Goal: Information Seeking & Learning: Learn about a topic

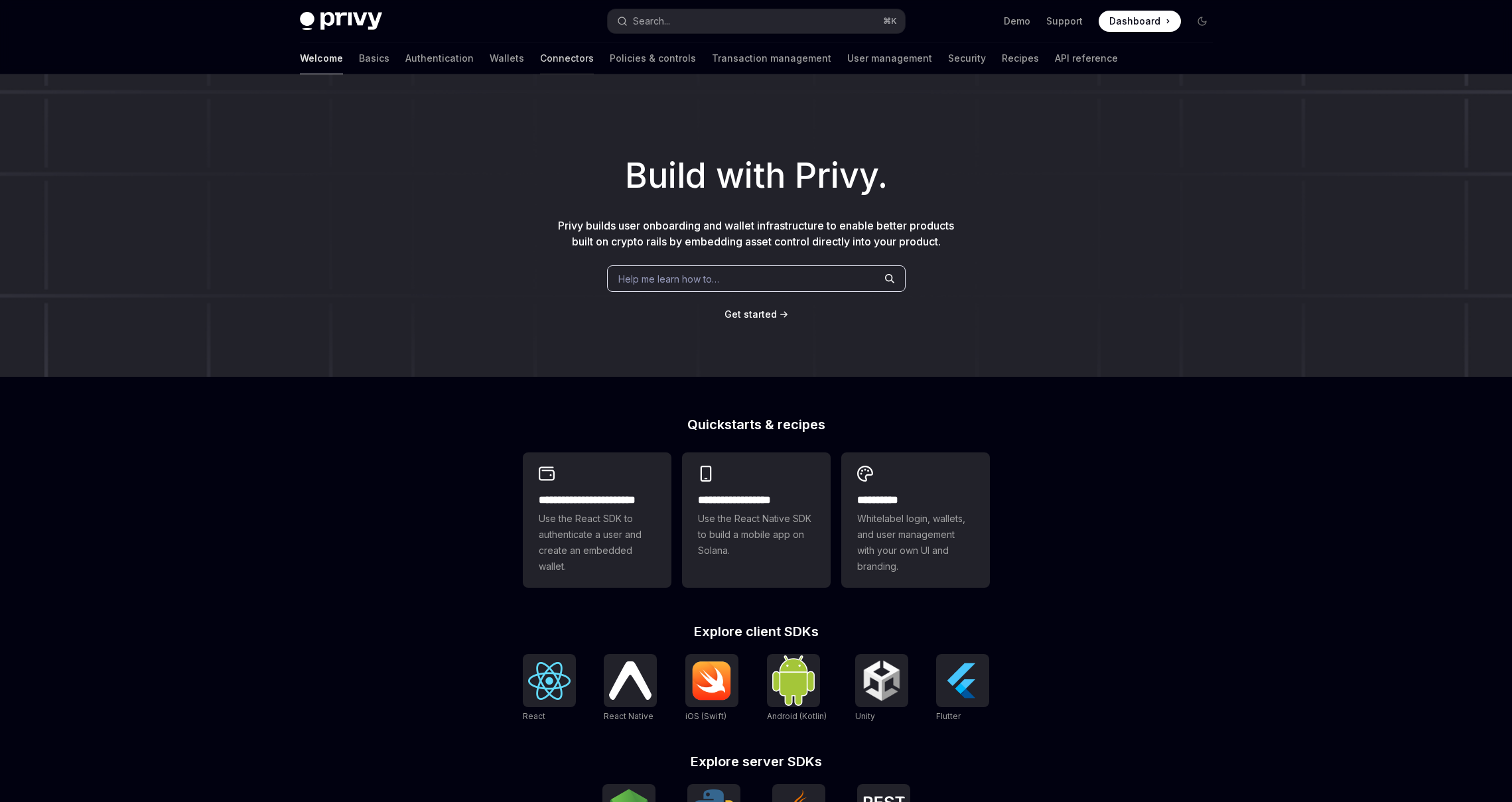
click at [540, 56] on link "Connectors" at bounding box center [567, 58] width 53 height 32
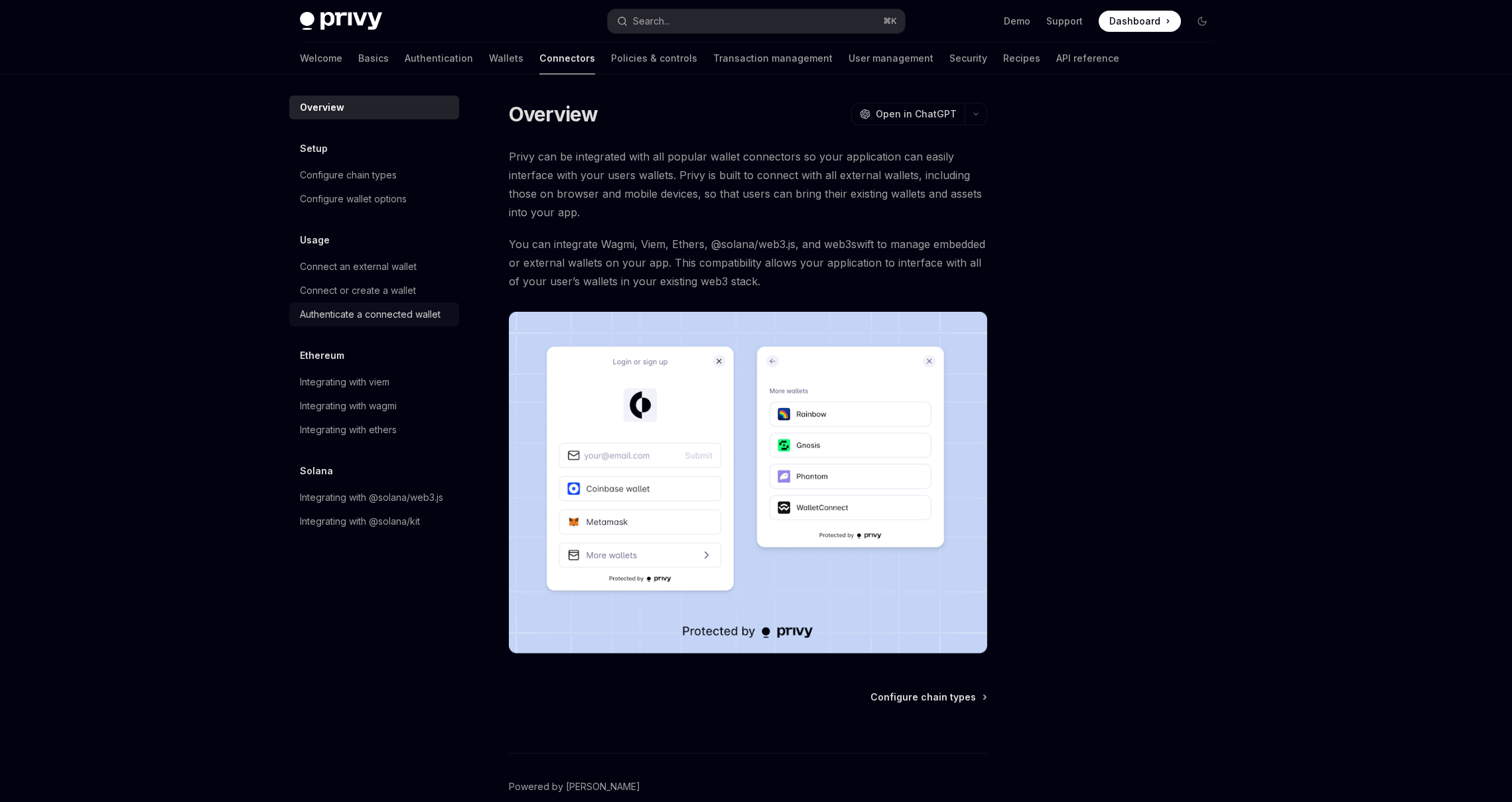
click at [375, 316] on div "Authenticate a connected wallet" at bounding box center [370, 314] width 141 height 16
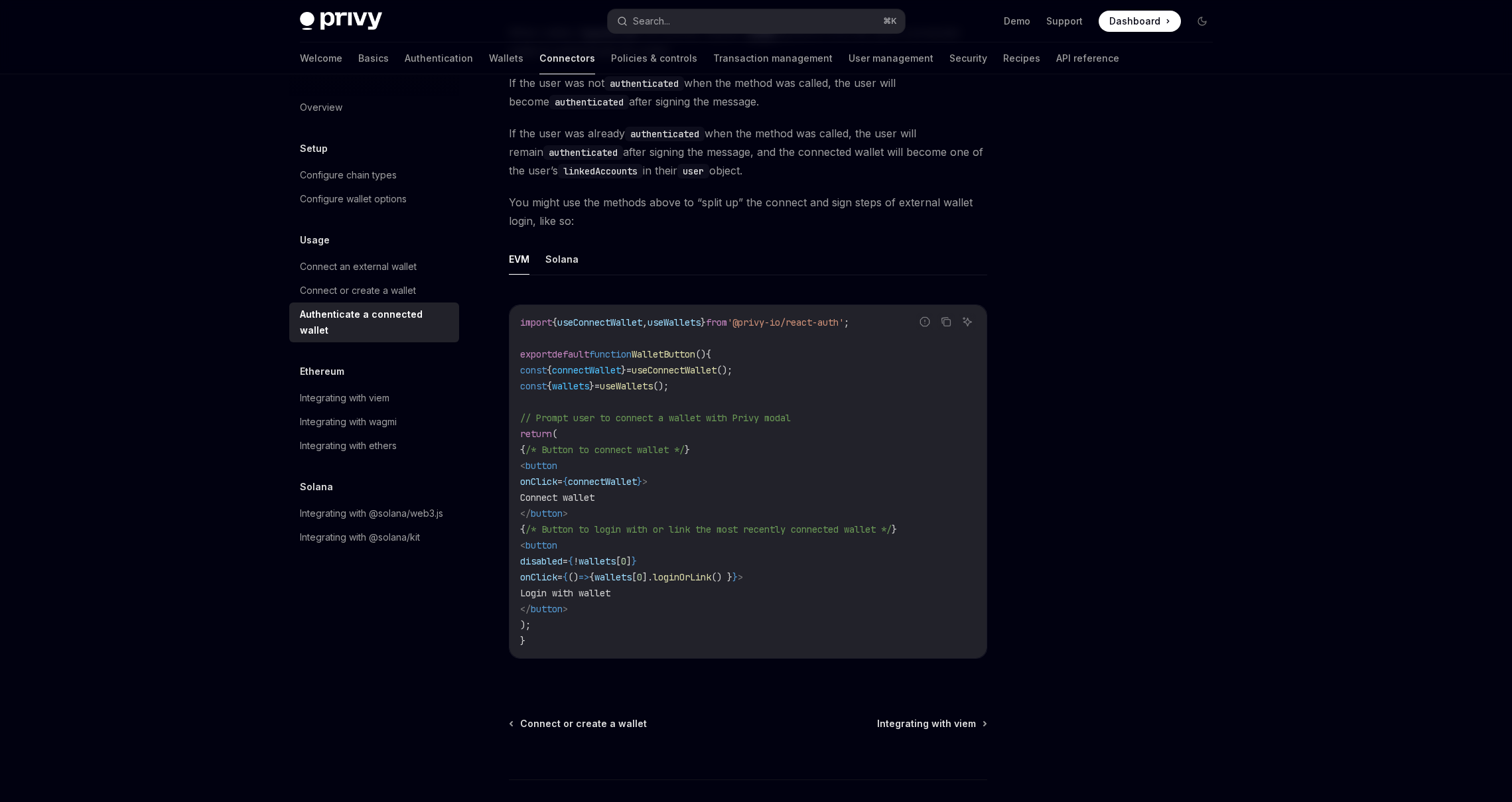
scroll to position [536, 0]
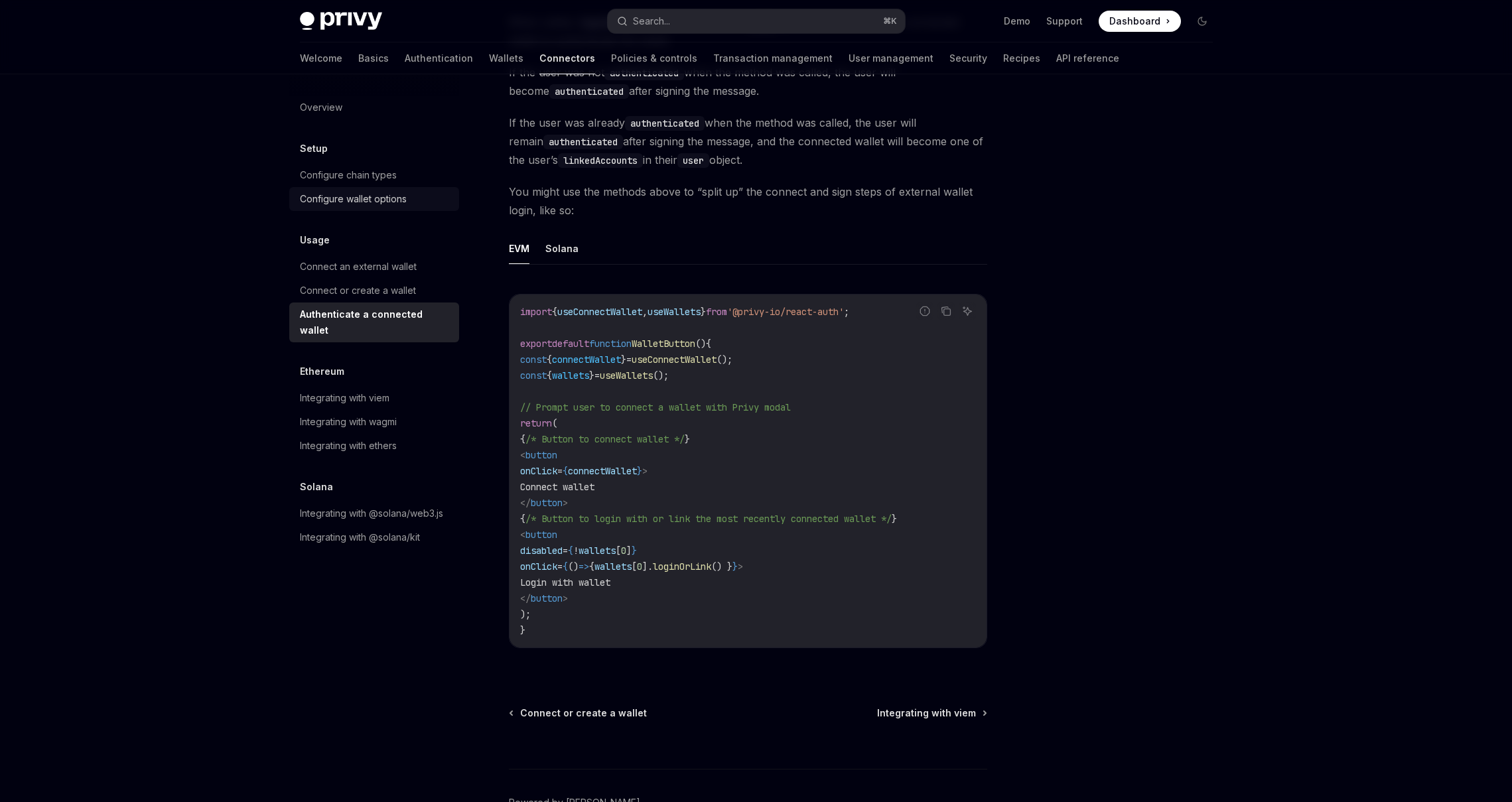
click at [366, 201] on div "Configure wallet options" at bounding box center [353, 199] width 107 height 16
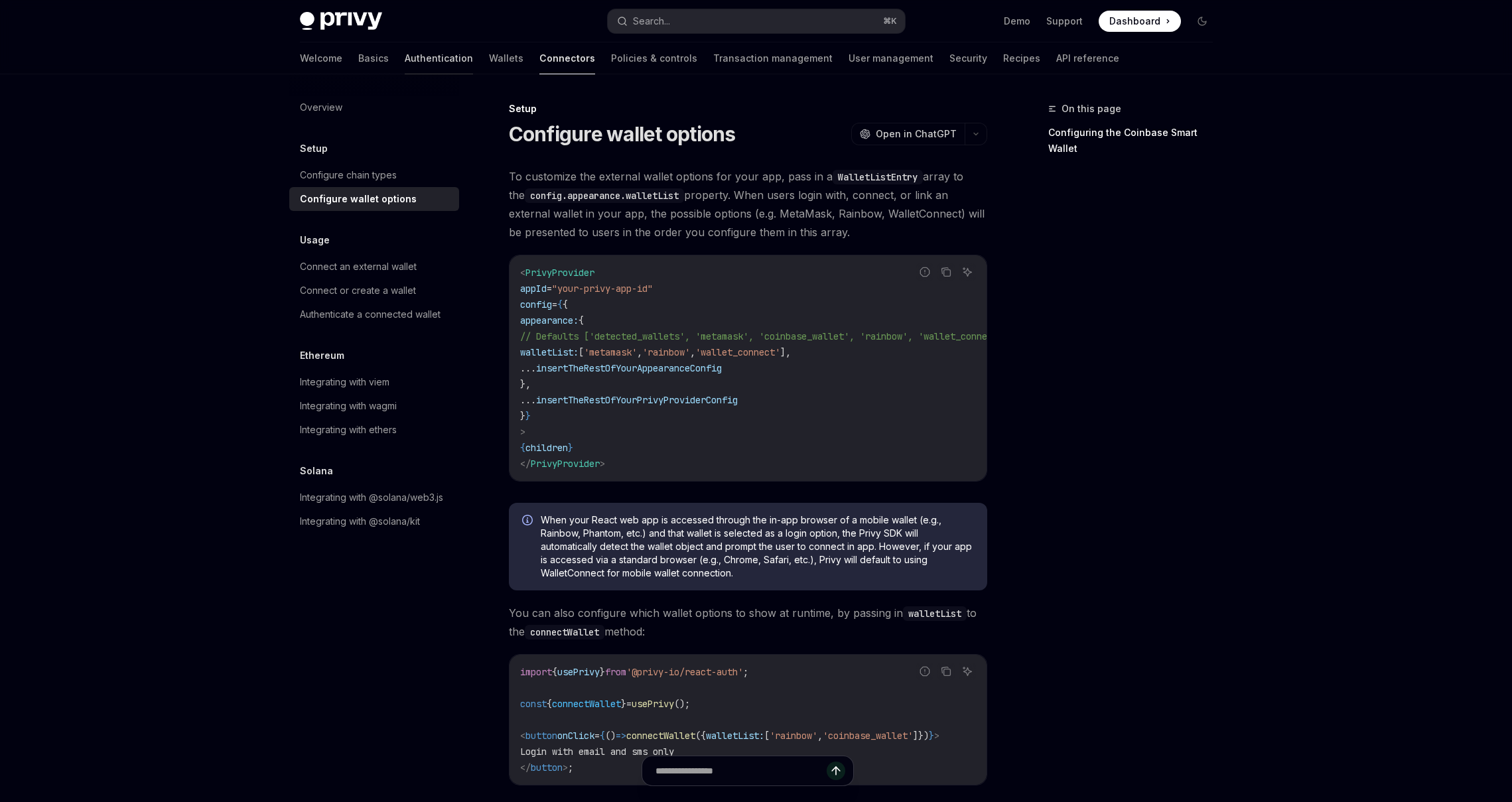
click at [405, 67] on link "Authentication" at bounding box center [439, 58] width 68 height 32
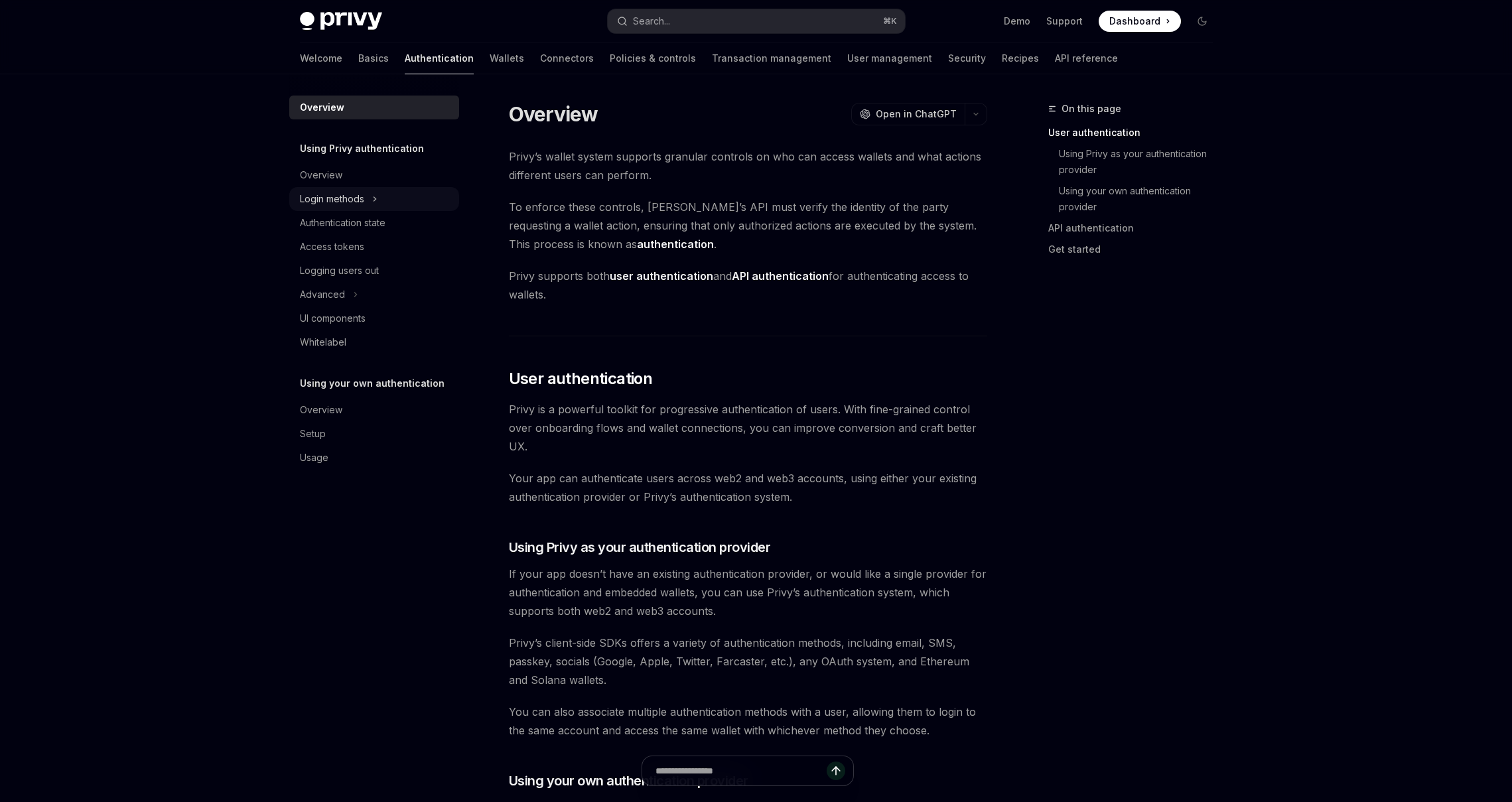
click at [345, 202] on div "Login methods" at bounding box center [332, 199] width 64 height 16
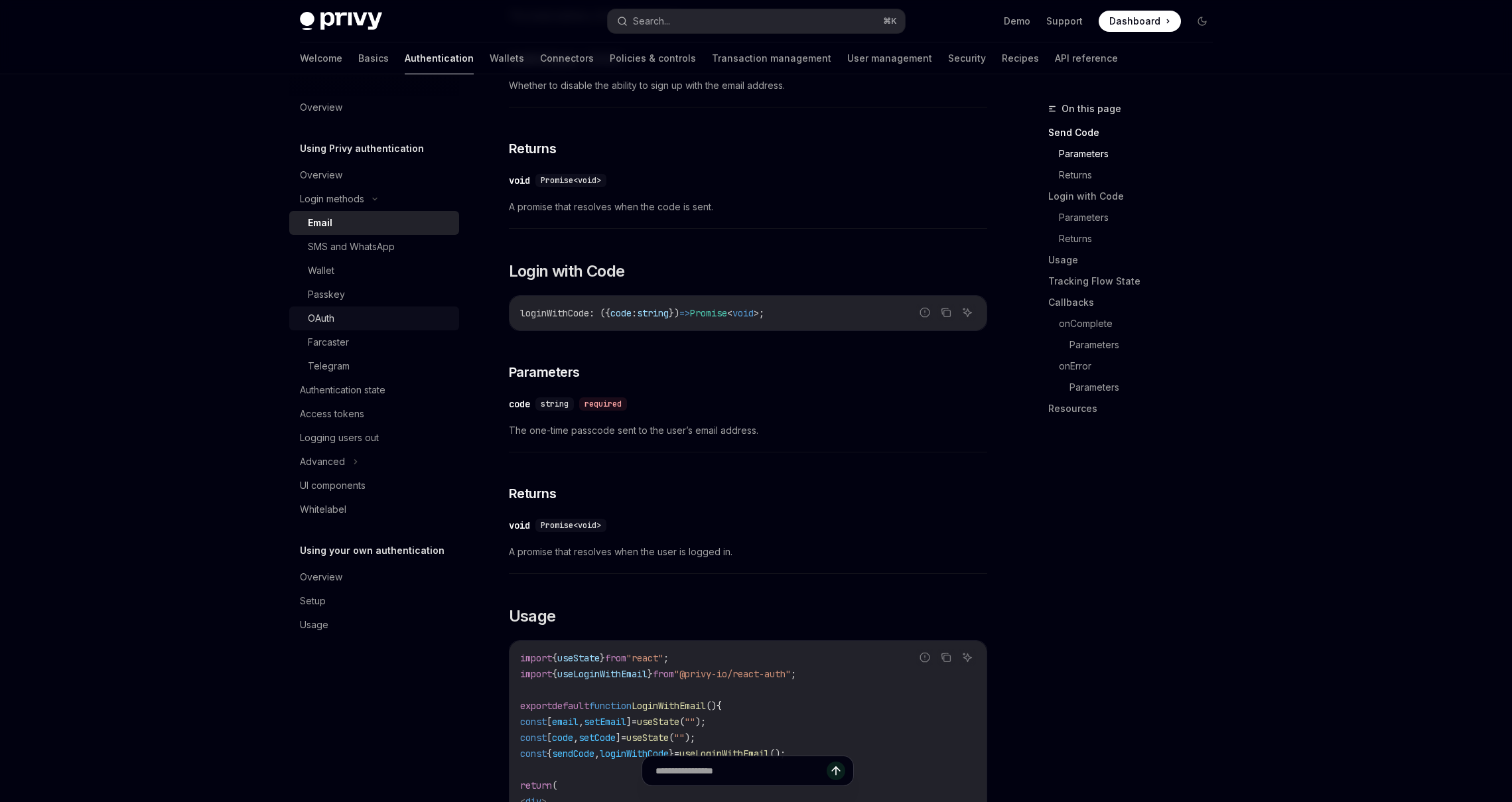
scroll to position [610, 0]
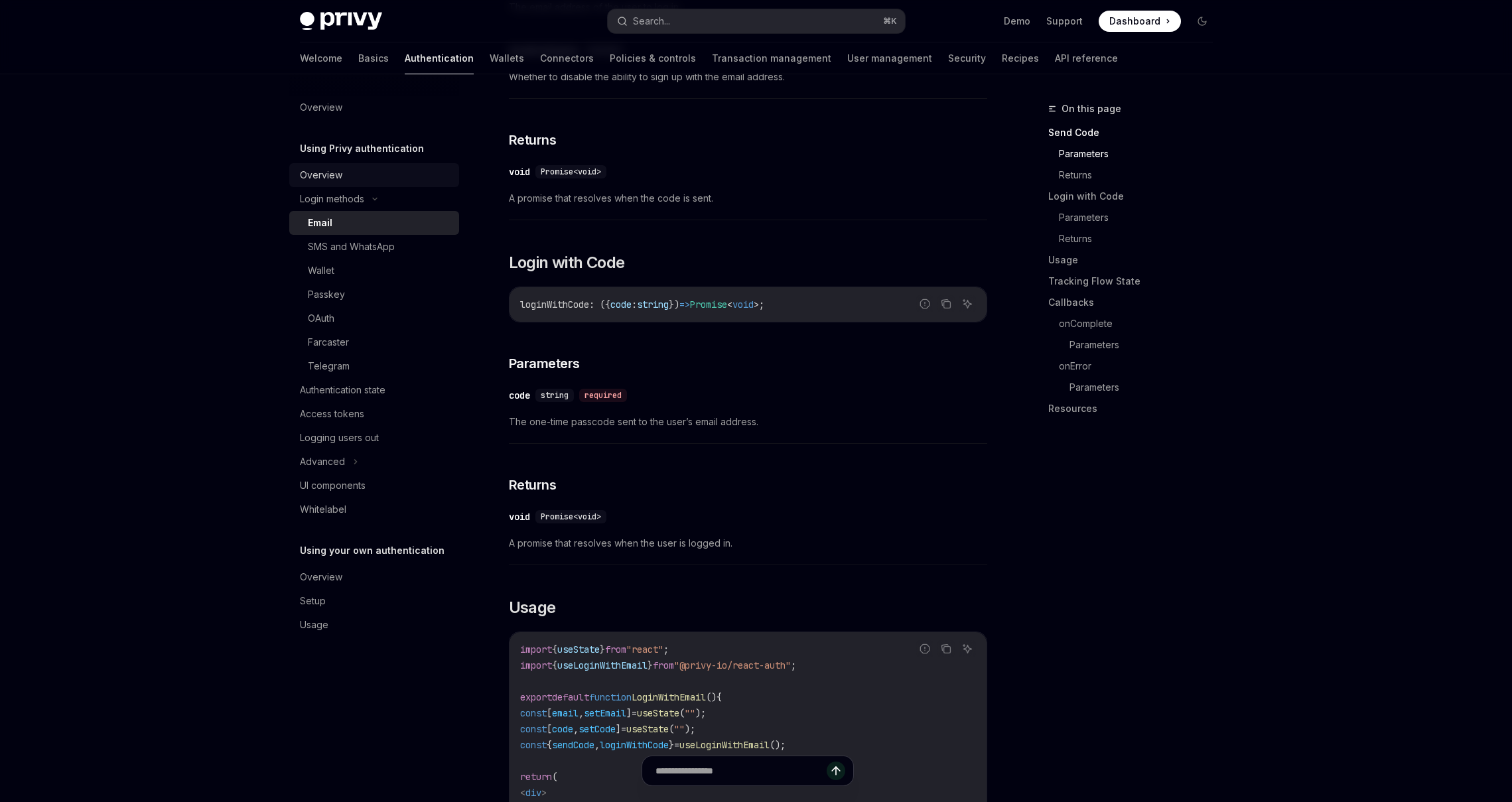
click at [327, 172] on div "Overview" at bounding box center [321, 175] width 42 height 16
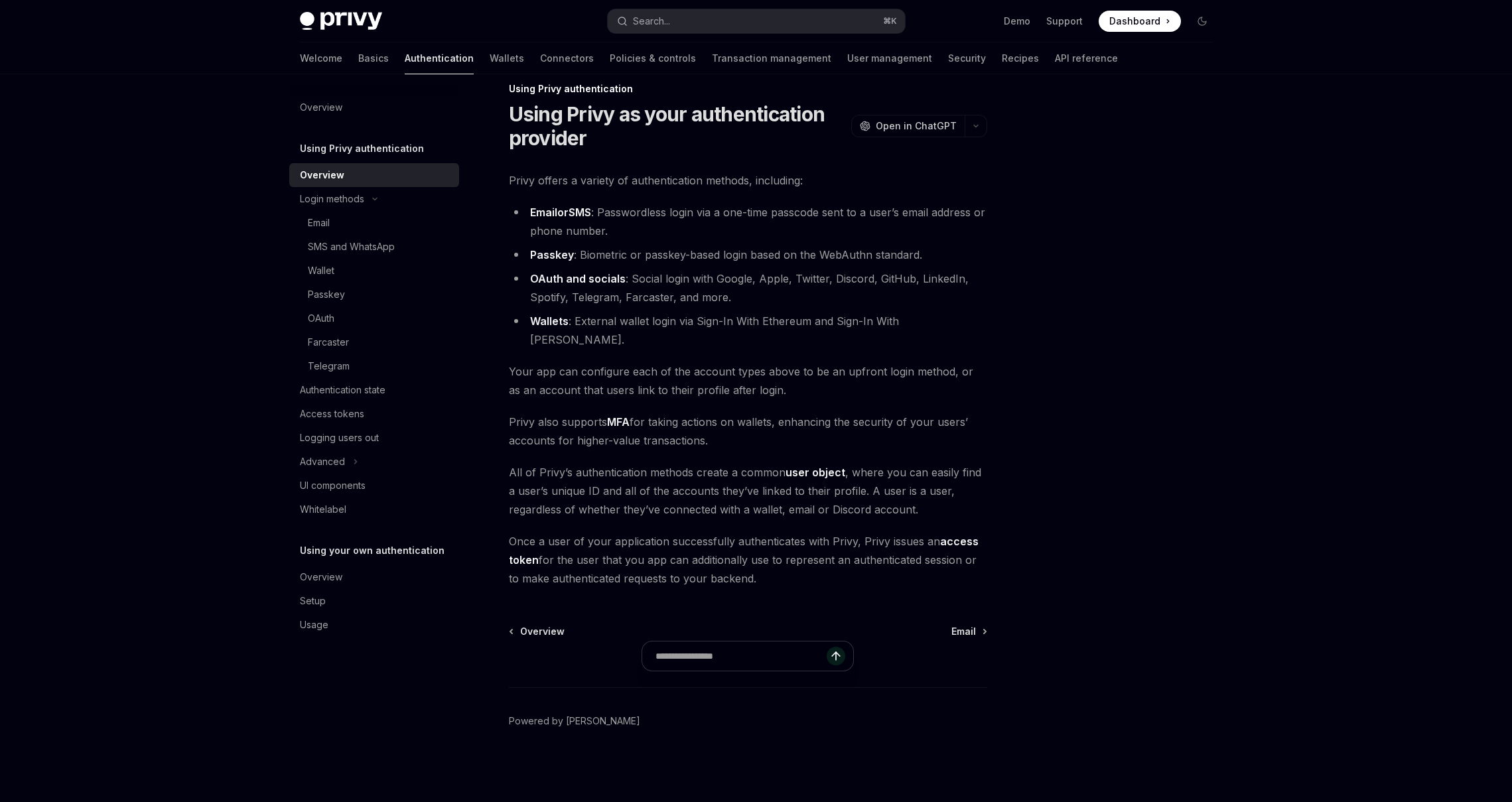
scroll to position [1, 0]
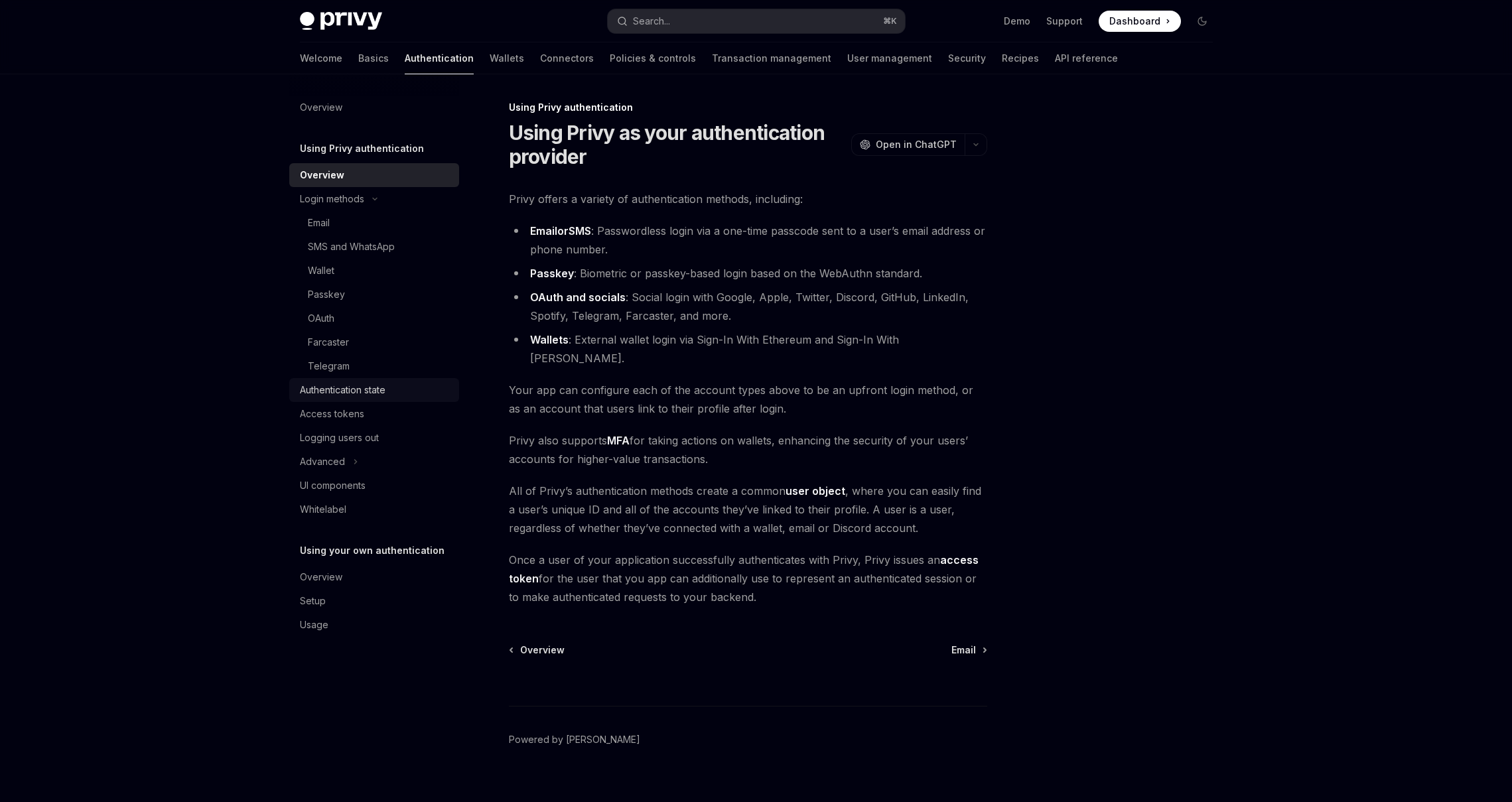
click at [348, 391] on div "Authentication state" at bounding box center [342, 389] width 86 height 16
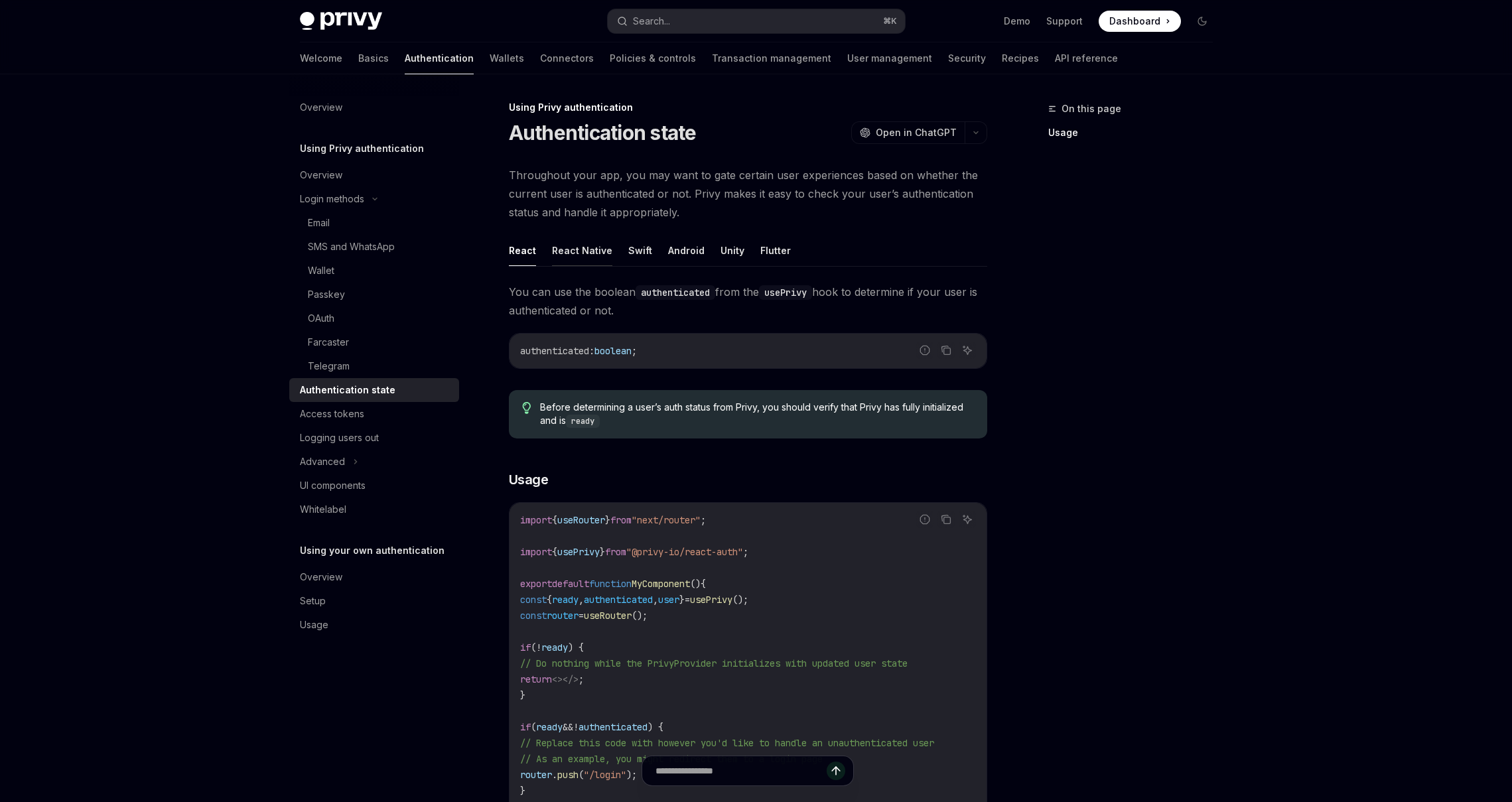
click at [574, 253] on button "React Native" at bounding box center [583, 250] width 61 height 31
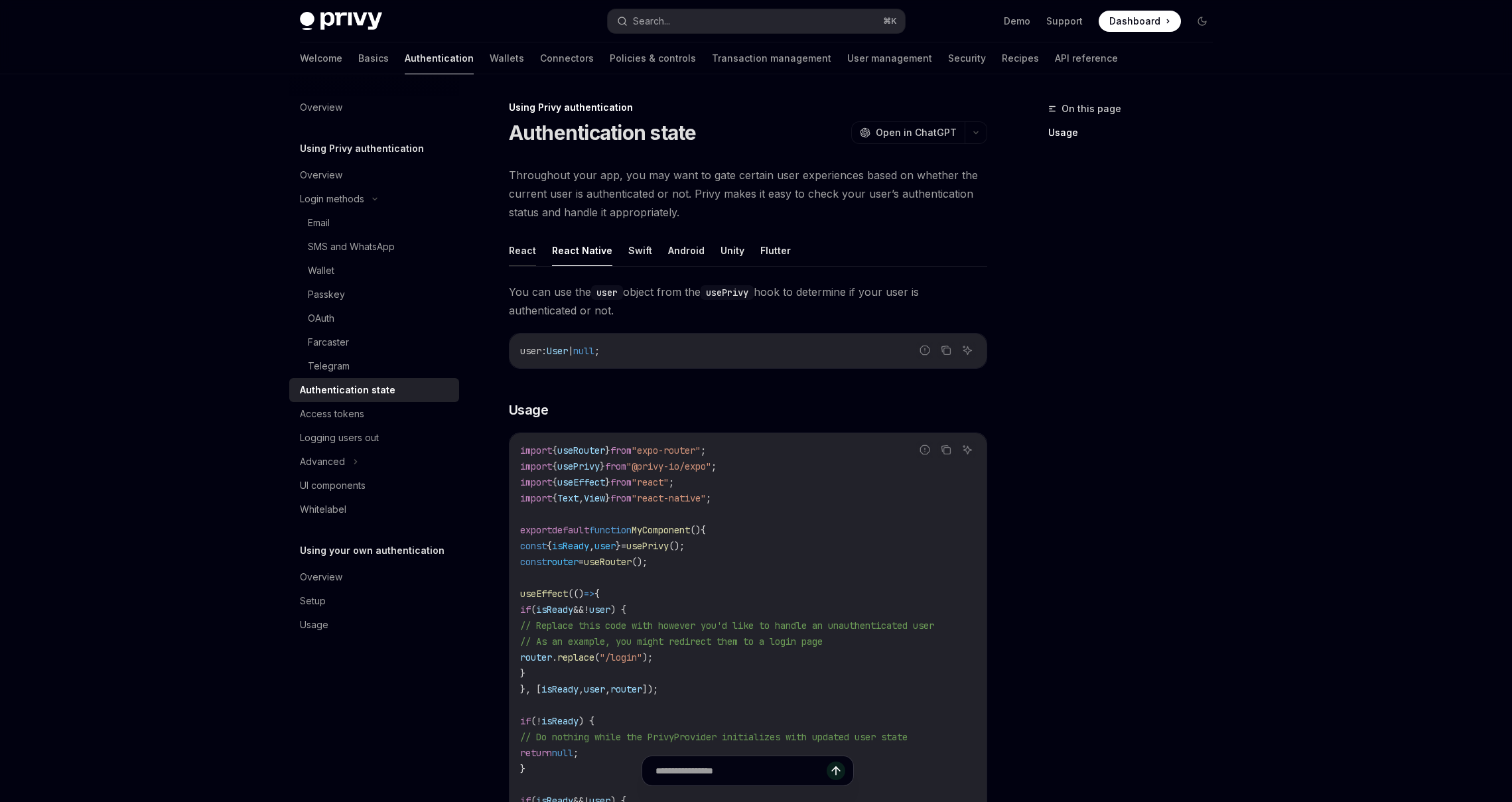
click at [516, 251] on button "React" at bounding box center [523, 250] width 28 height 31
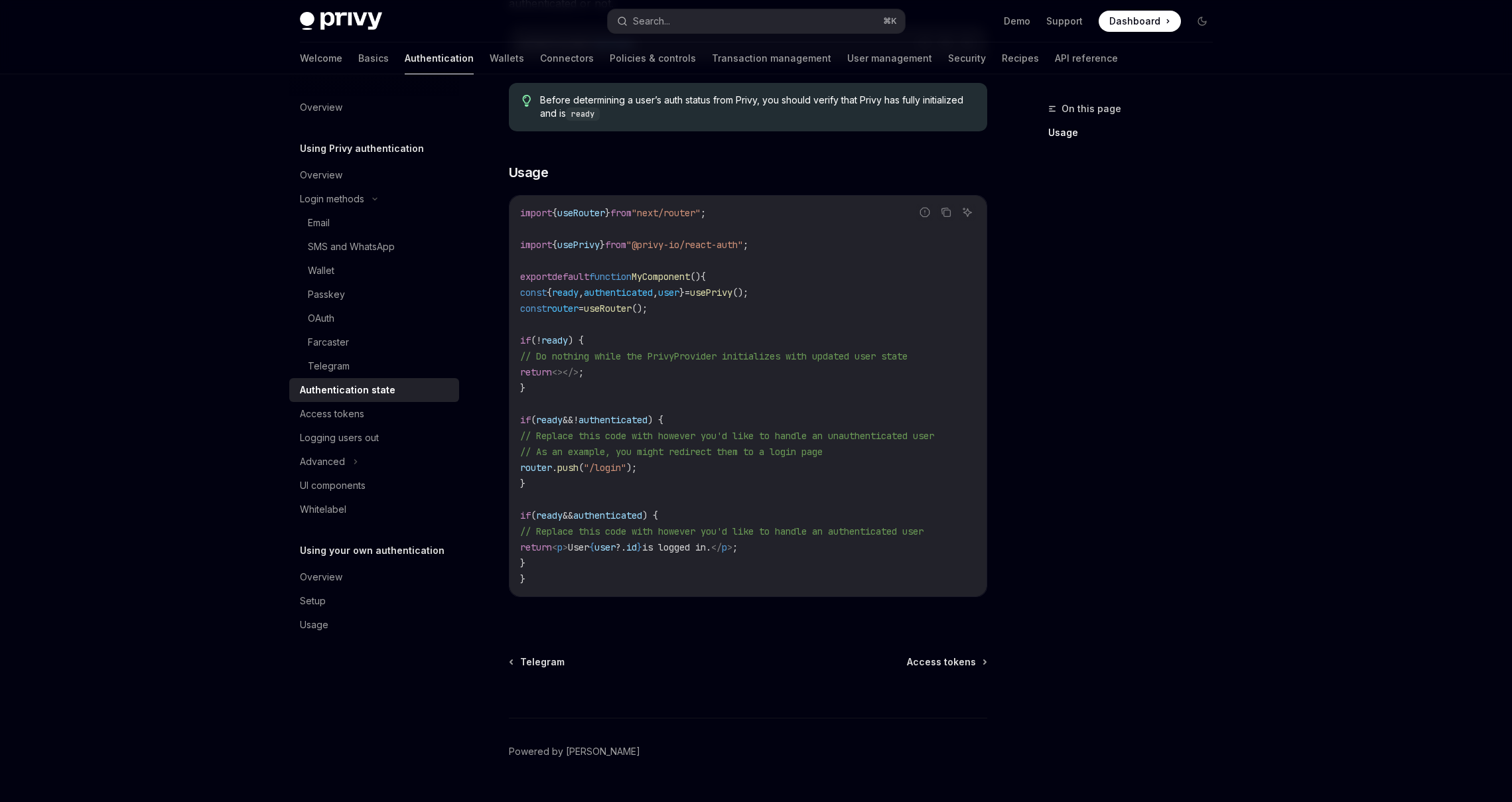
scroll to position [310, 0]
click at [1156, 20] on span "Dashboard" at bounding box center [1135, 21] width 52 height 13
click at [324, 270] on div "Wallet" at bounding box center [320, 270] width 27 height 16
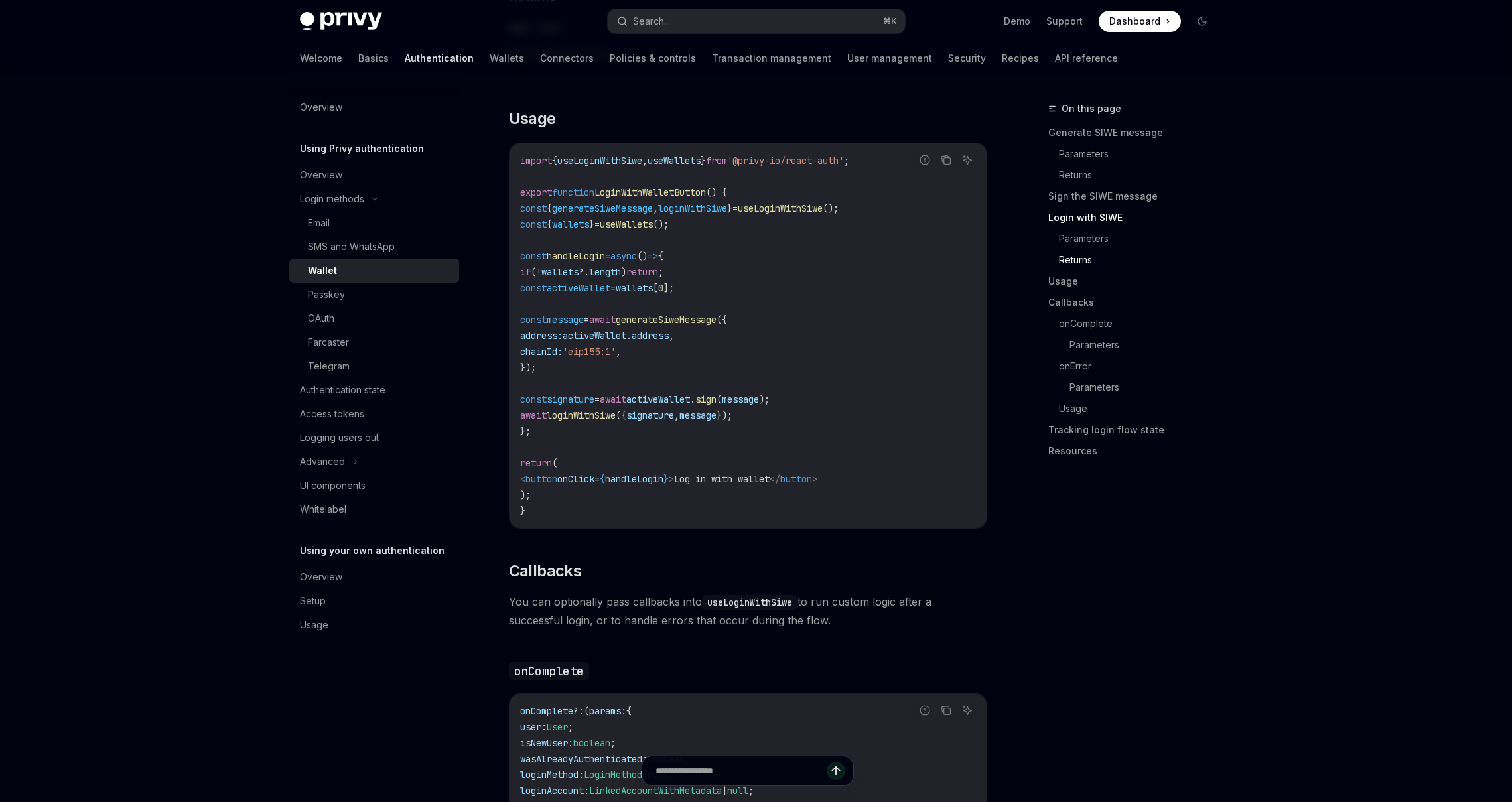
scroll to position [1532, 0]
click at [345, 198] on div "Login methods" at bounding box center [332, 199] width 64 height 16
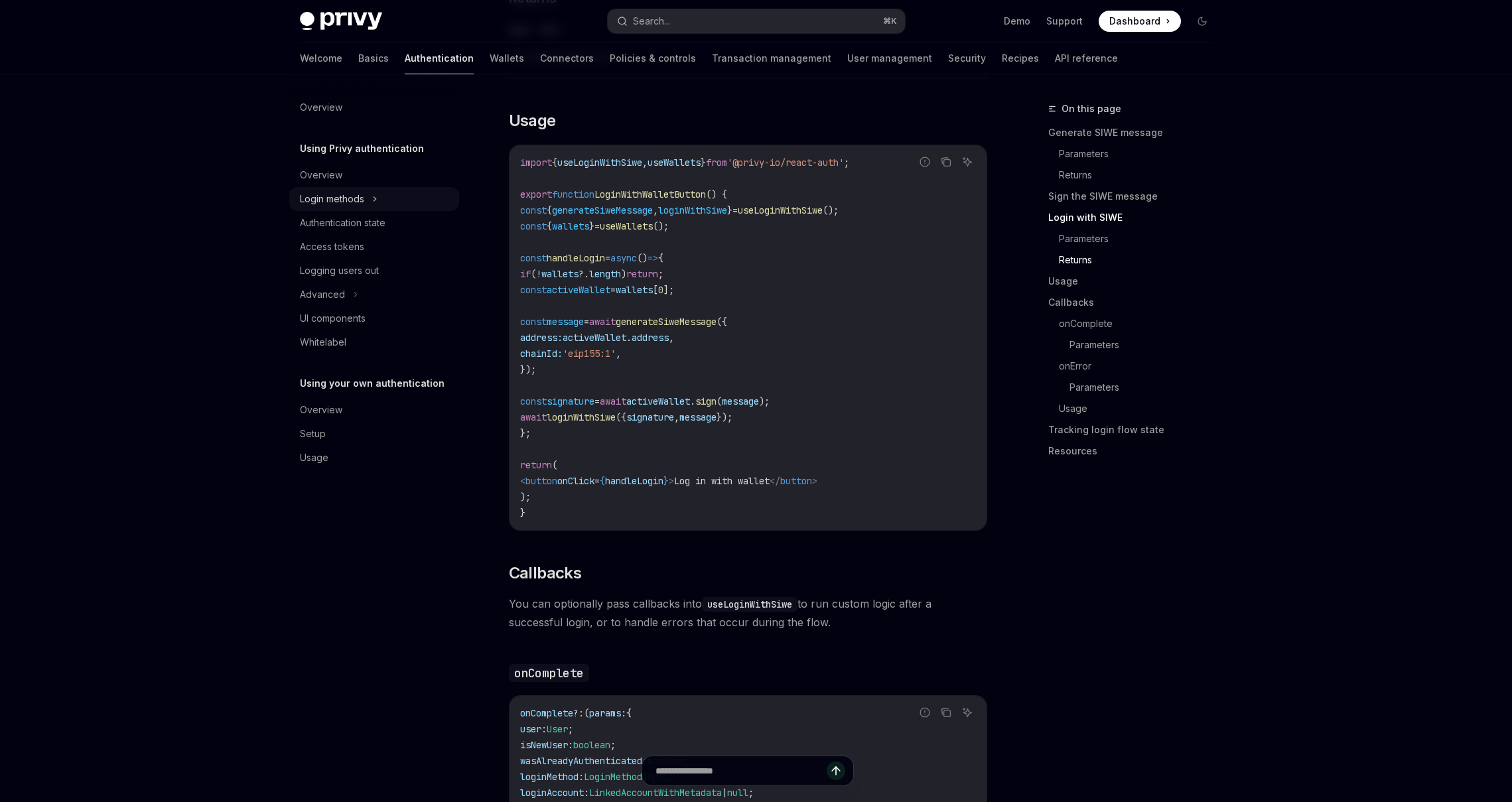
click at [349, 199] on div "Login methods" at bounding box center [332, 199] width 64 height 16
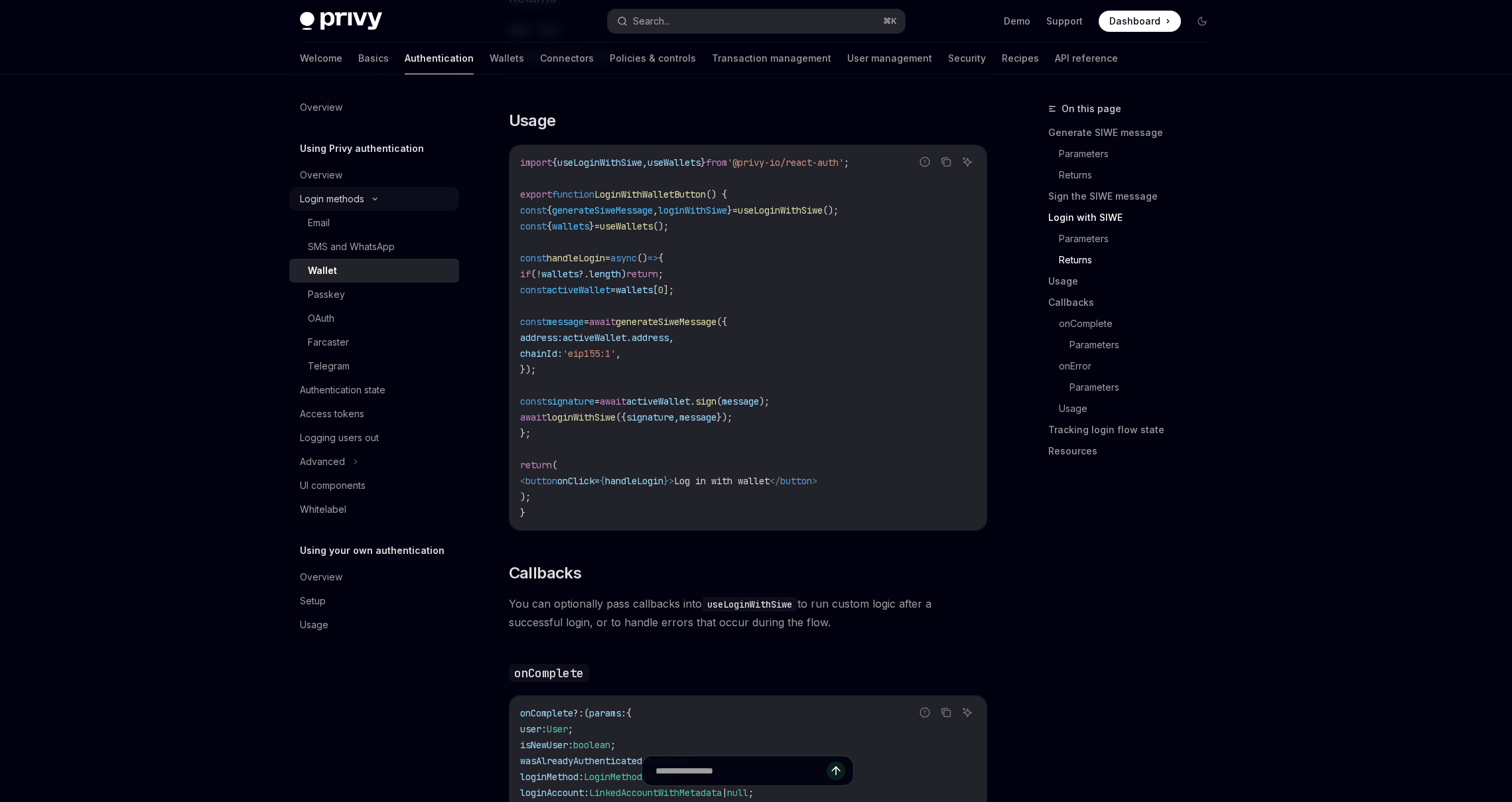
scroll to position [1532, 0]
click at [329, 218] on div "Email" at bounding box center [318, 223] width 22 height 16
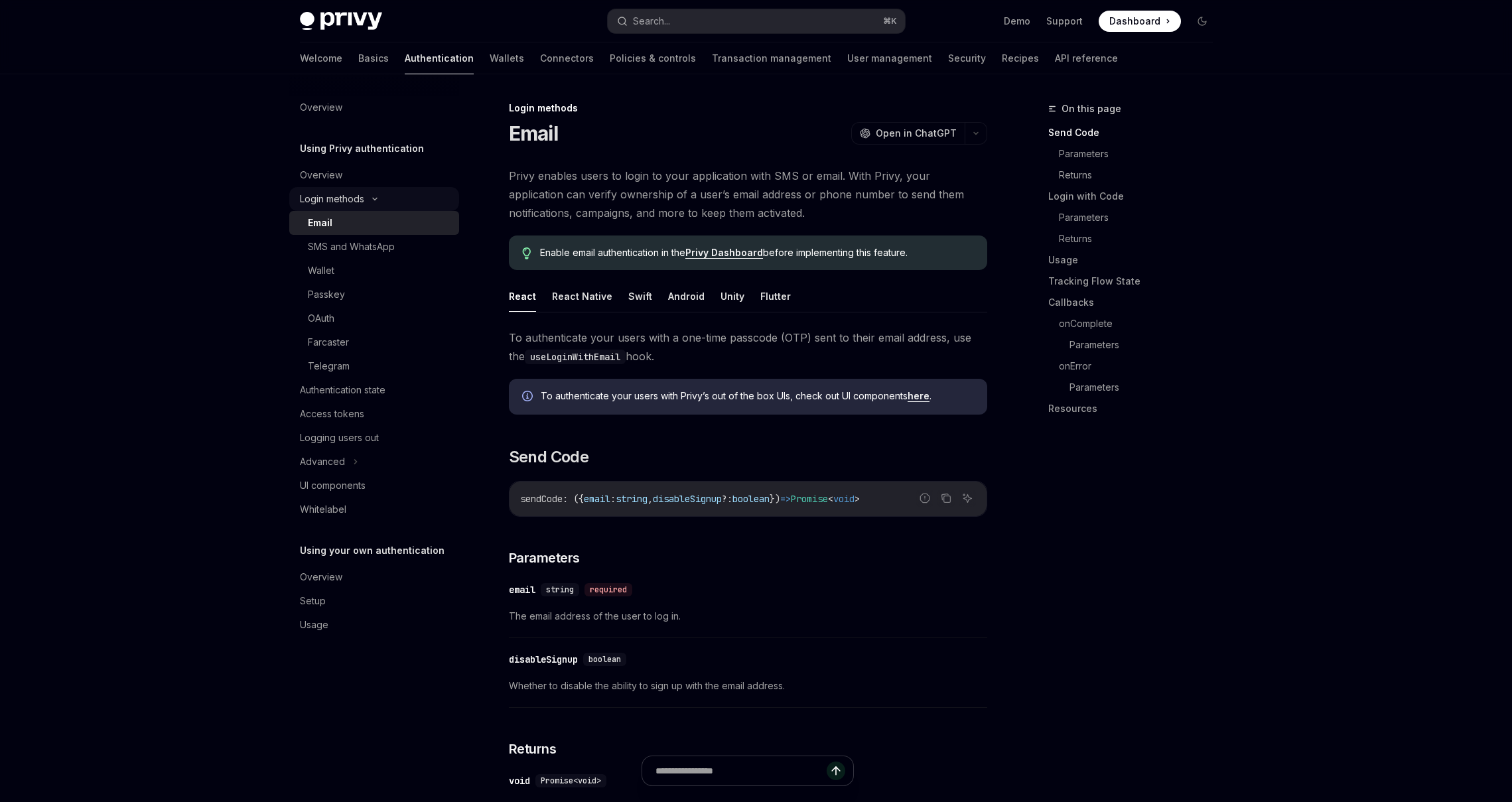
click at [329, 198] on div "Login methods" at bounding box center [332, 199] width 64 height 16
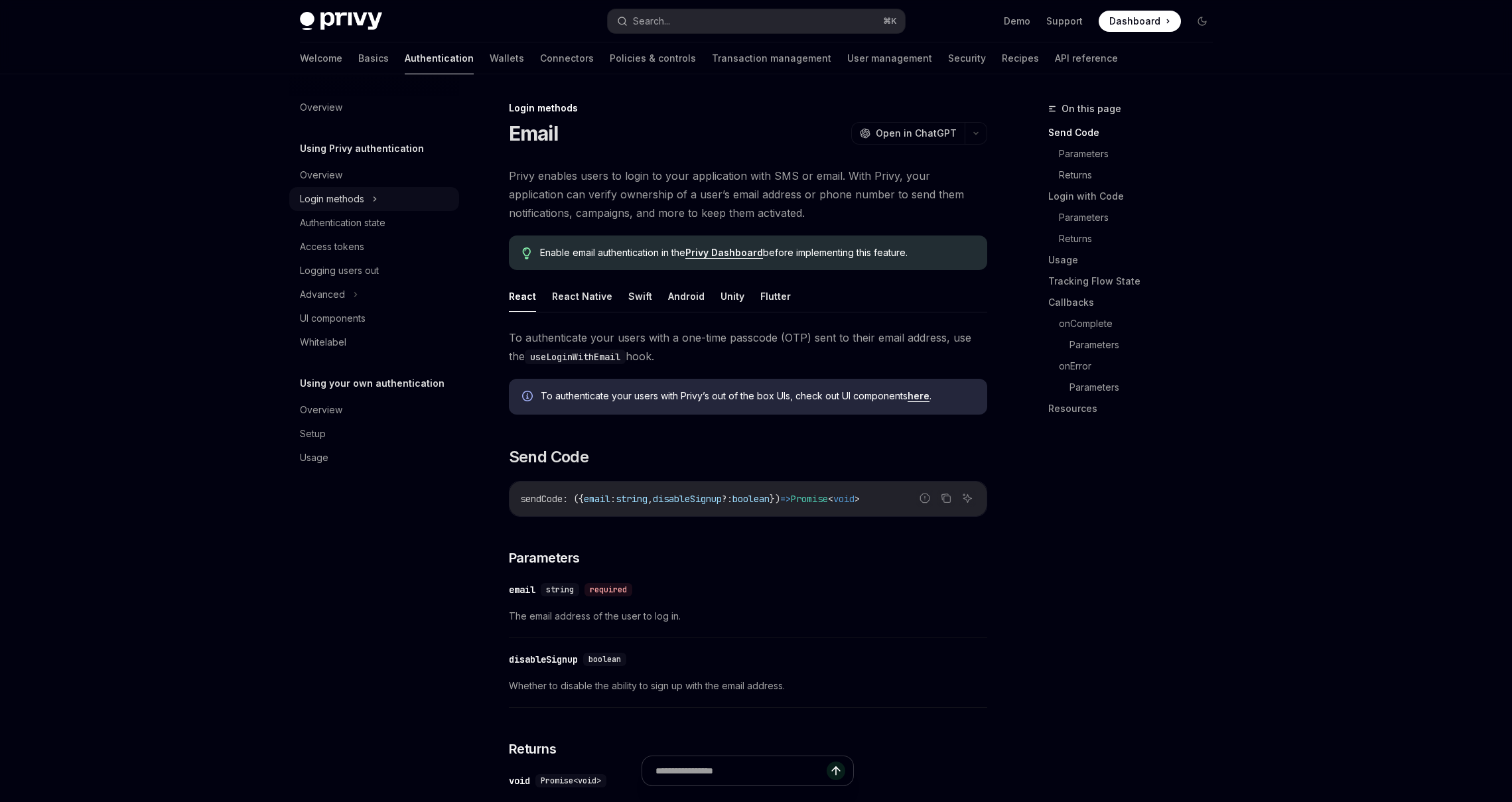
click at [329, 198] on div "Login methods" at bounding box center [332, 199] width 64 height 16
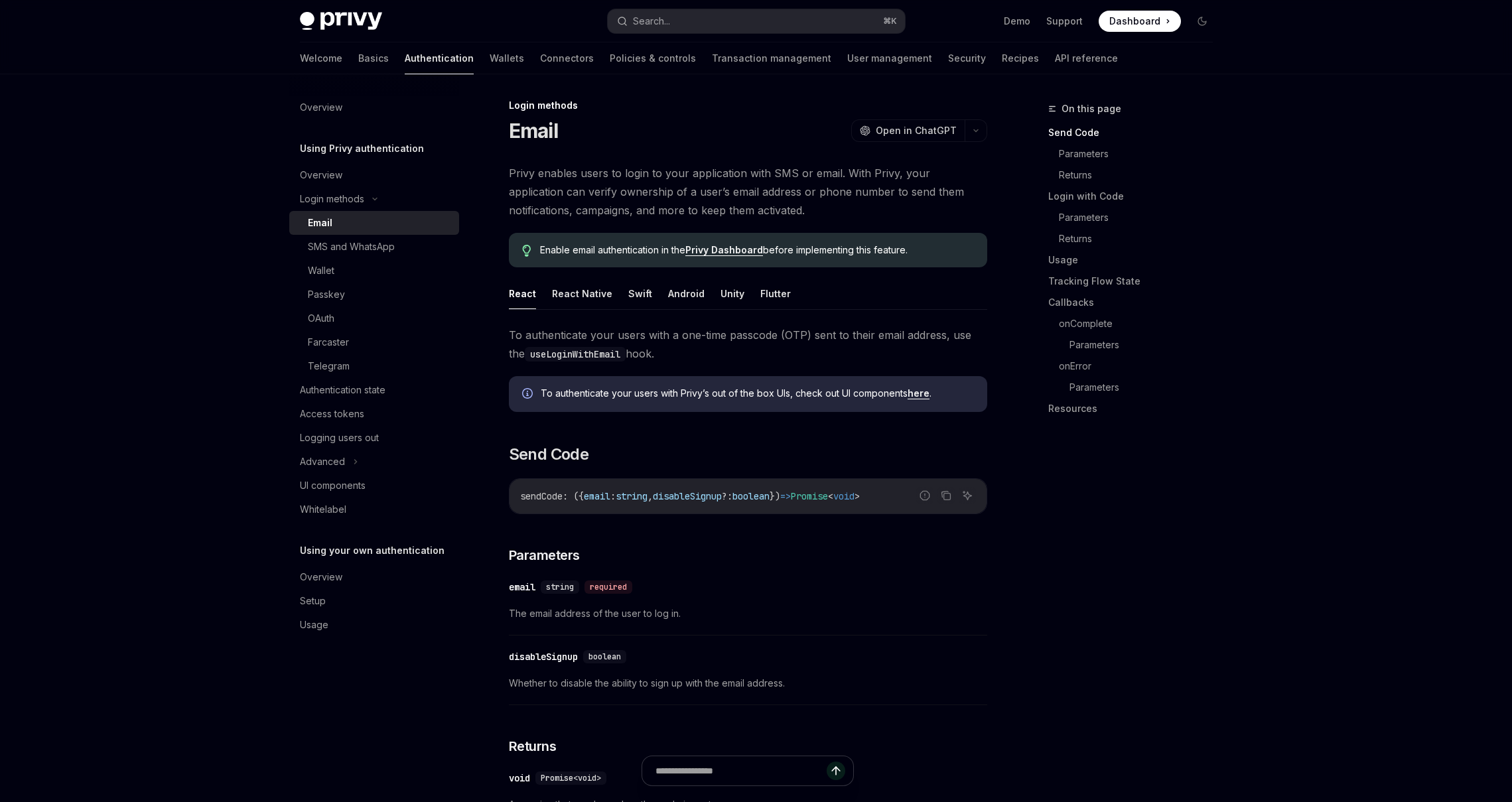
scroll to position [2, 0]
click at [526, 110] on div "Login methods" at bounding box center [748, 107] width 479 height 13
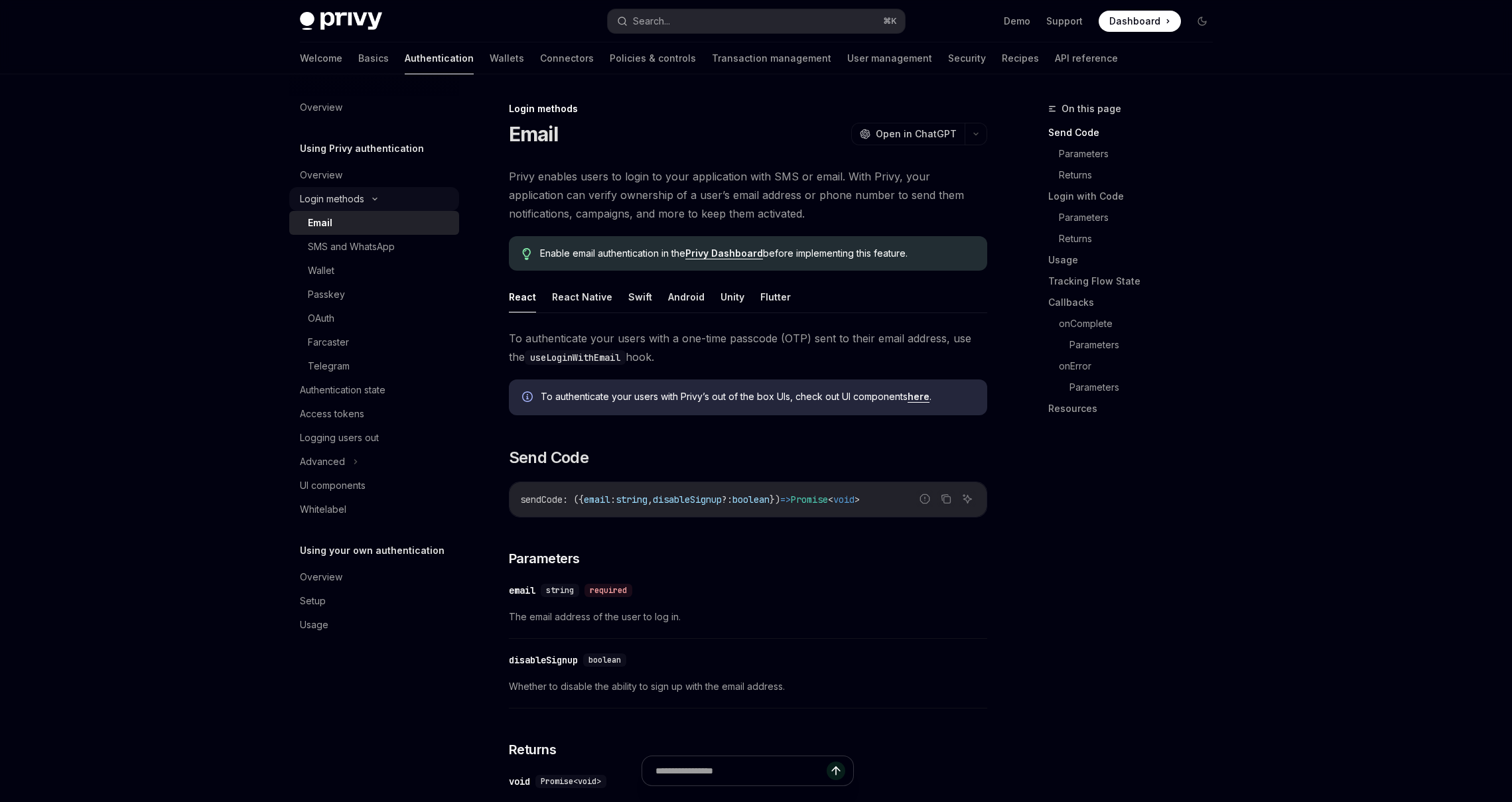
click at [339, 192] on div "Login methods" at bounding box center [332, 199] width 64 height 16
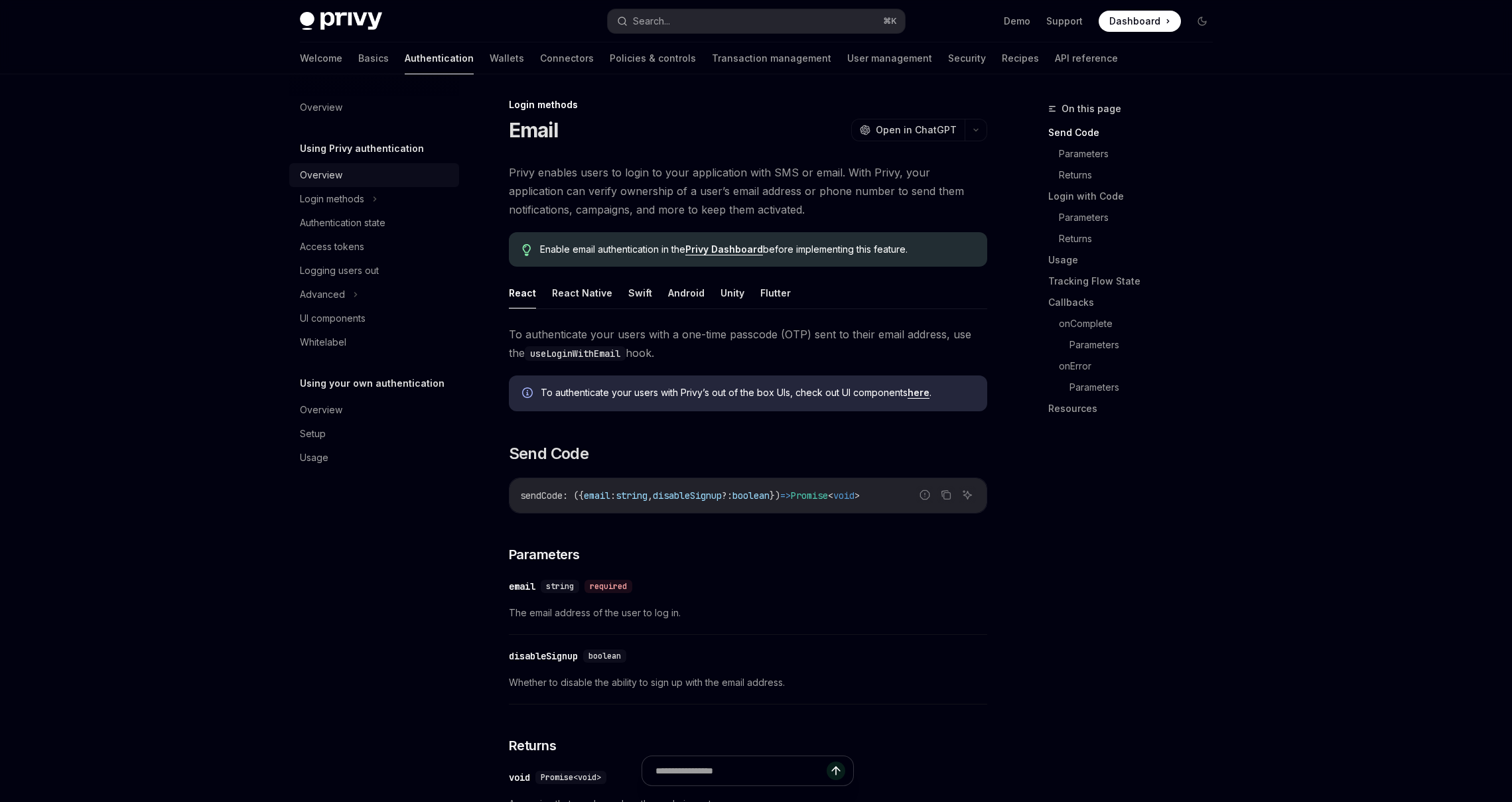
click at [330, 172] on div "Overview" at bounding box center [321, 175] width 42 height 16
type textarea "*"
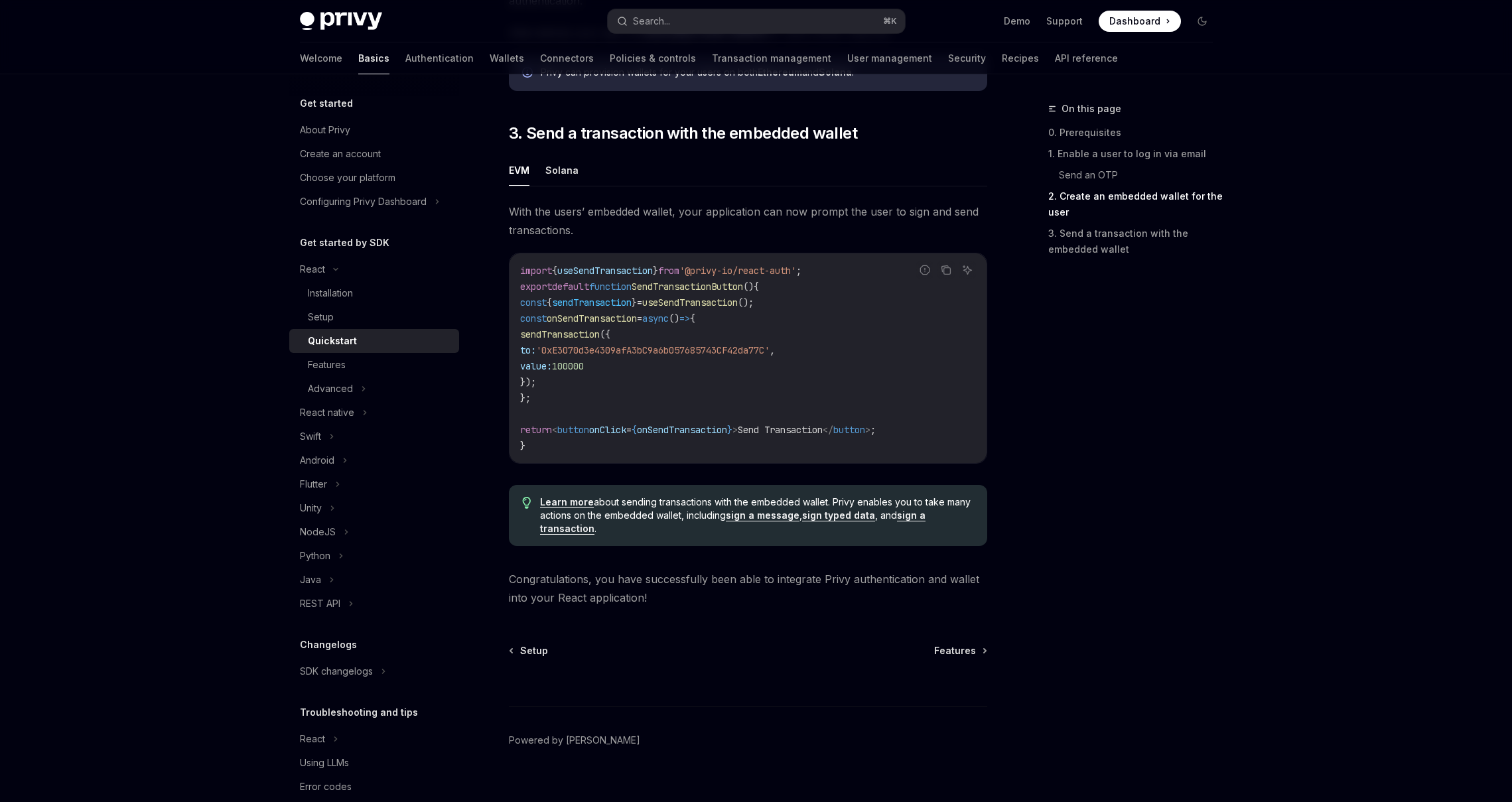
scroll to position [1140, 0]
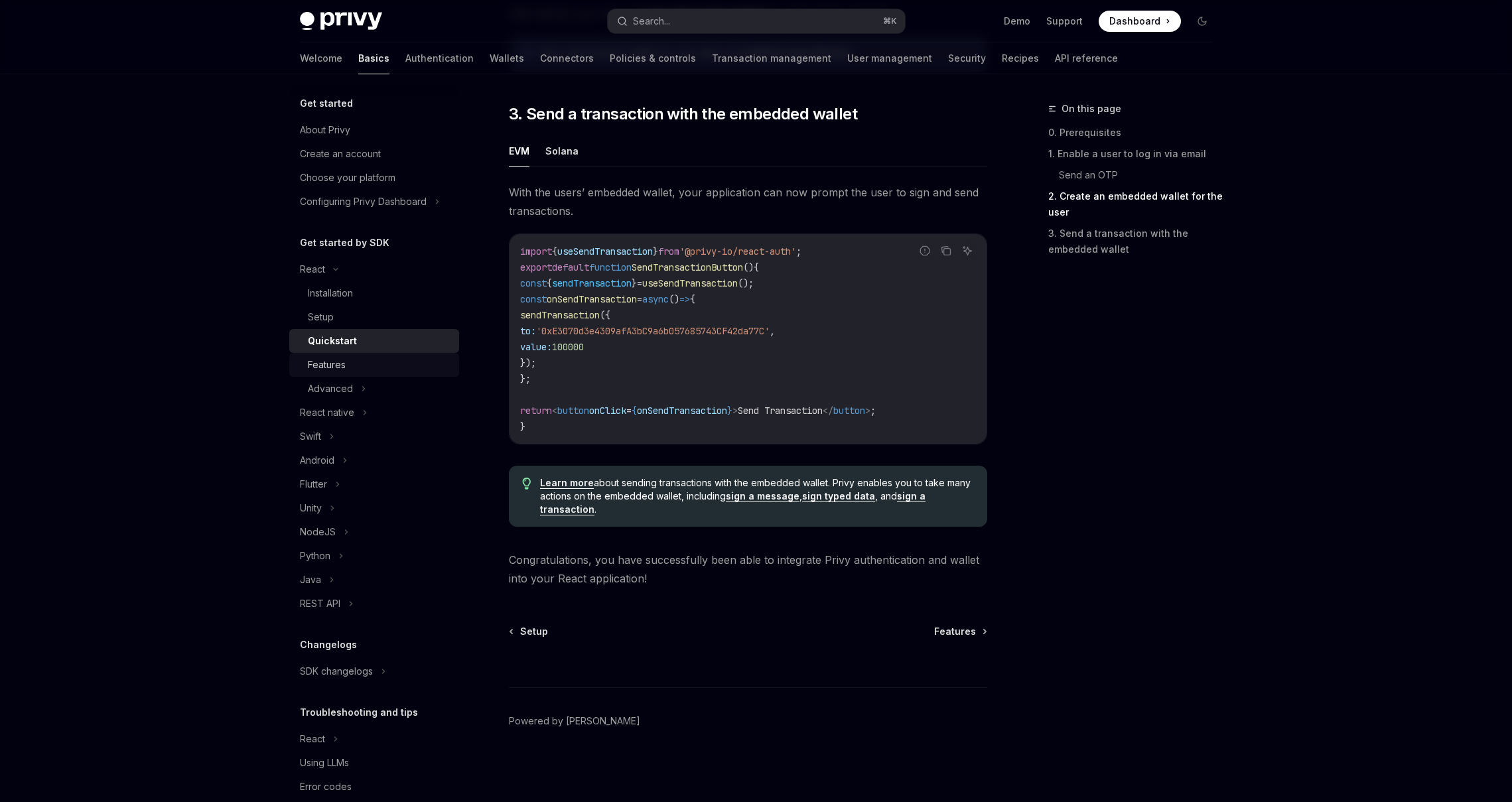
click at [334, 366] on div "Features" at bounding box center [326, 365] width 38 height 16
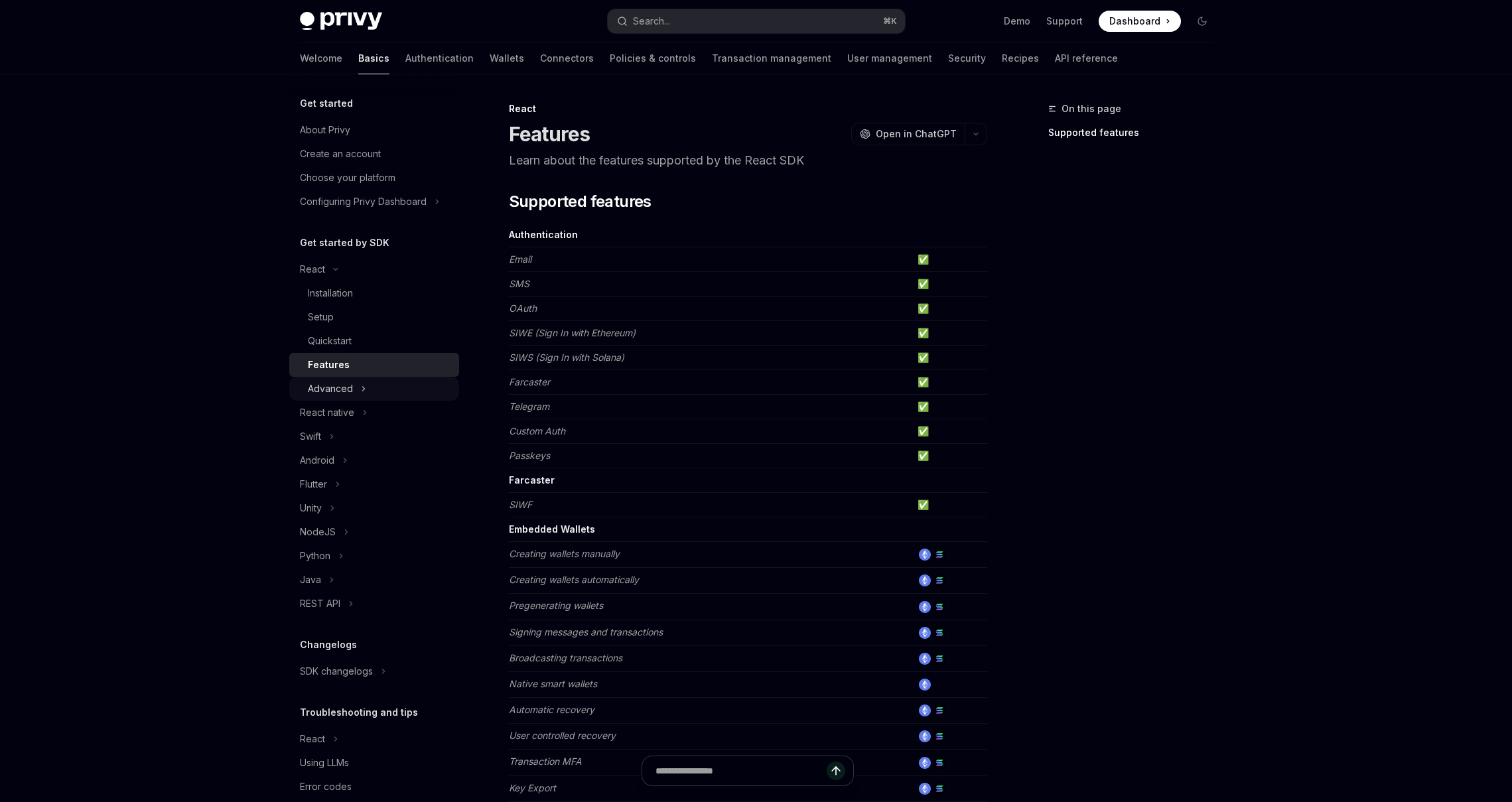
click at [338, 387] on div "Advanced" at bounding box center [329, 389] width 45 height 16
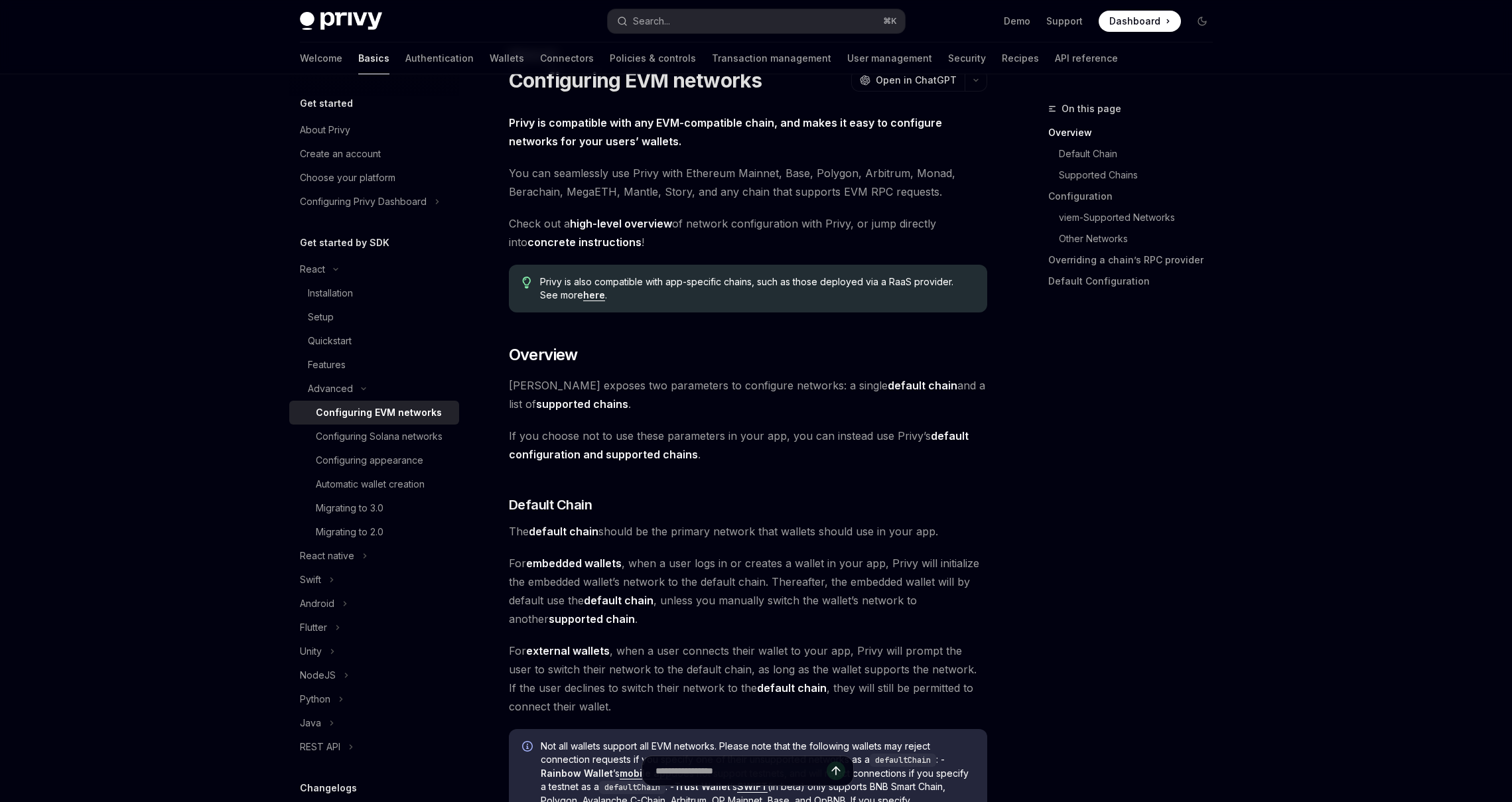
scroll to position [58, 0]
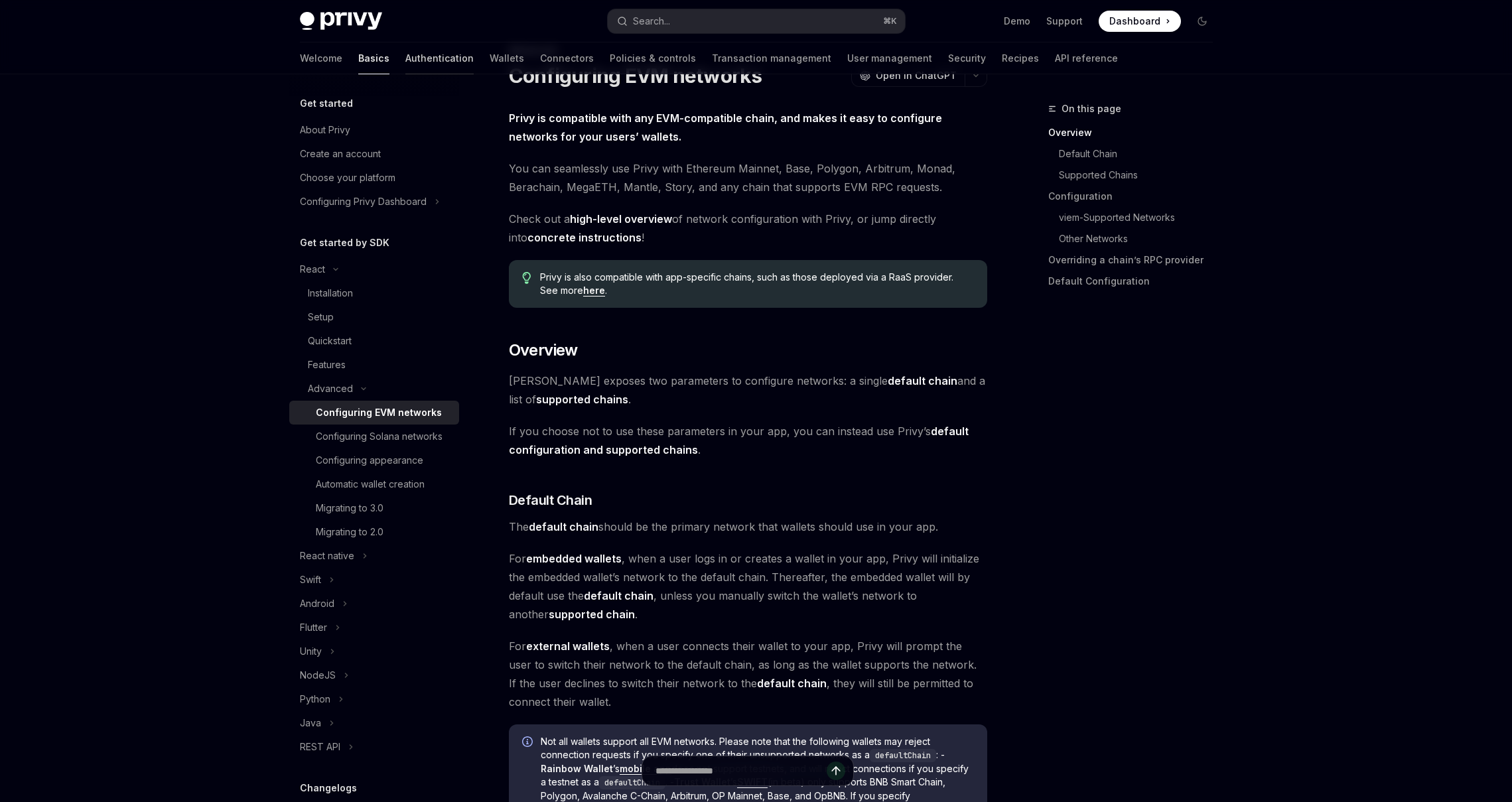
click at [405, 62] on link "Authentication" at bounding box center [439, 58] width 68 height 32
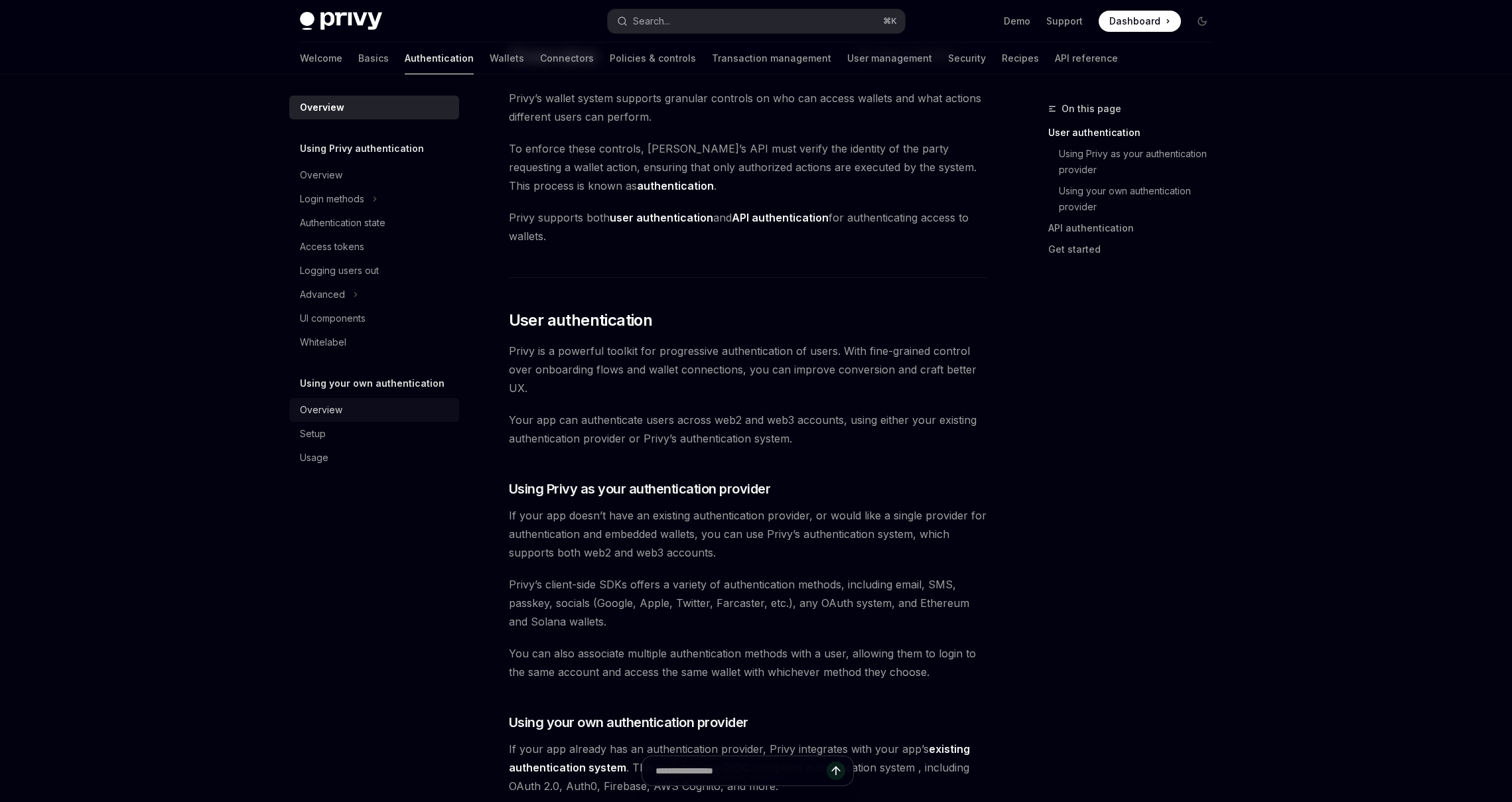
click at [336, 413] on div "Overview" at bounding box center [321, 410] width 42 height 16
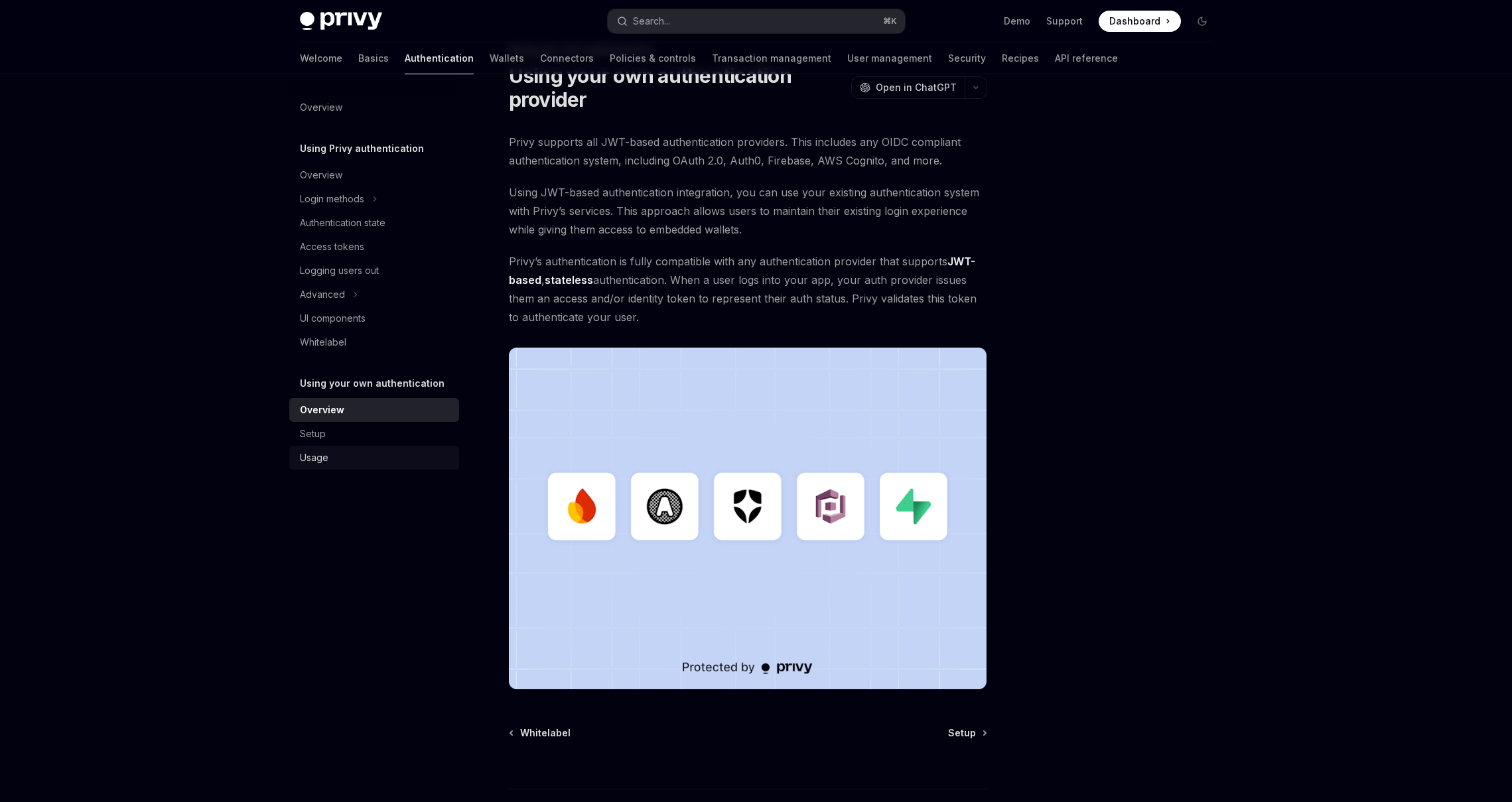
click at [315, 455] on div "Usage" at bounding box center [314, 458] width 29 height 16
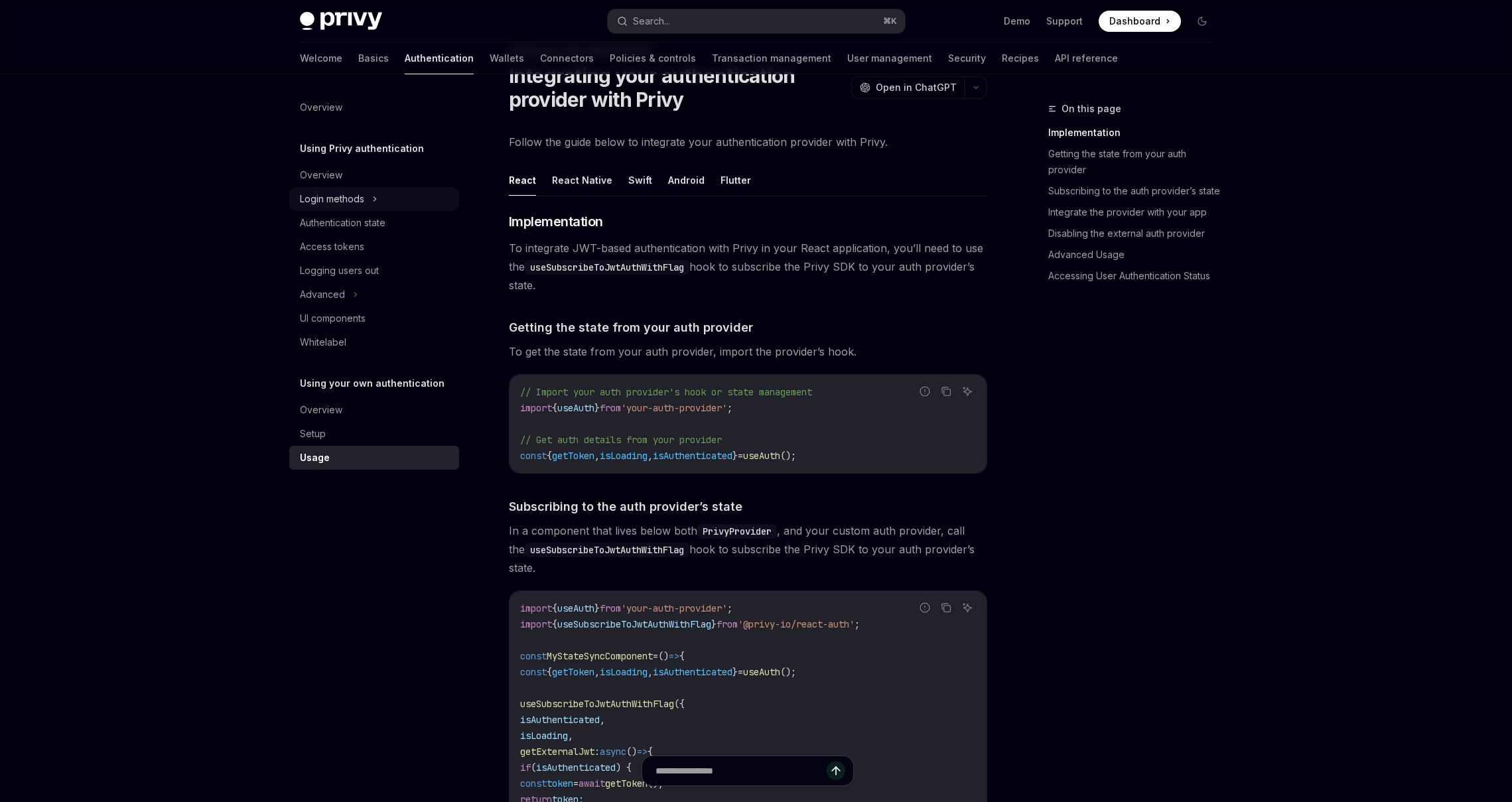
click at [367, 198] on div "Login methods" at bounding box center [374, 199] width 170 height 24
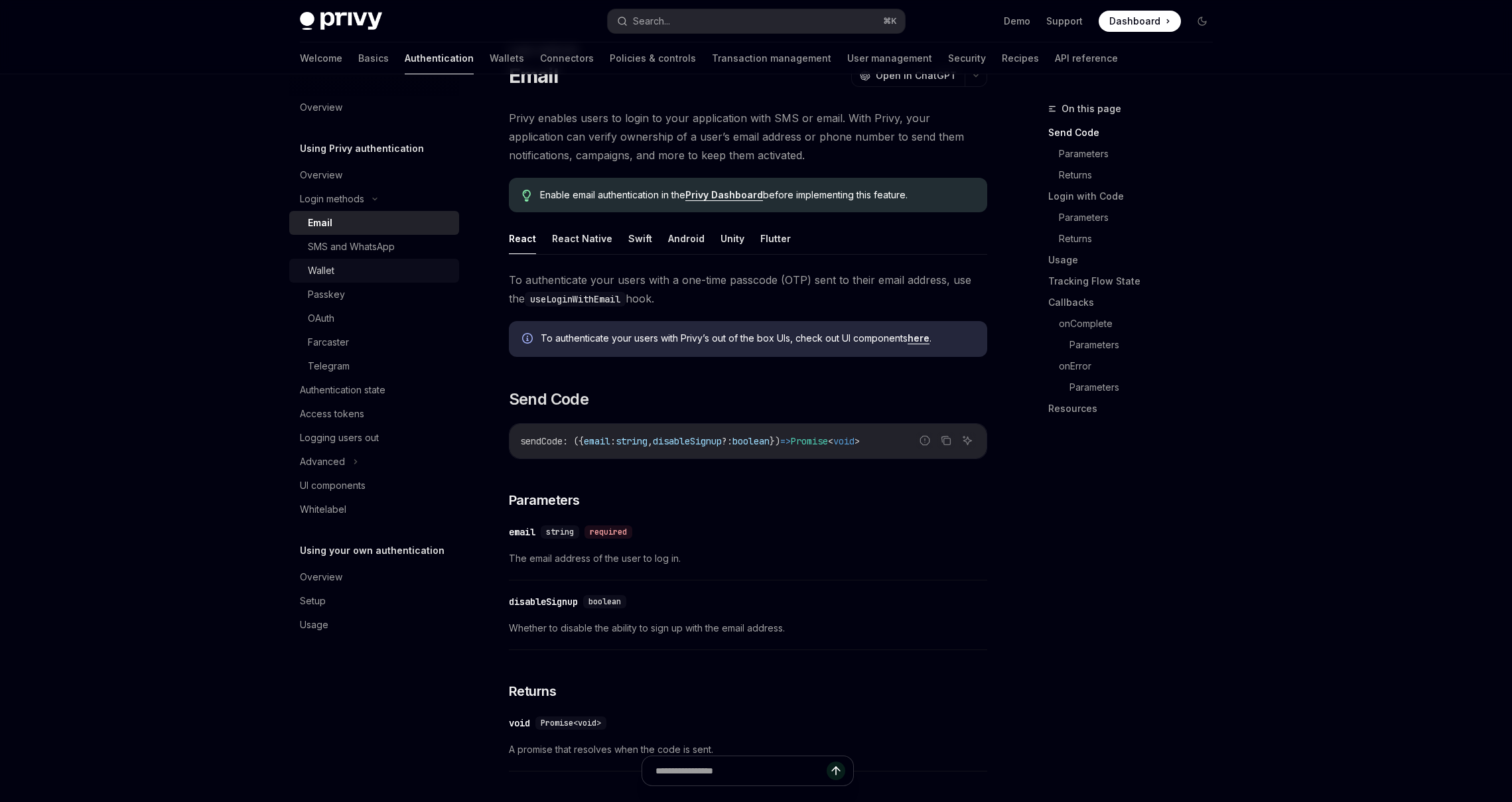
click at [327, 272] on div "Wallet" at bounding box center [320, 270] width 27 height 16
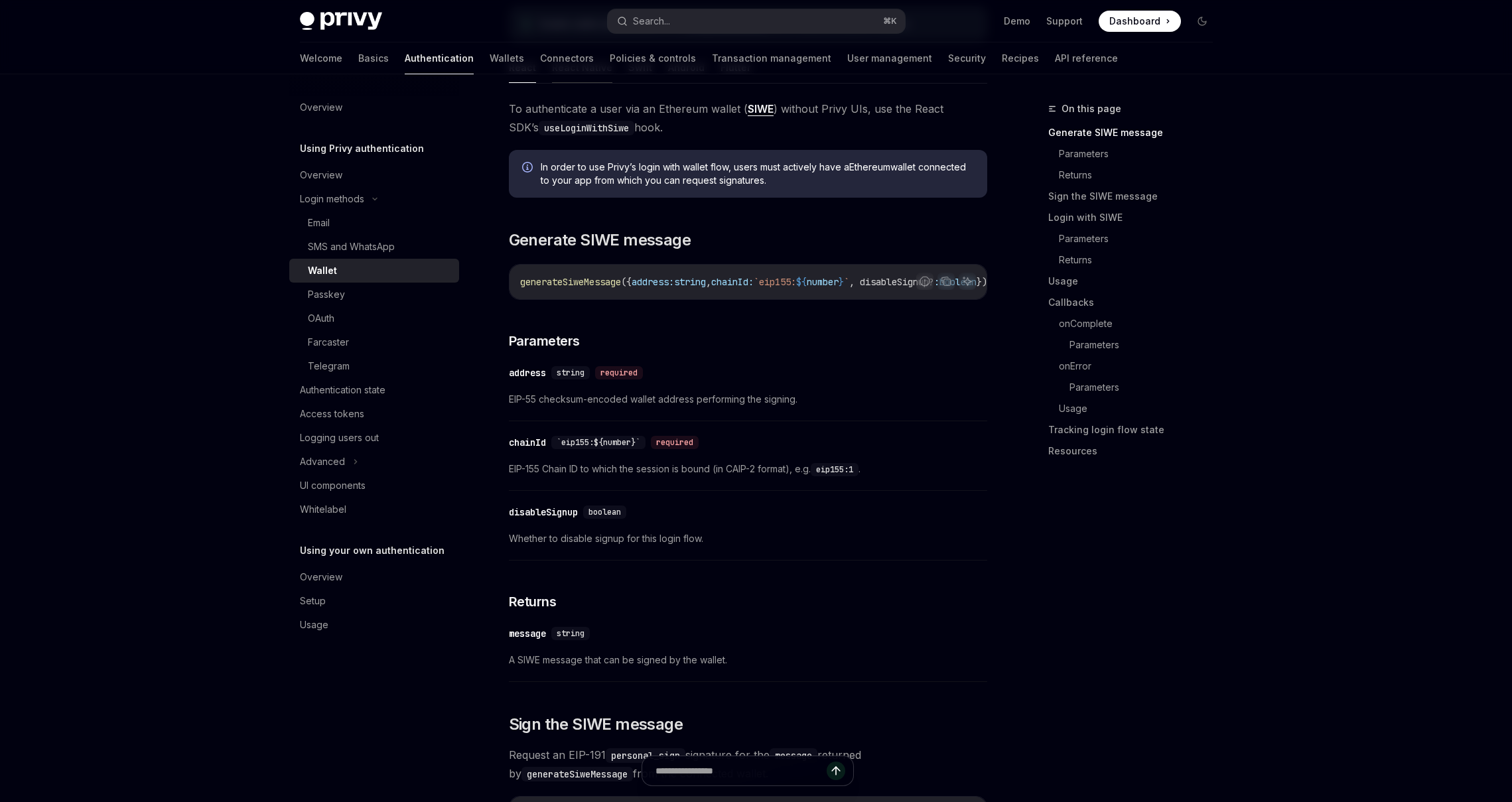
scroll to position [244, 0]
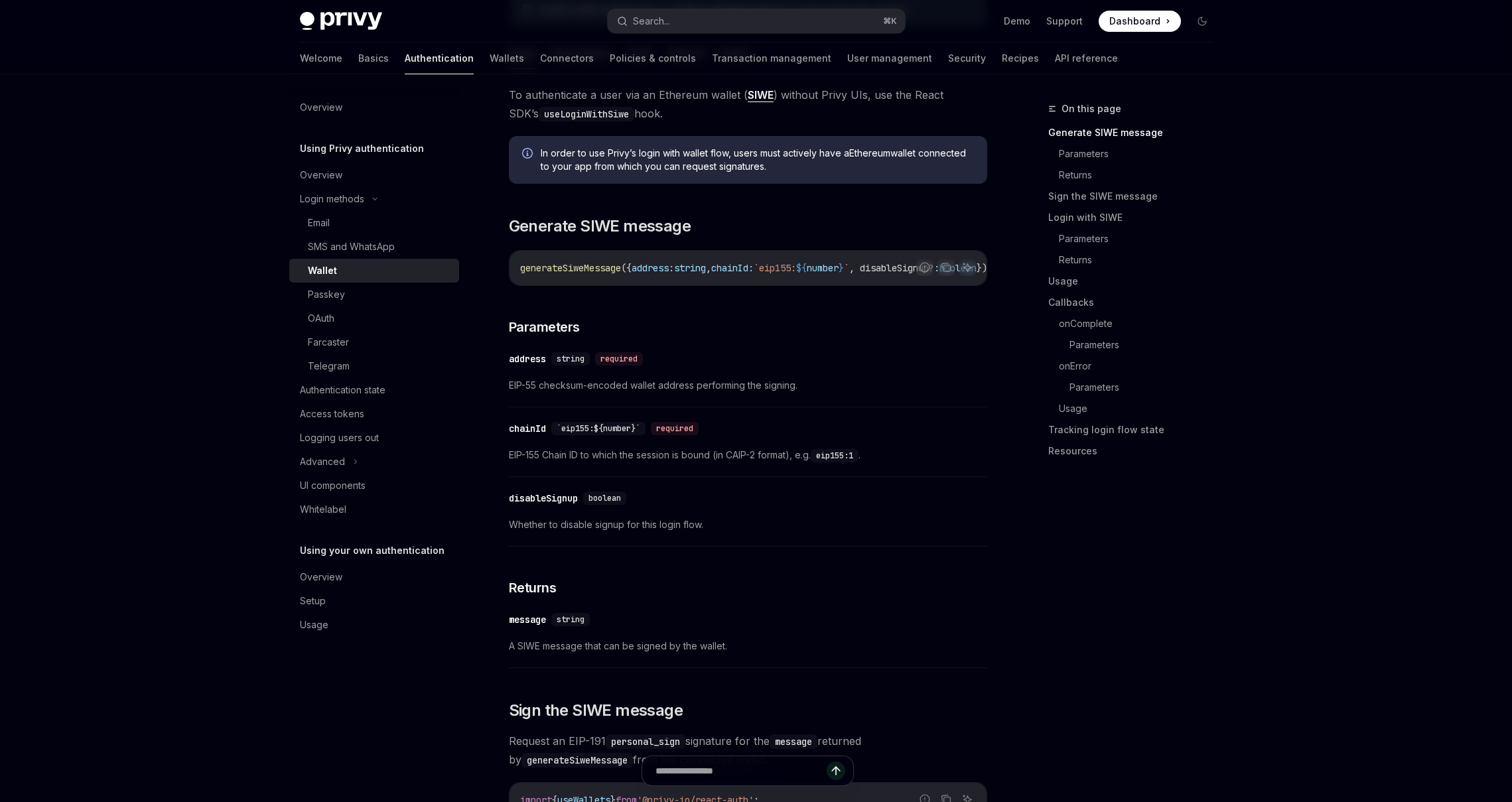
drag, startPoint x: 1147, startPoint y: 32, endPoint x: 1145, endPoint y: 25, distance: 7.3
click at [1147, 32] on div "Privy Docs home page Search... ⌘ K Demo Support Dashboard Dashboard Search..." at bounding box center [756, 21] width 913 height 42
click at [1144, 23] on span "Dashboard" at bounding box center [1135, 21] width 52 height 13
click at [343, 389] on div "Authentication state" at bounding box center [342, 389] width 86 height 16
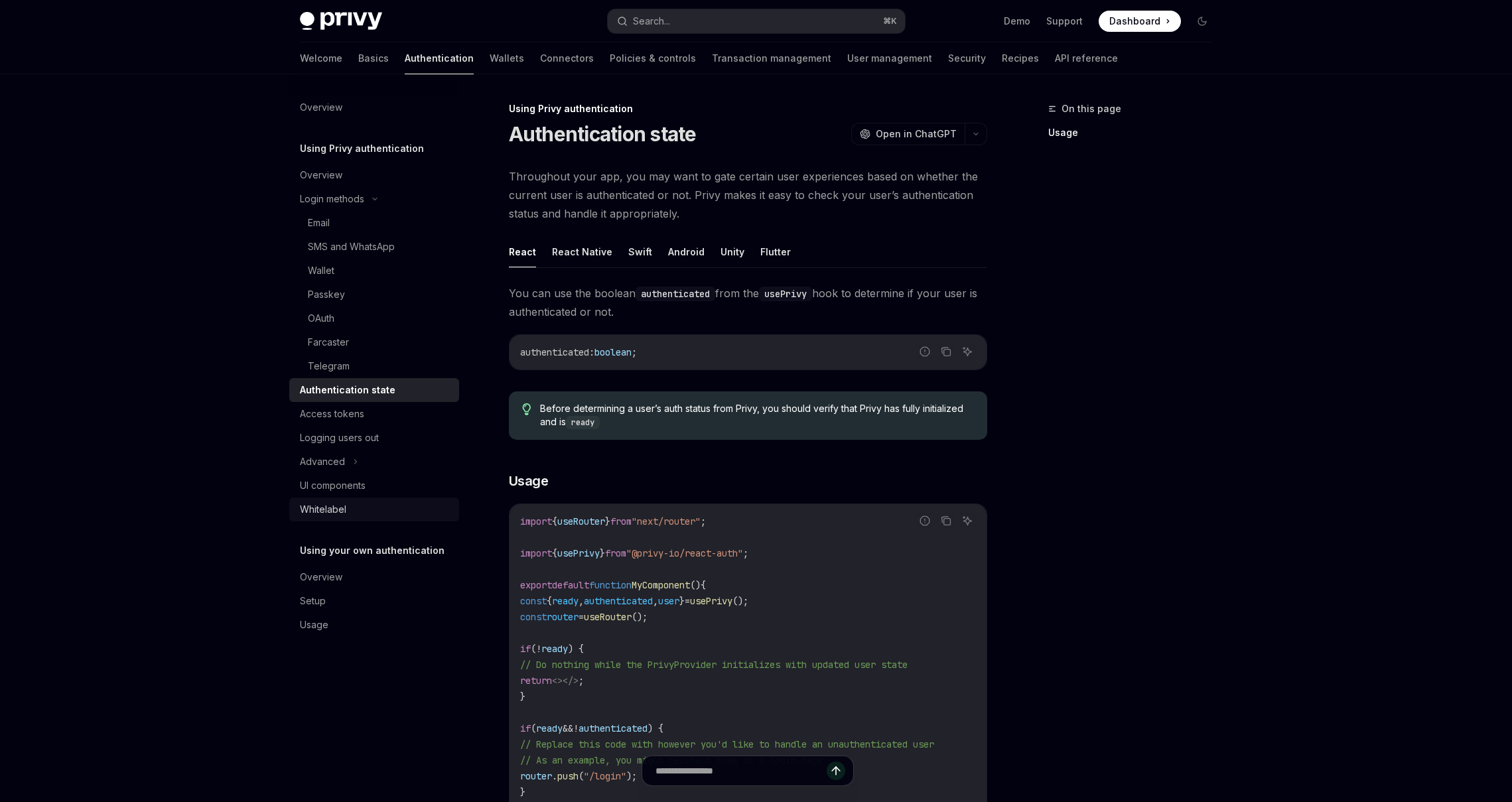
click at [322, 506] on div "Whitelabel" at bounding box center [323, 509] width 46 height 16
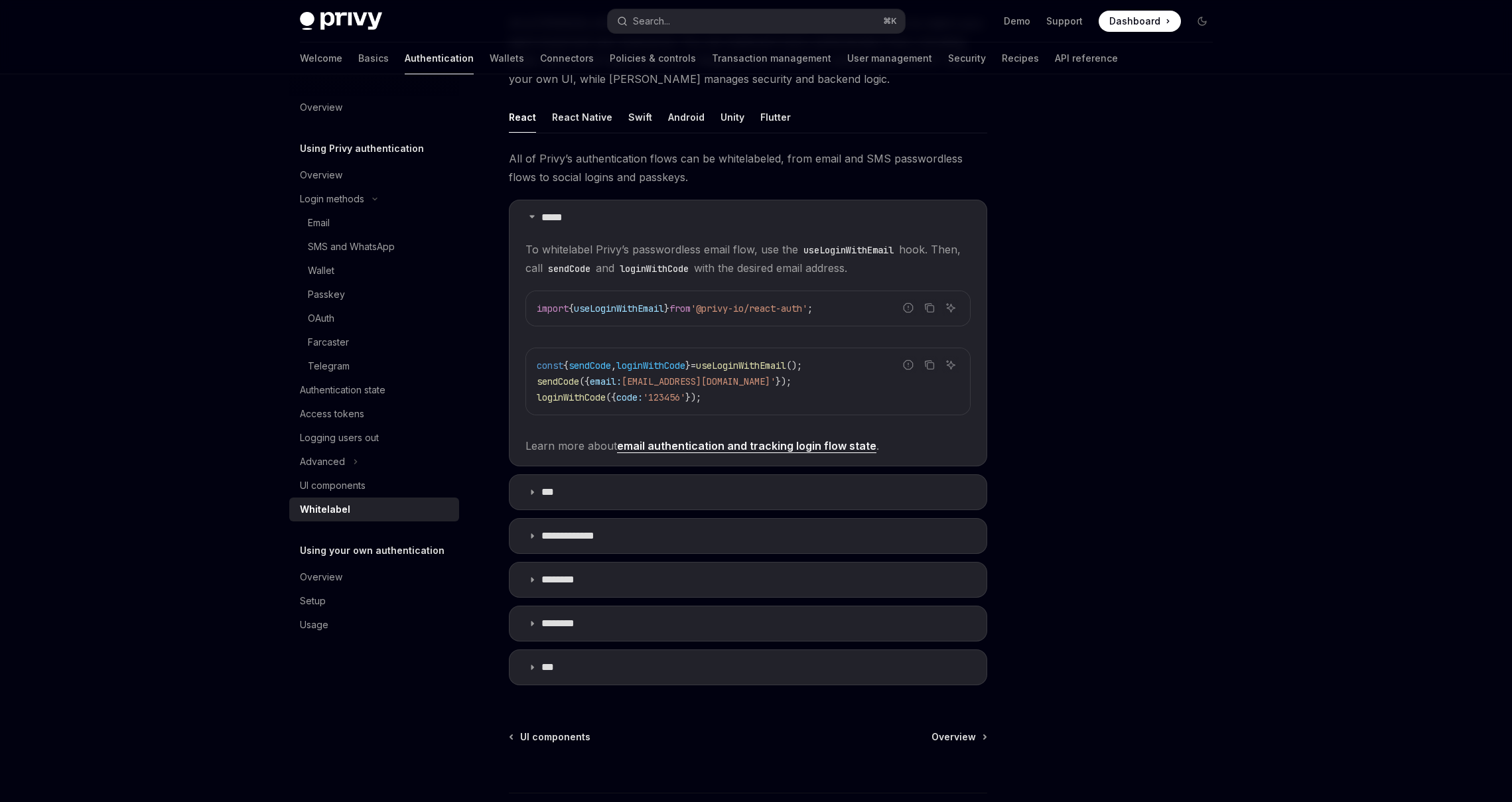
scroll to position [156, 0]
click at [548, 657] on summary "***" at bounding box center [748, 665] width 477 height 34
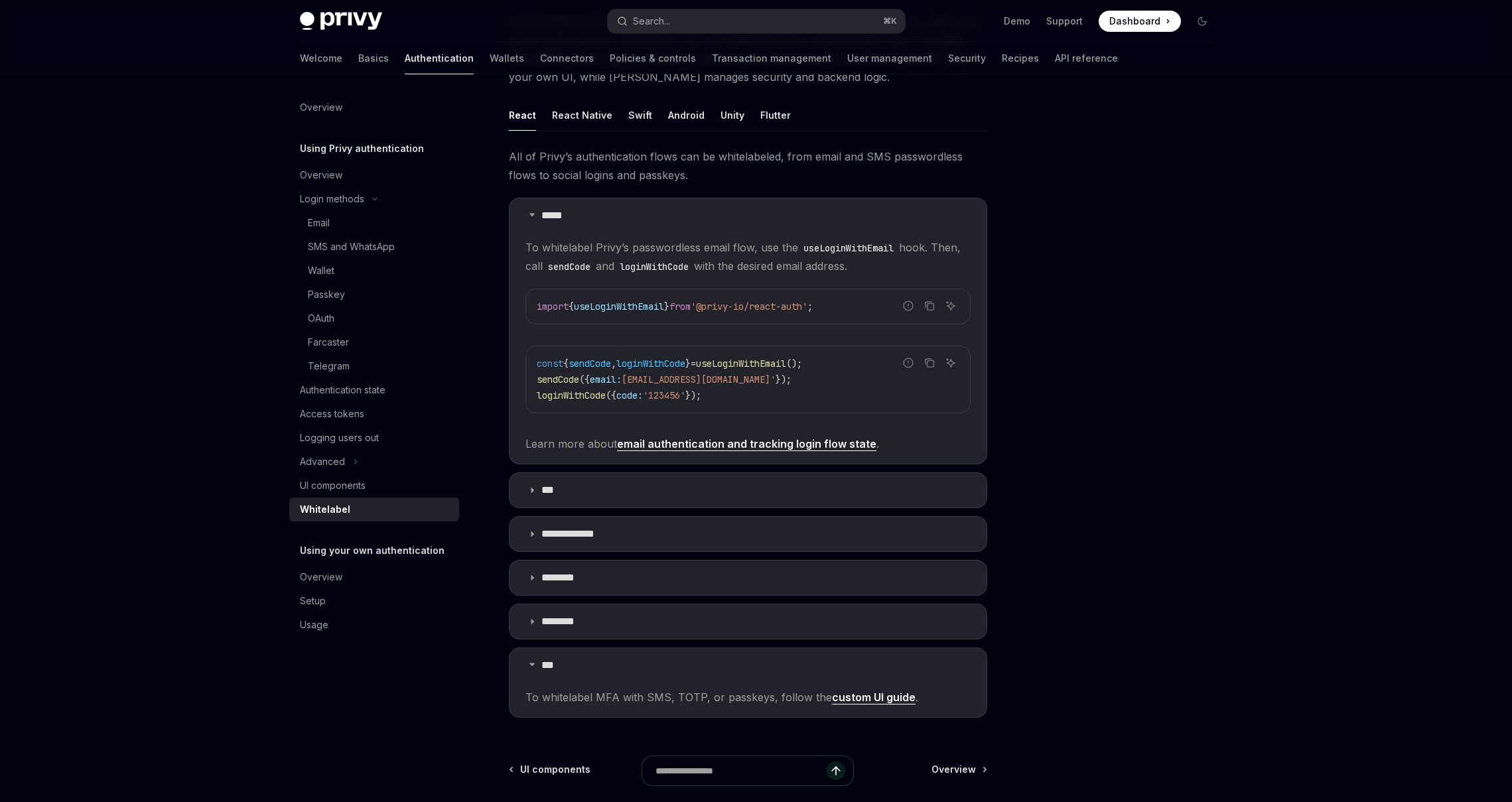
click at [860, 701] on link "custom UI guide" at bounding box center [873, 697] width 84 height 14
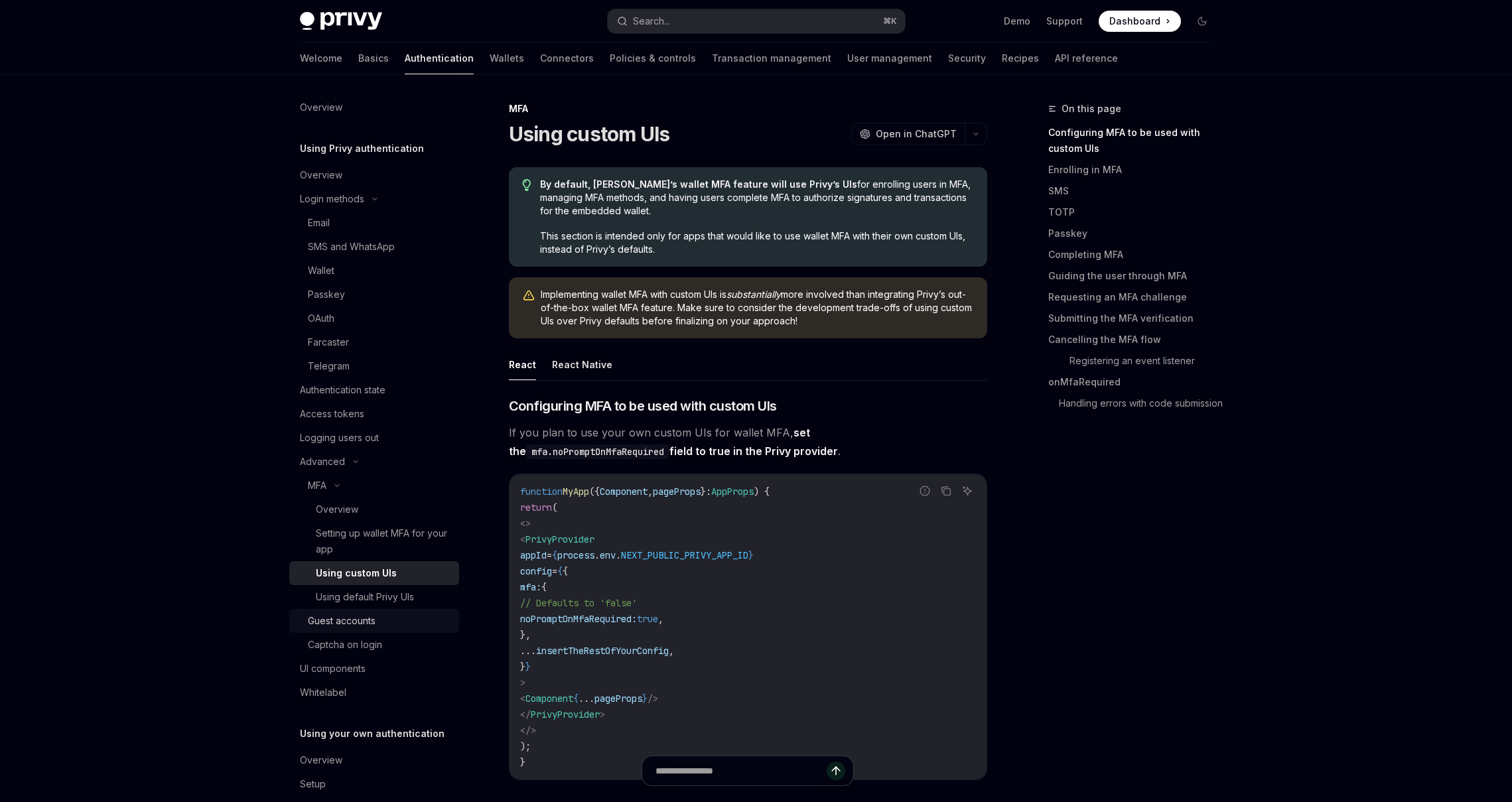
click at [369, 620] on div "Guest accounts" at bounding box center [341, 621] width 68 height 16
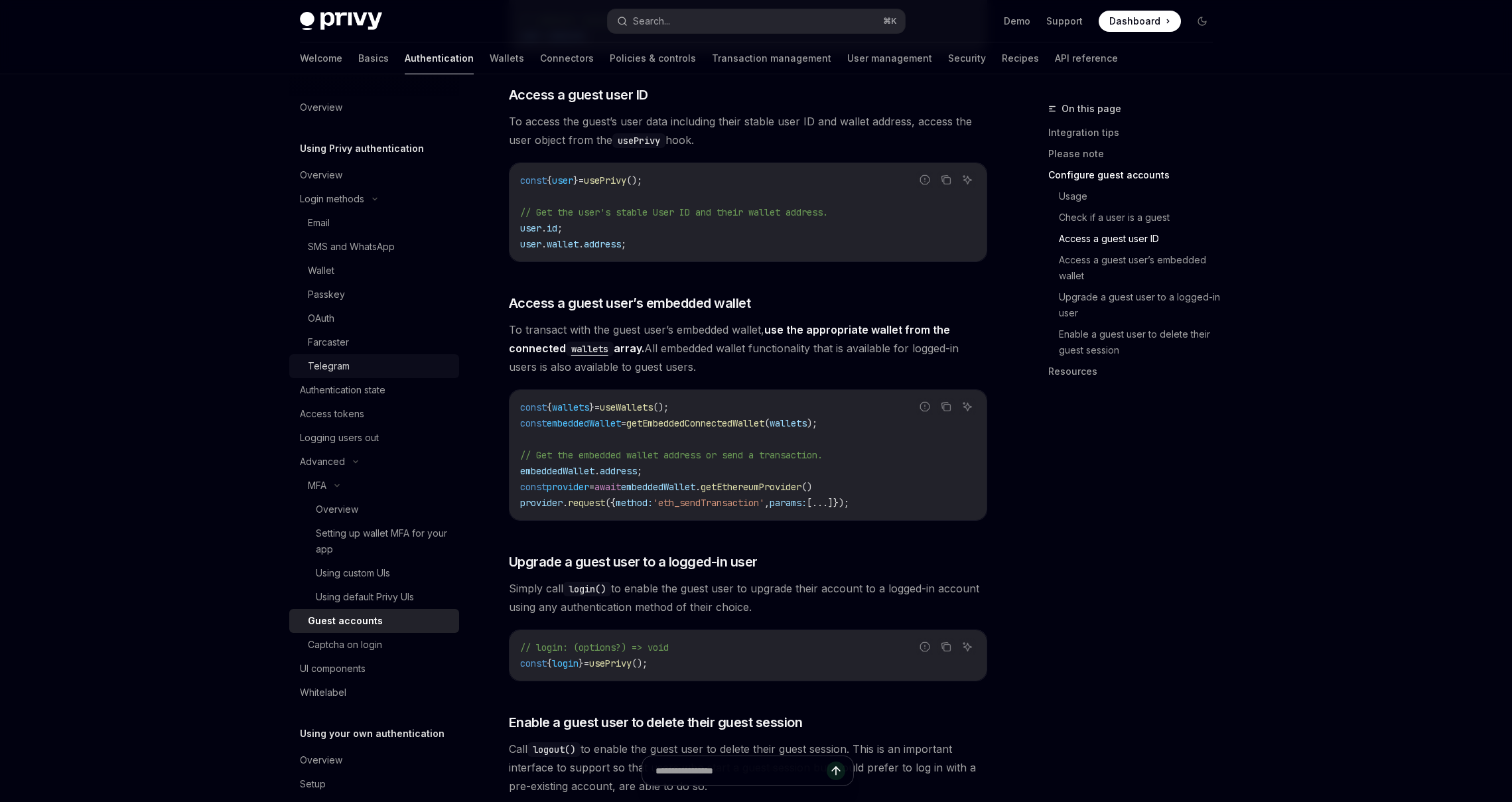
scroll to position [1583, 0]
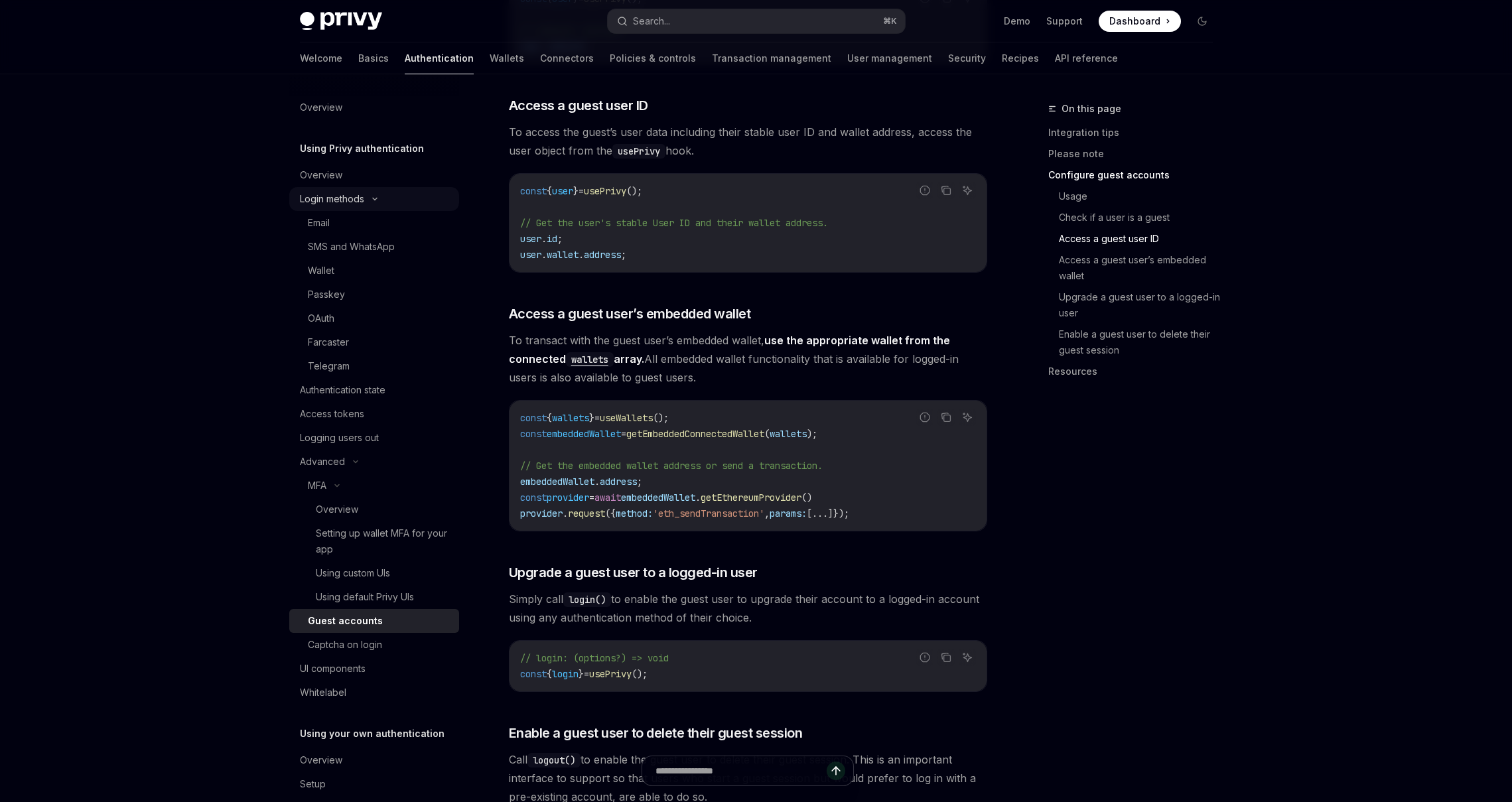
click at [319, 203] on div "Login methods" at bounding box center [332, 199] width 64 height 16
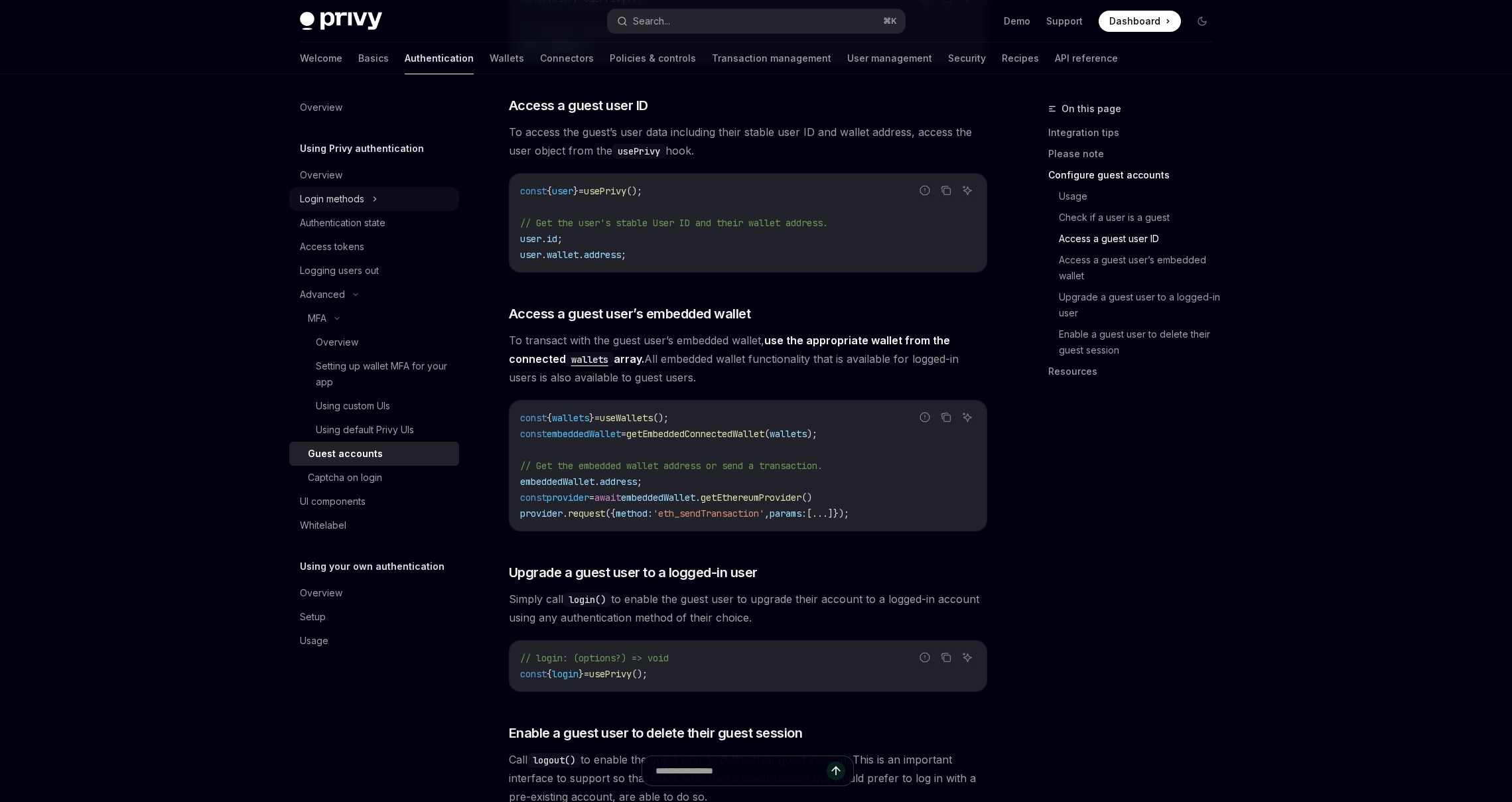
click at [322, 199] on div "Login methods" at bounding box center [332, 199] width 64 height 16
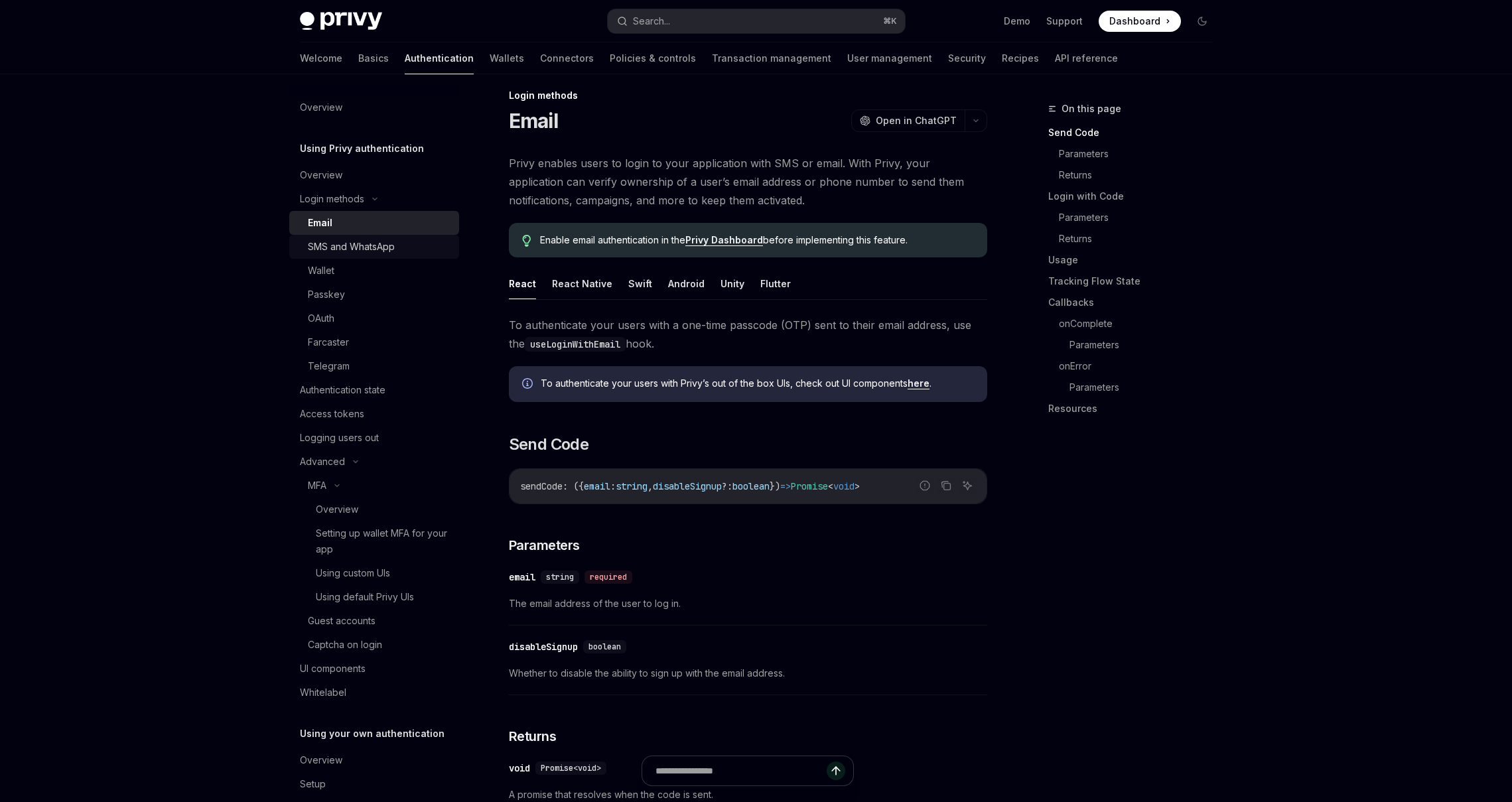
scroll to position [16, 0]
click at [324, 274] on div "Wallet" at bounding box center [320, 270] width 27 height 16
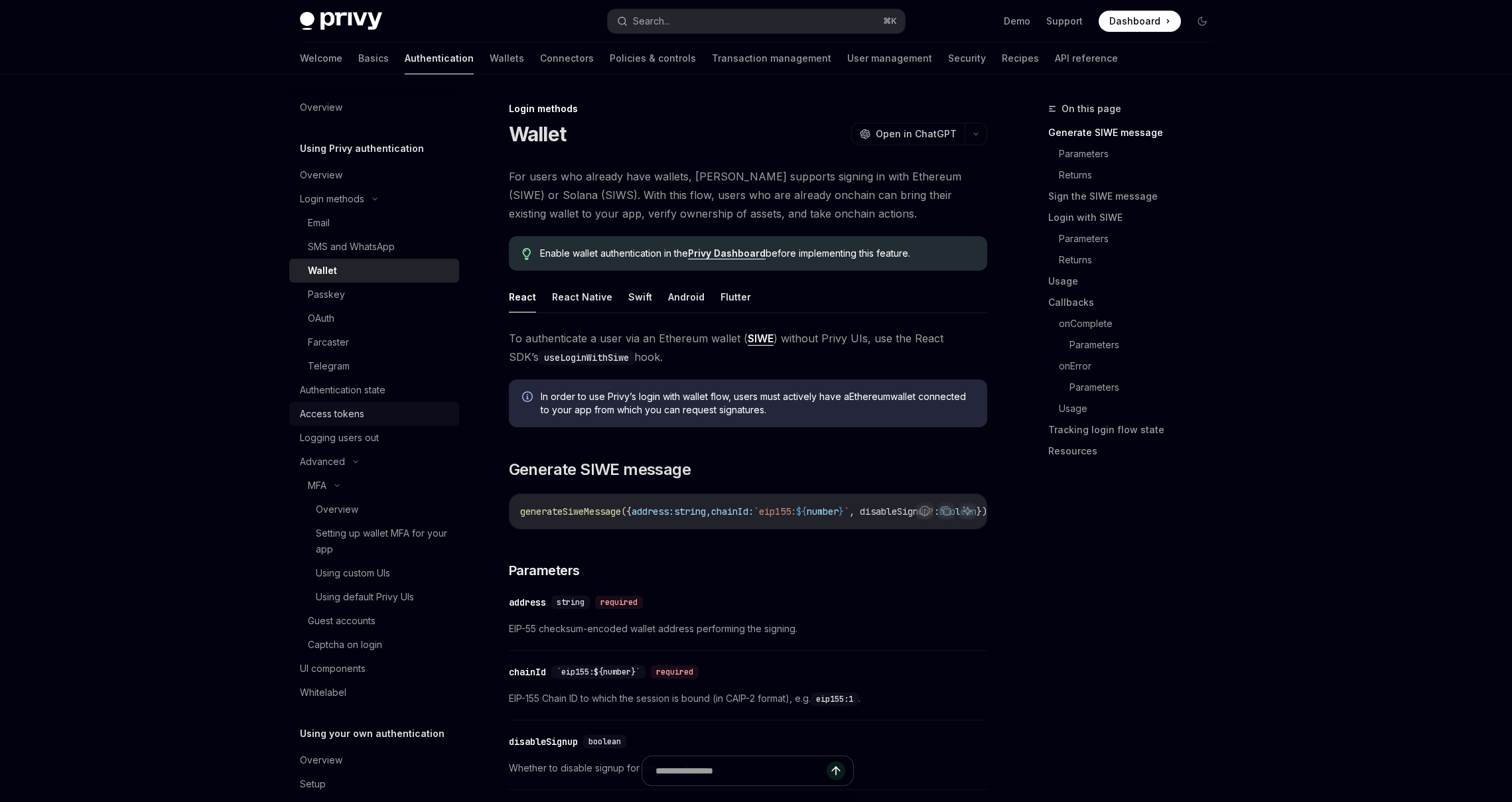
scroll to position [44, 0]
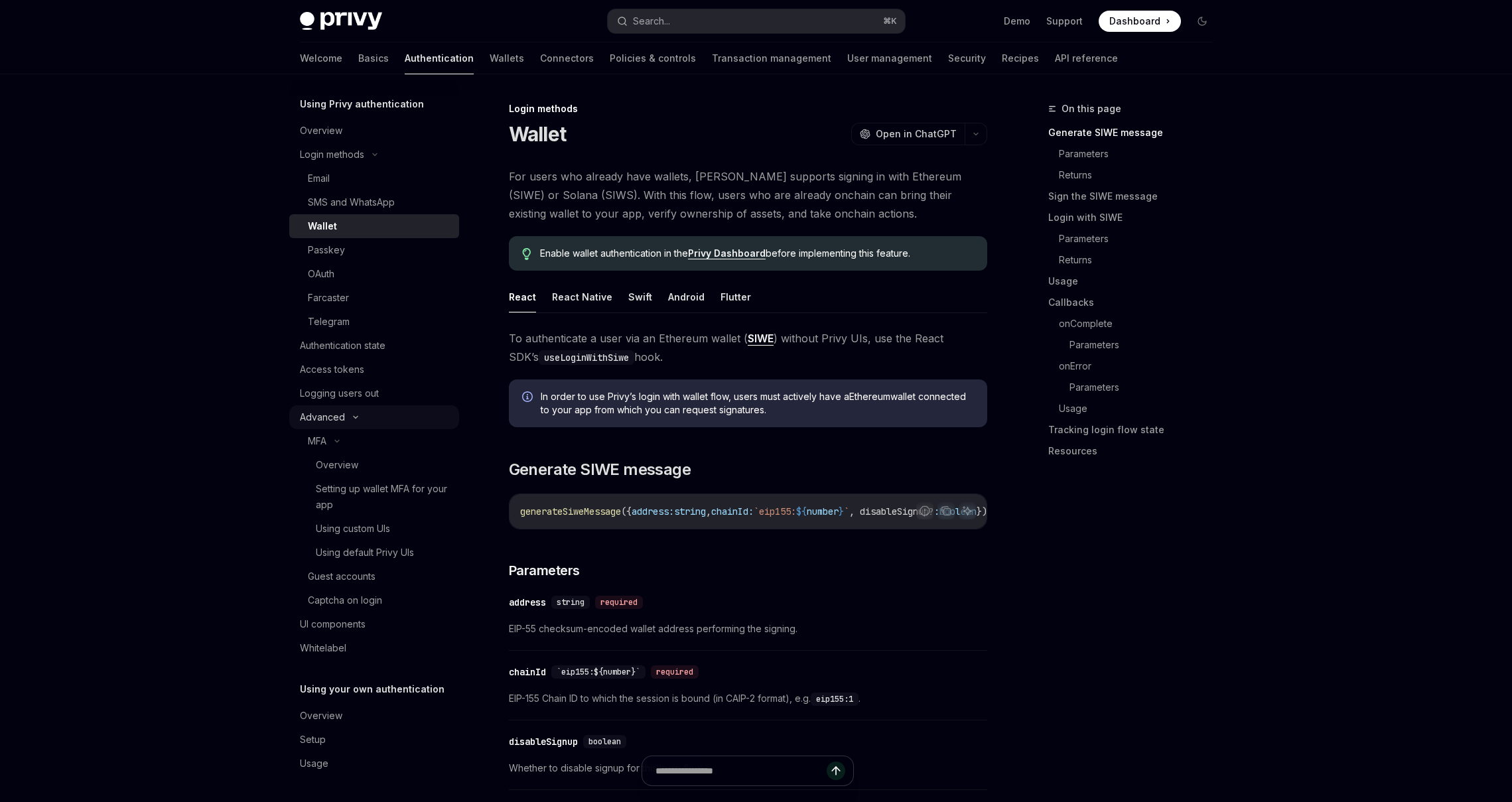
click at [324, 420] on div "Advanced" at bounding box center [322, 417] width 45 height 16
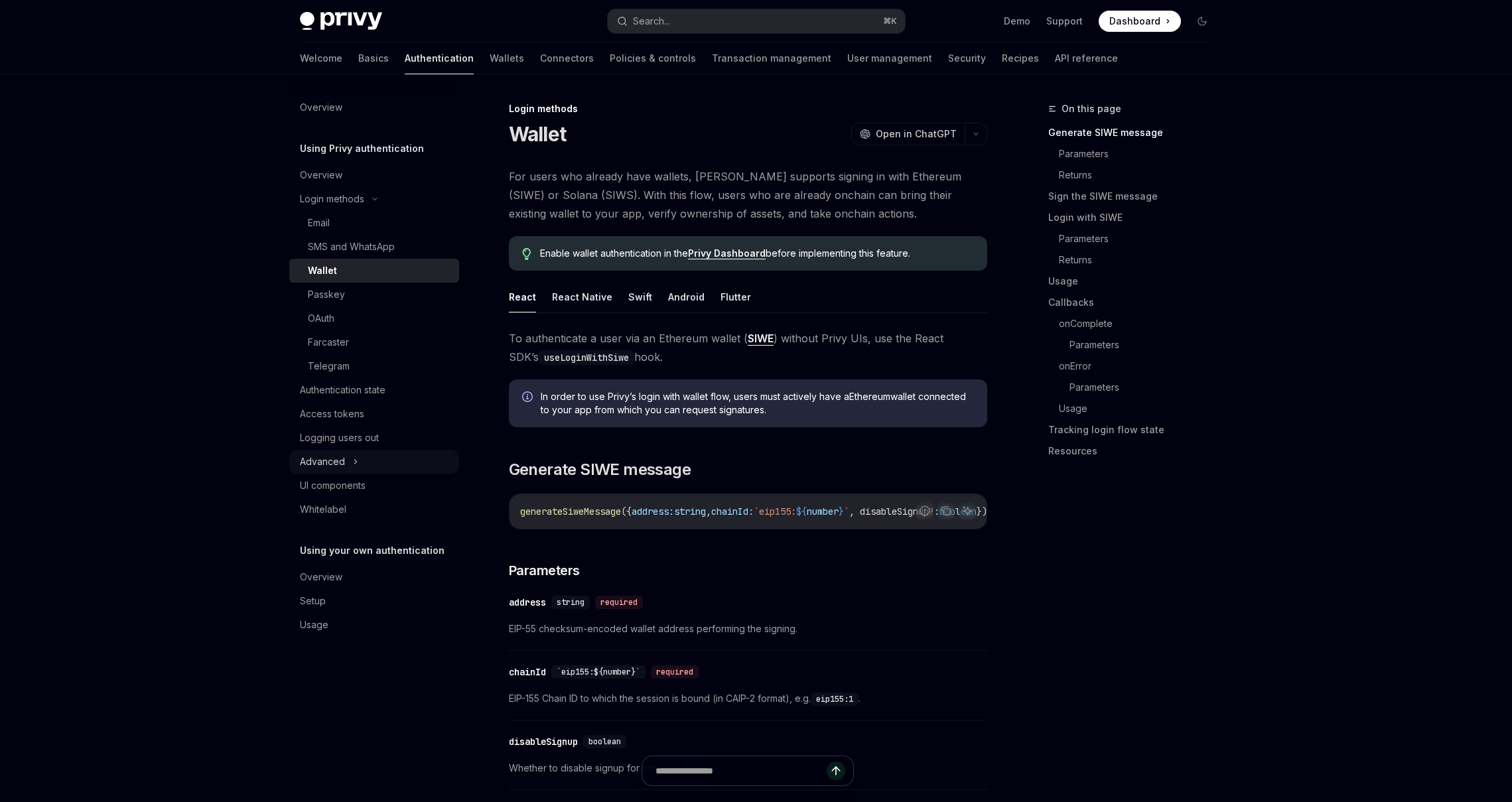
scroll to position [0, 0]
click at [324, 420] on div "Access tokens" at bounding box center [332, 413] width 64 height 16
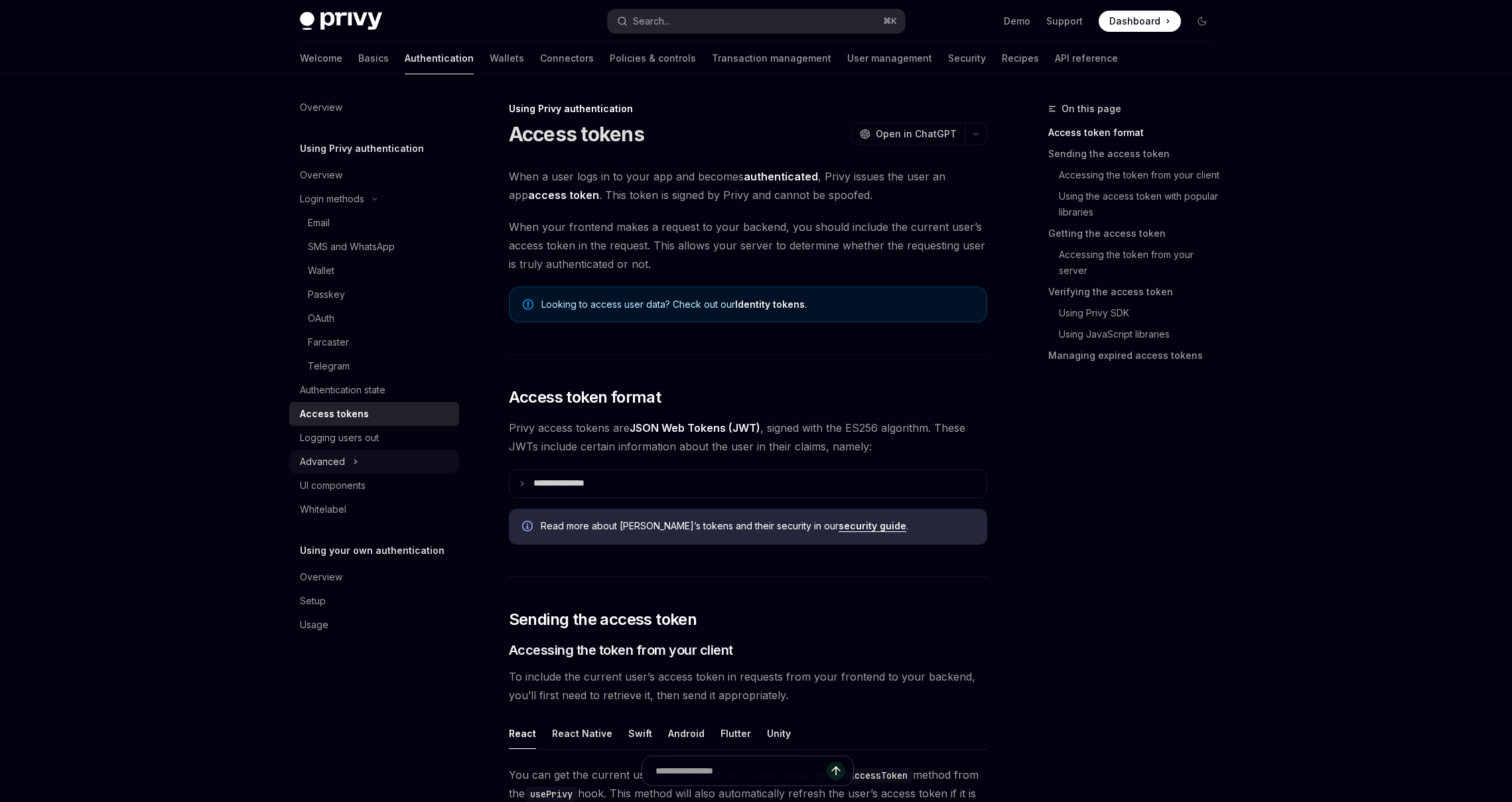
click at [351, 456] on div "Advanced" at bounding box center [374, 462] width 170 height 24
click at [332, 560] on div "UI components" at bounding box center [332, 557] width 65 height 16
type textarea "*"
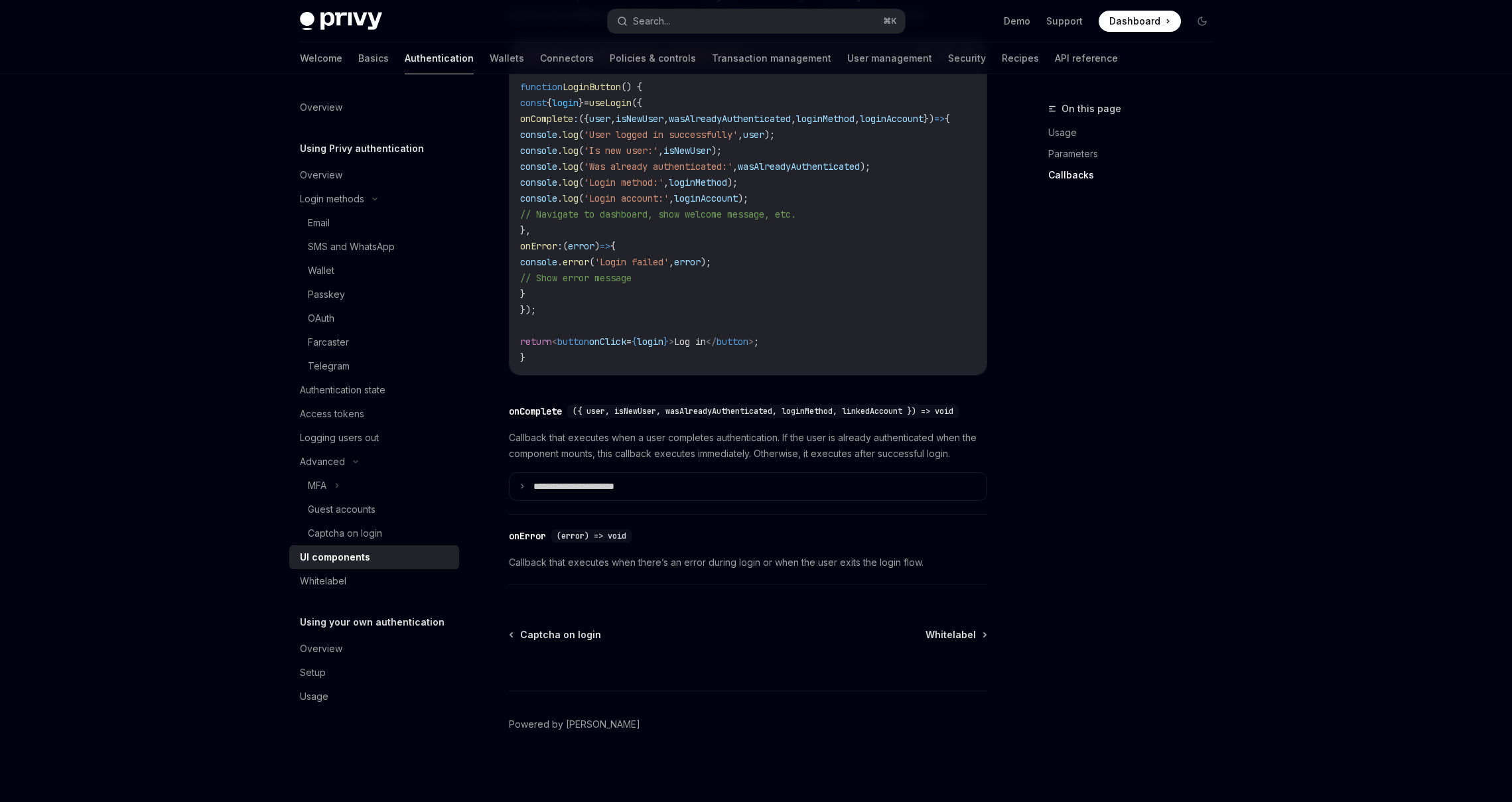
scroll to position [1744, 0]
click at [702, 17] on button "Search... ⌘ K" at bounding box center [756, 21] width 297 height 24
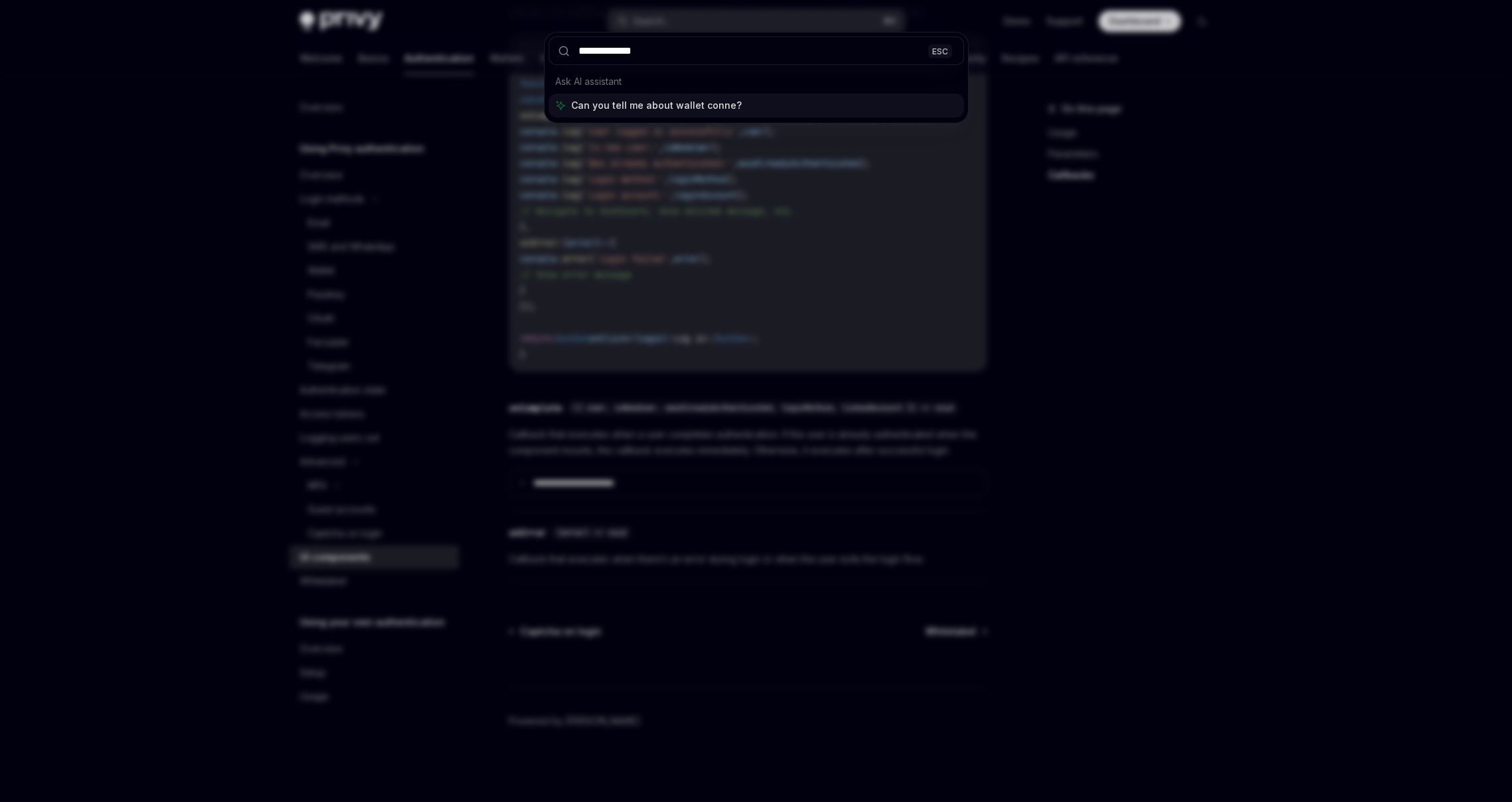
type input "**********"
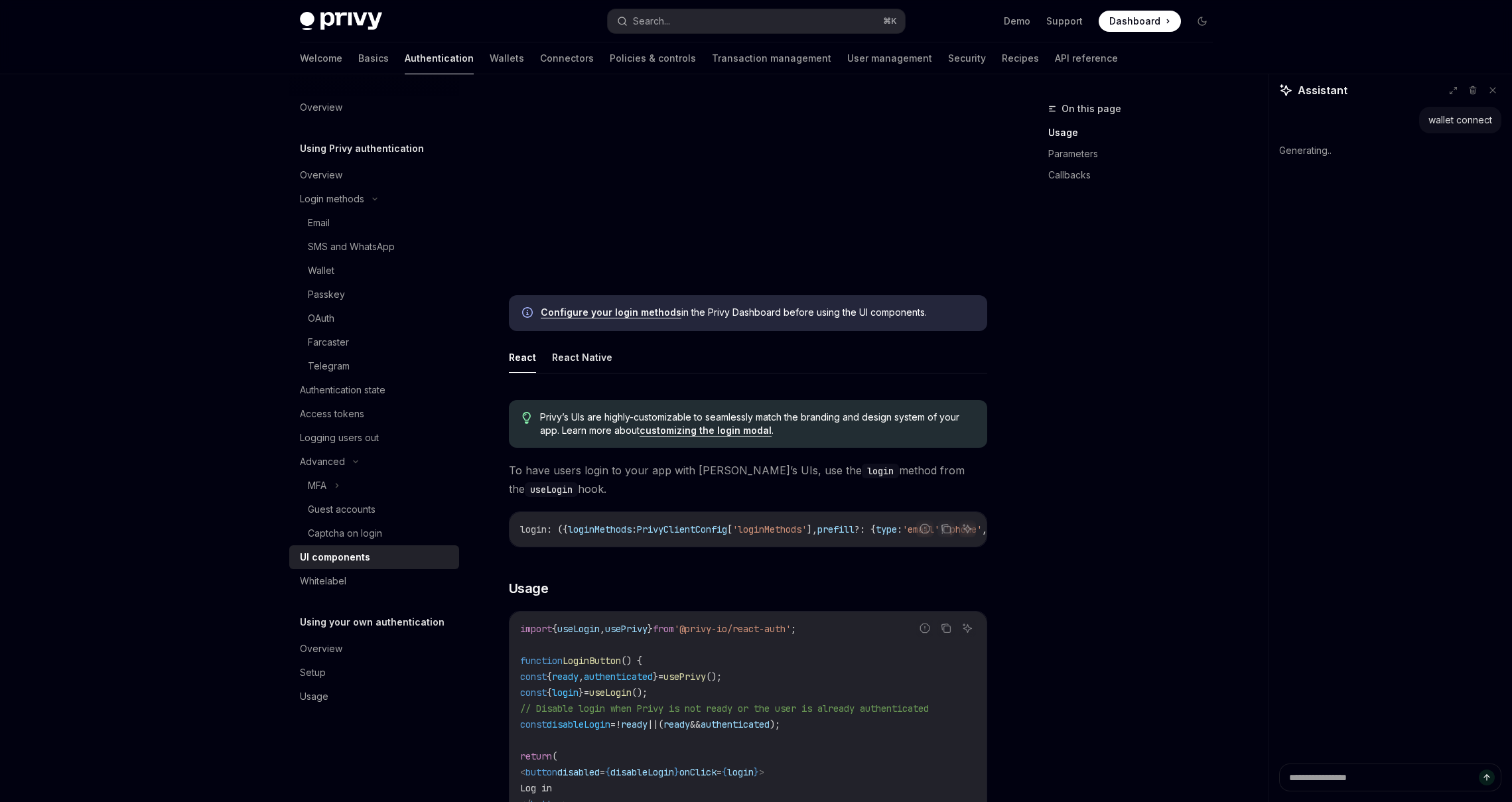
scroll to position [0, 0]
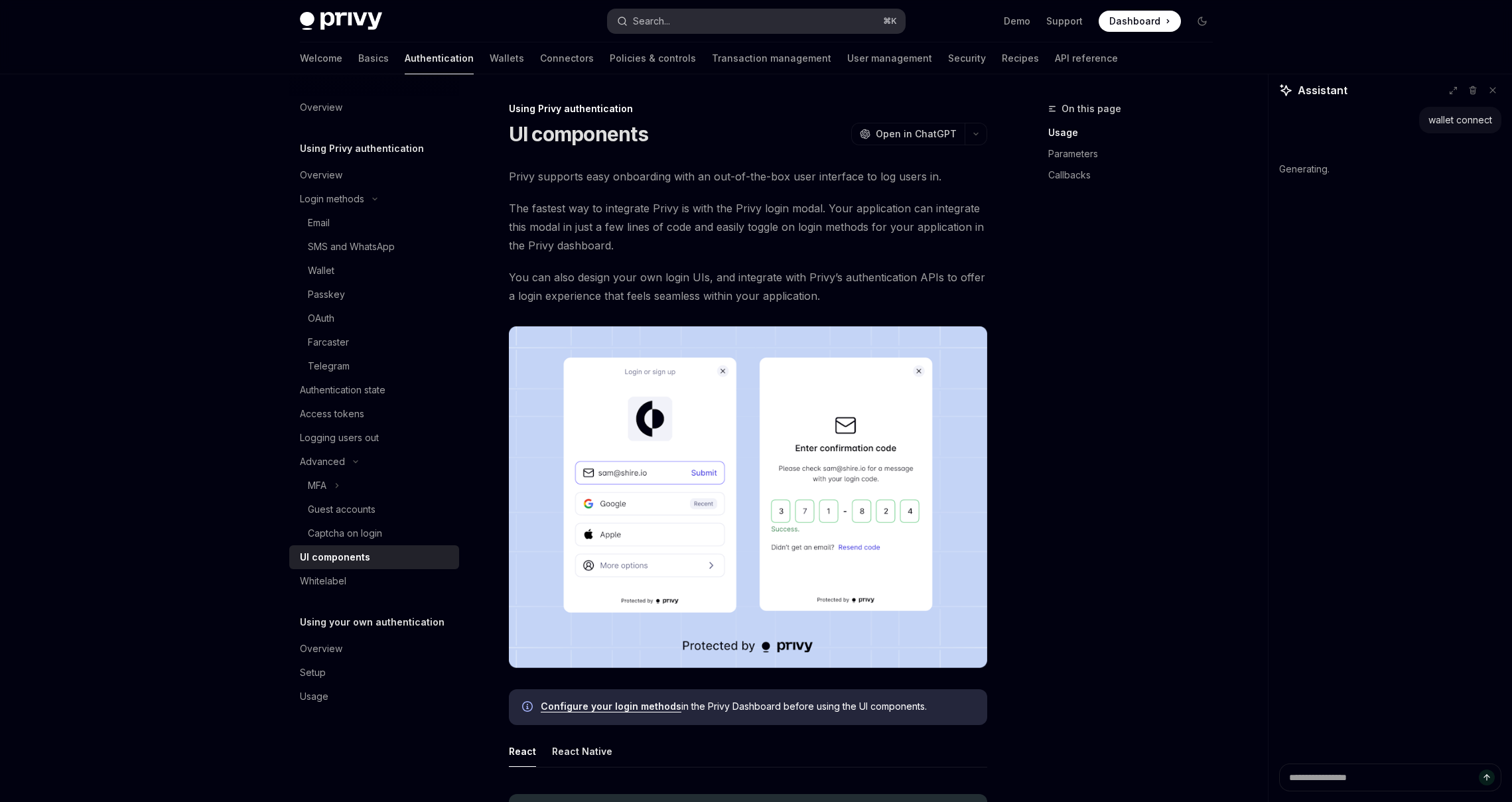
click at [722, 11] on button "Search... ⌘ K" at bounding box center [756, 21] width 297 height 24
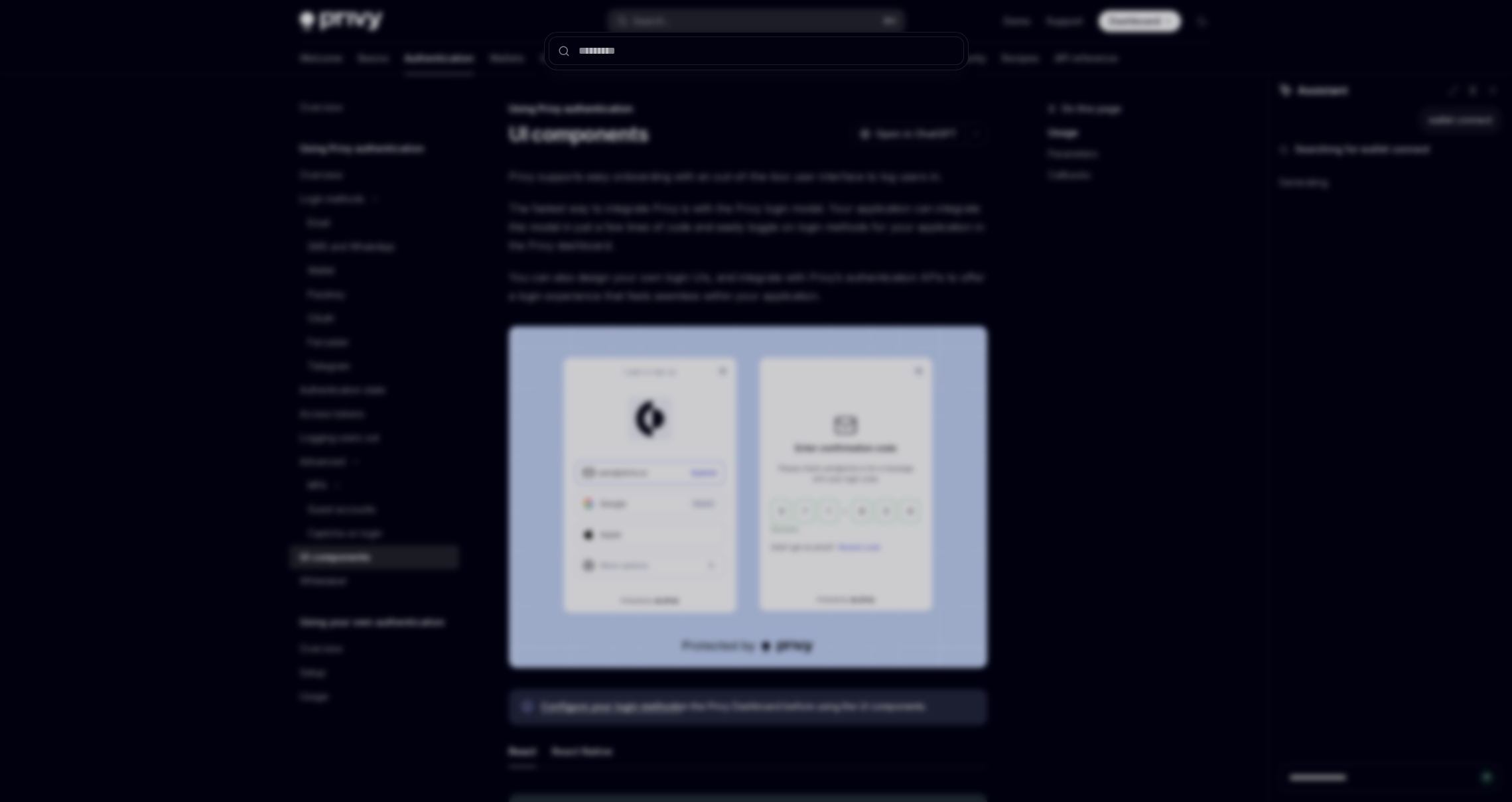
type textarea "*"
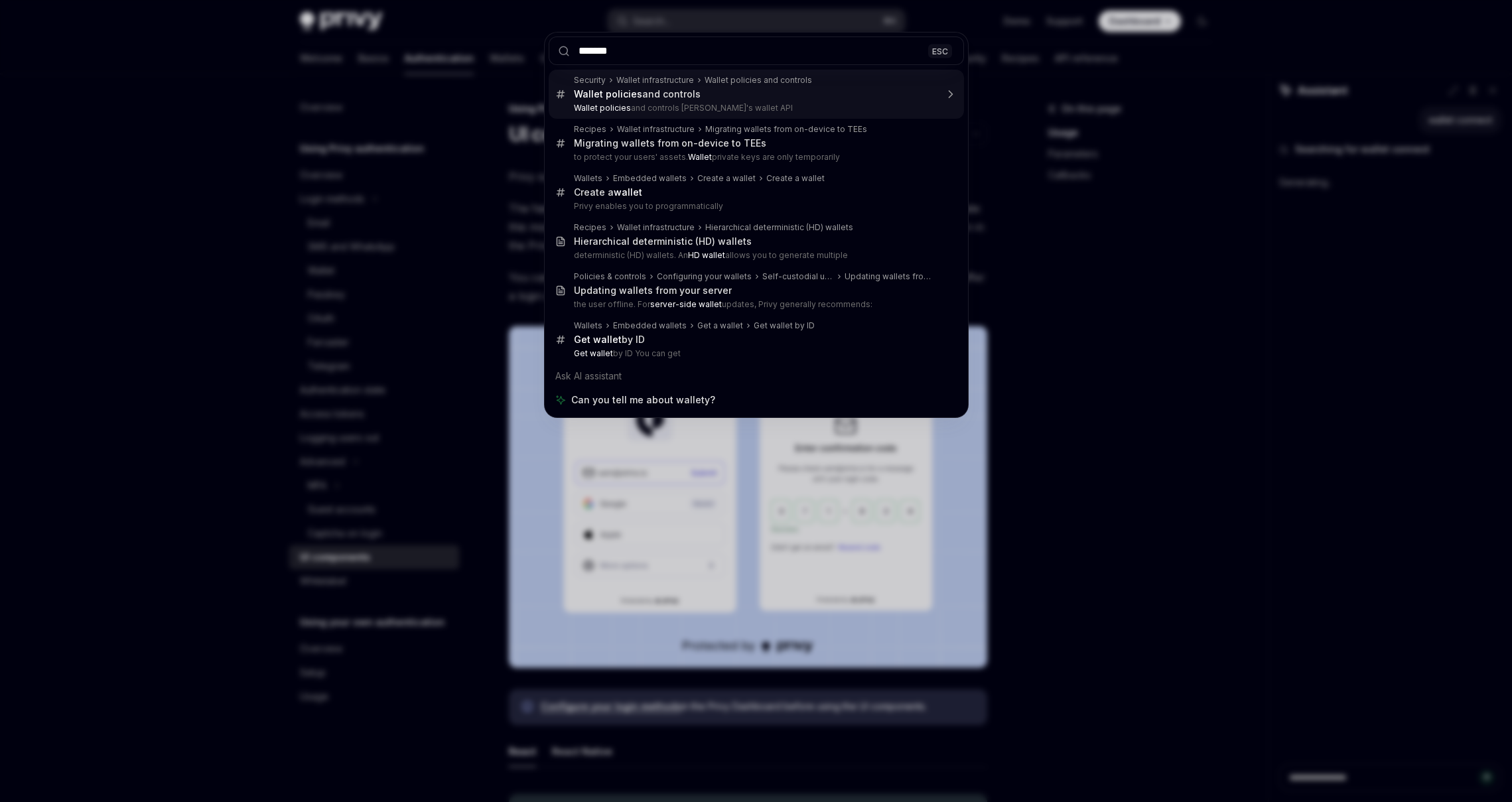
type input "******"
type textarea "*"
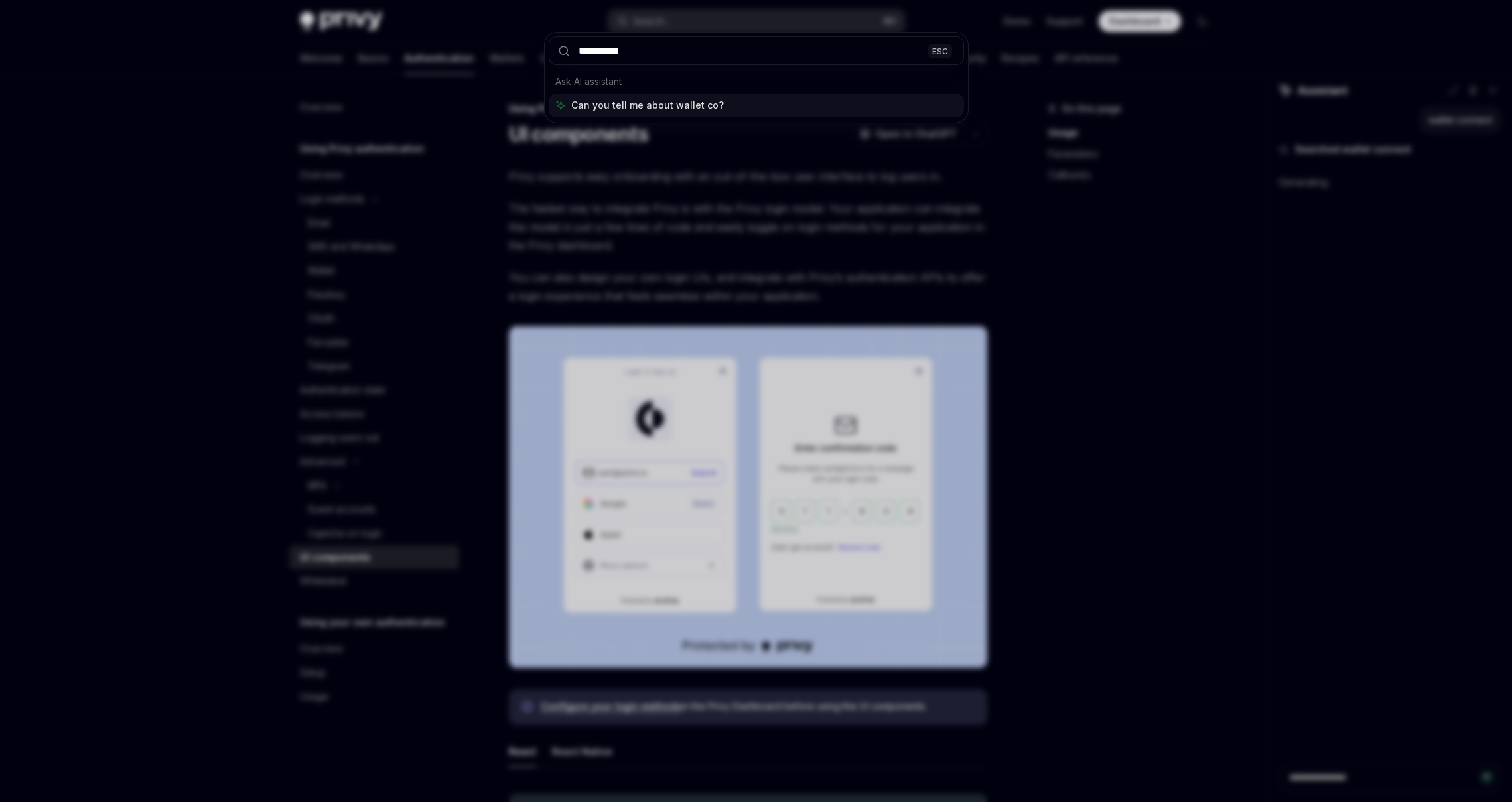
type input "**********"
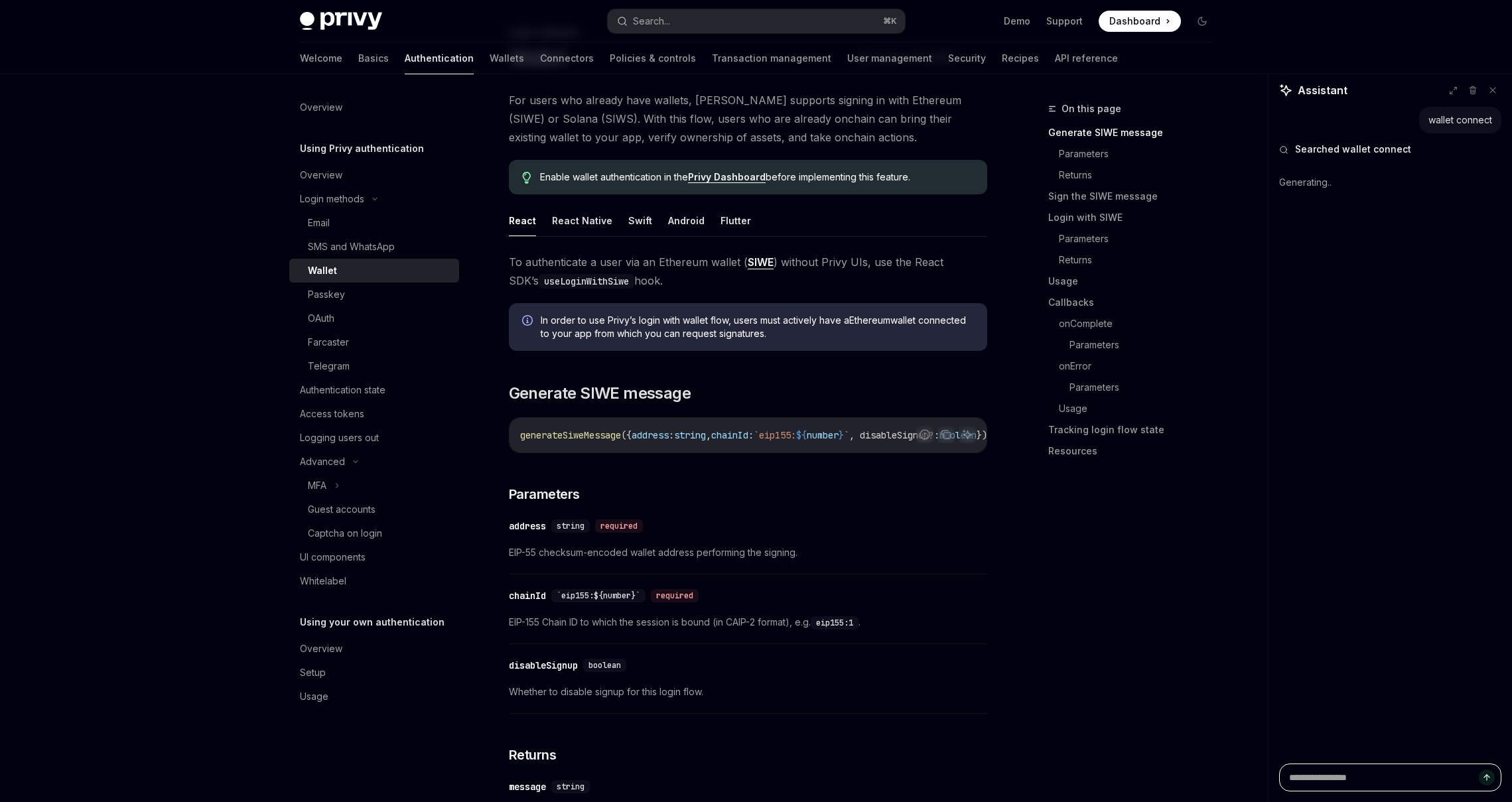
scroll to position [73, 0]
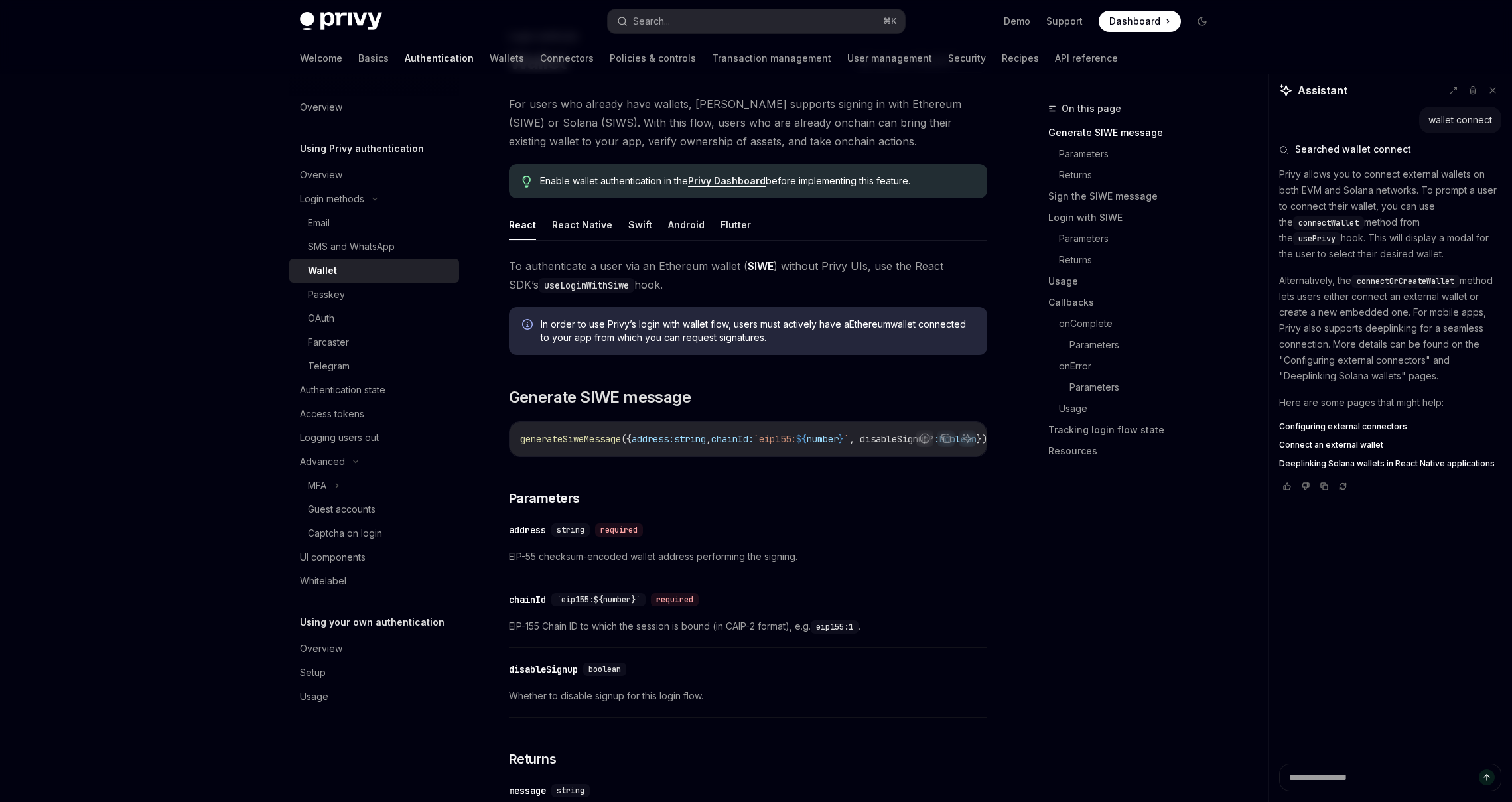
click at [1327, 441] on span "Connect an external wallet" at bounding box center [1331, 446] width 104 height 11
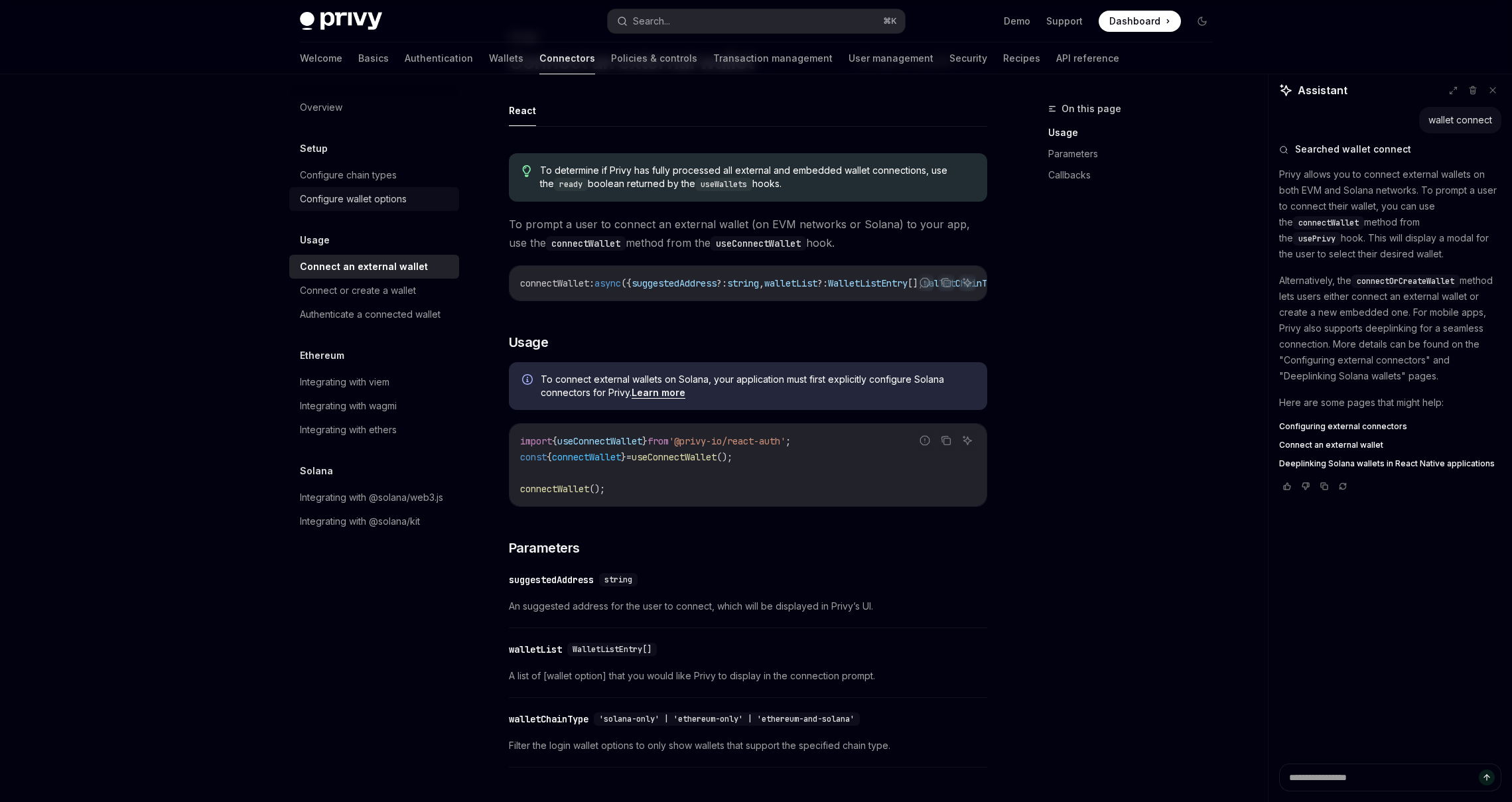
click at [389, 201] on div "Configure wallet options" at bounding box center [353, 199] width 107 height 16
type textarea "*"
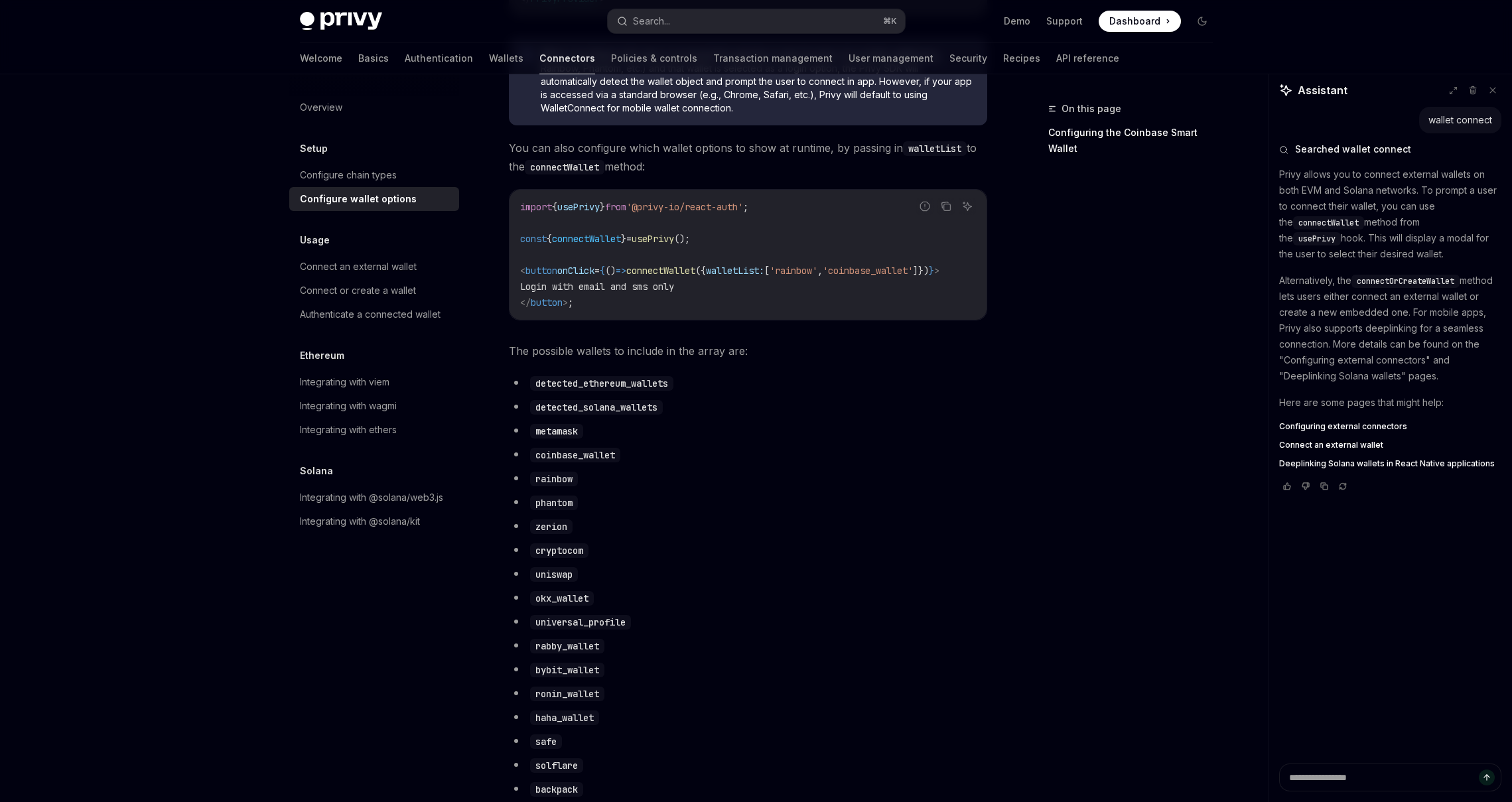
scroll to position [490, 0]
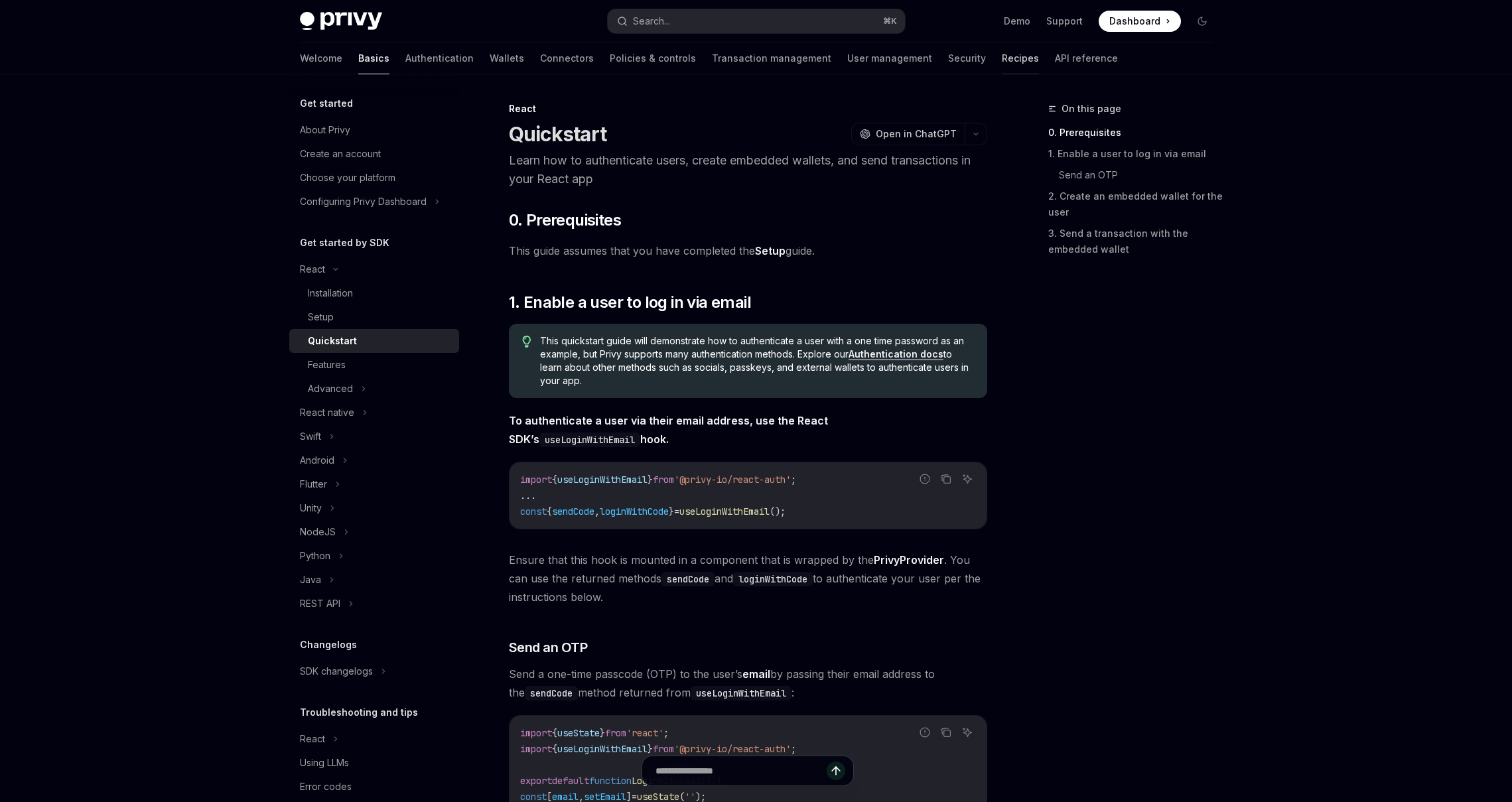
click at [1001, 56] on link "Recipes" at bounding box center [1020, 58] width 37 height 32
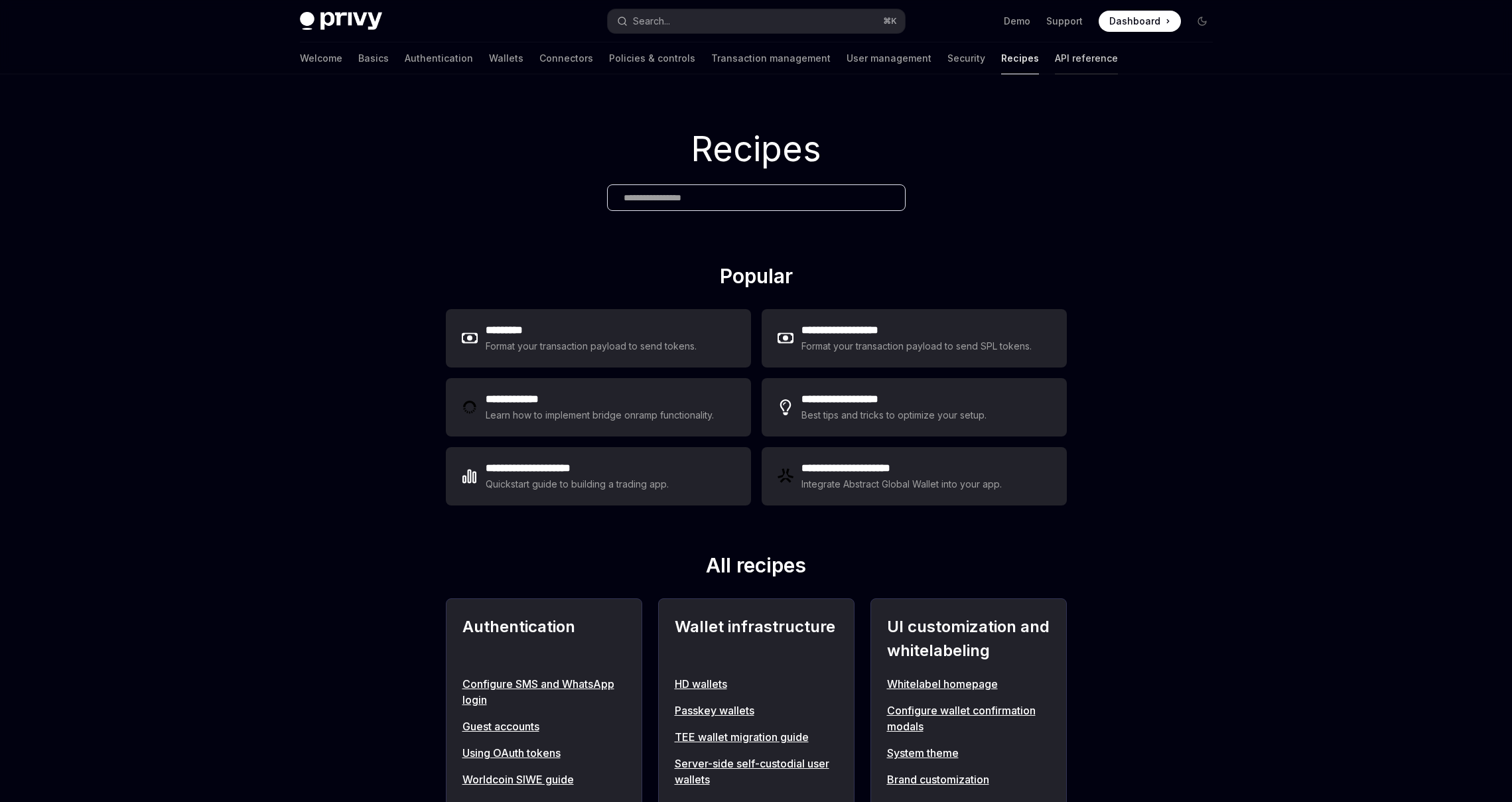
click at [1055, 60] on link "API reference" at bounding box center [1086, 58] width 63 height 32
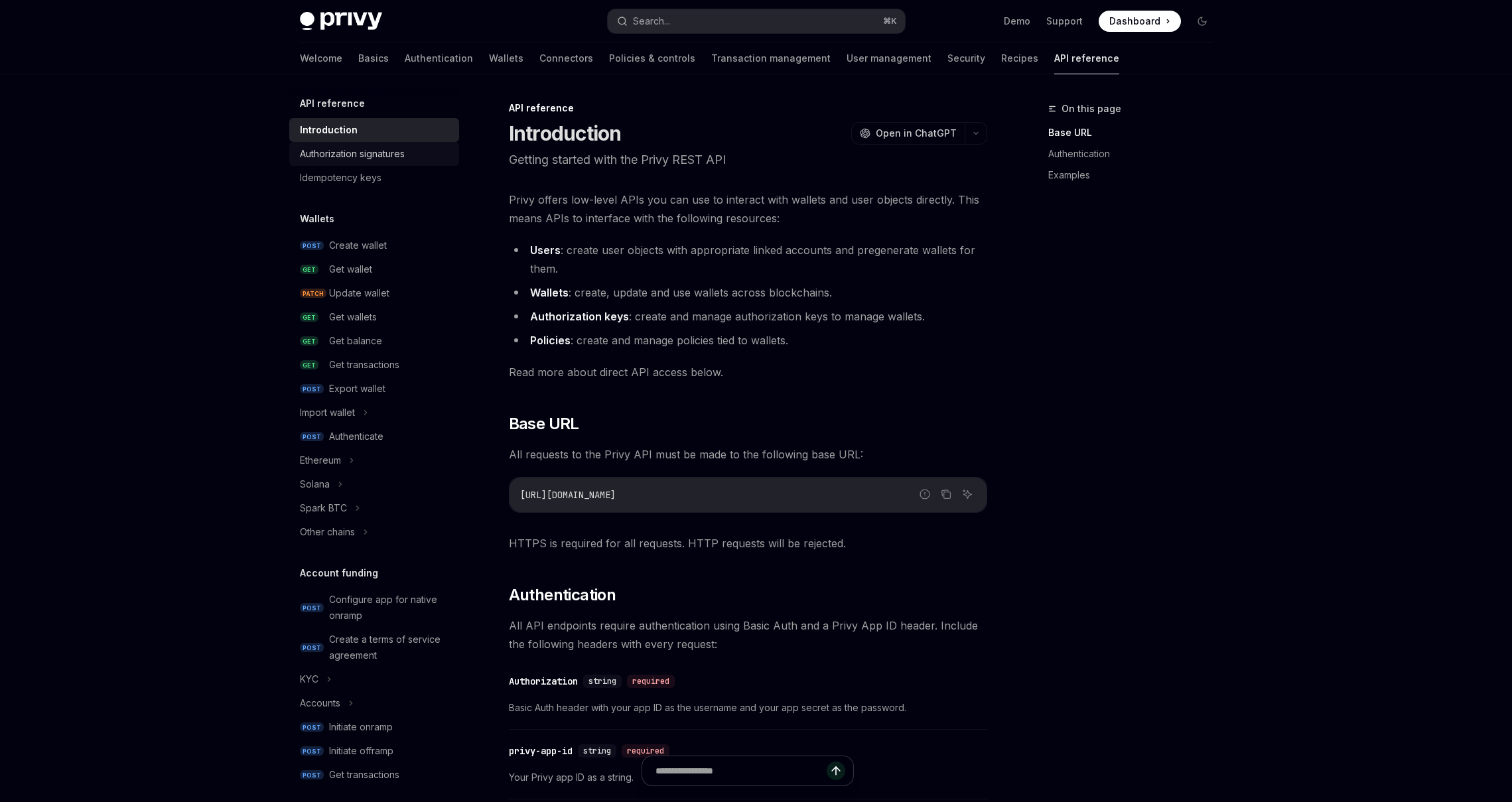
click at [342, 158] on div "Authorization signatures" at bounding box center [352, 154] width 105 height 16
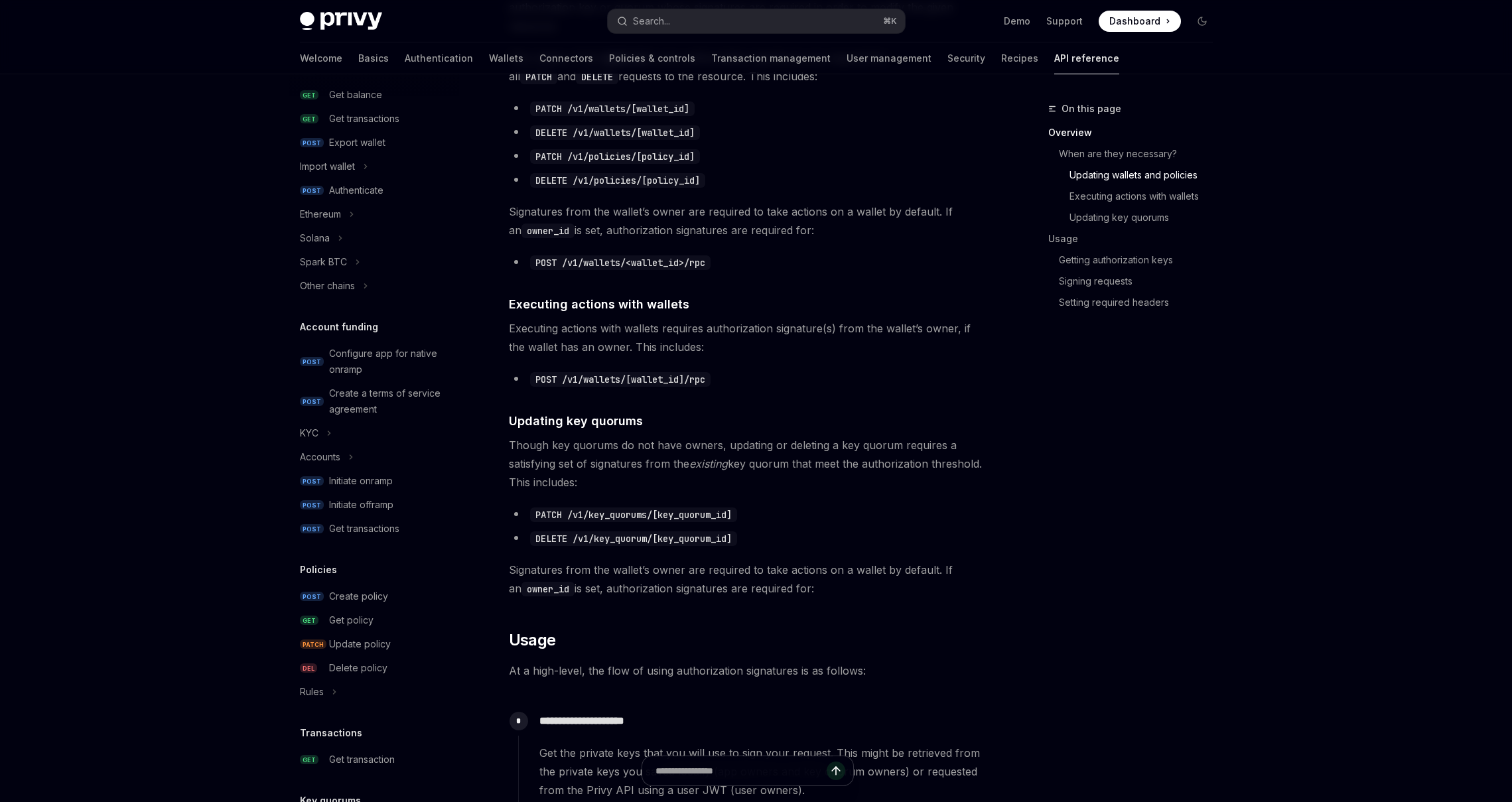
scroll to position [239, 0]
click at [319, 266] on div "Spark BTC" at bounding box center [323, 268] width 47 height 16
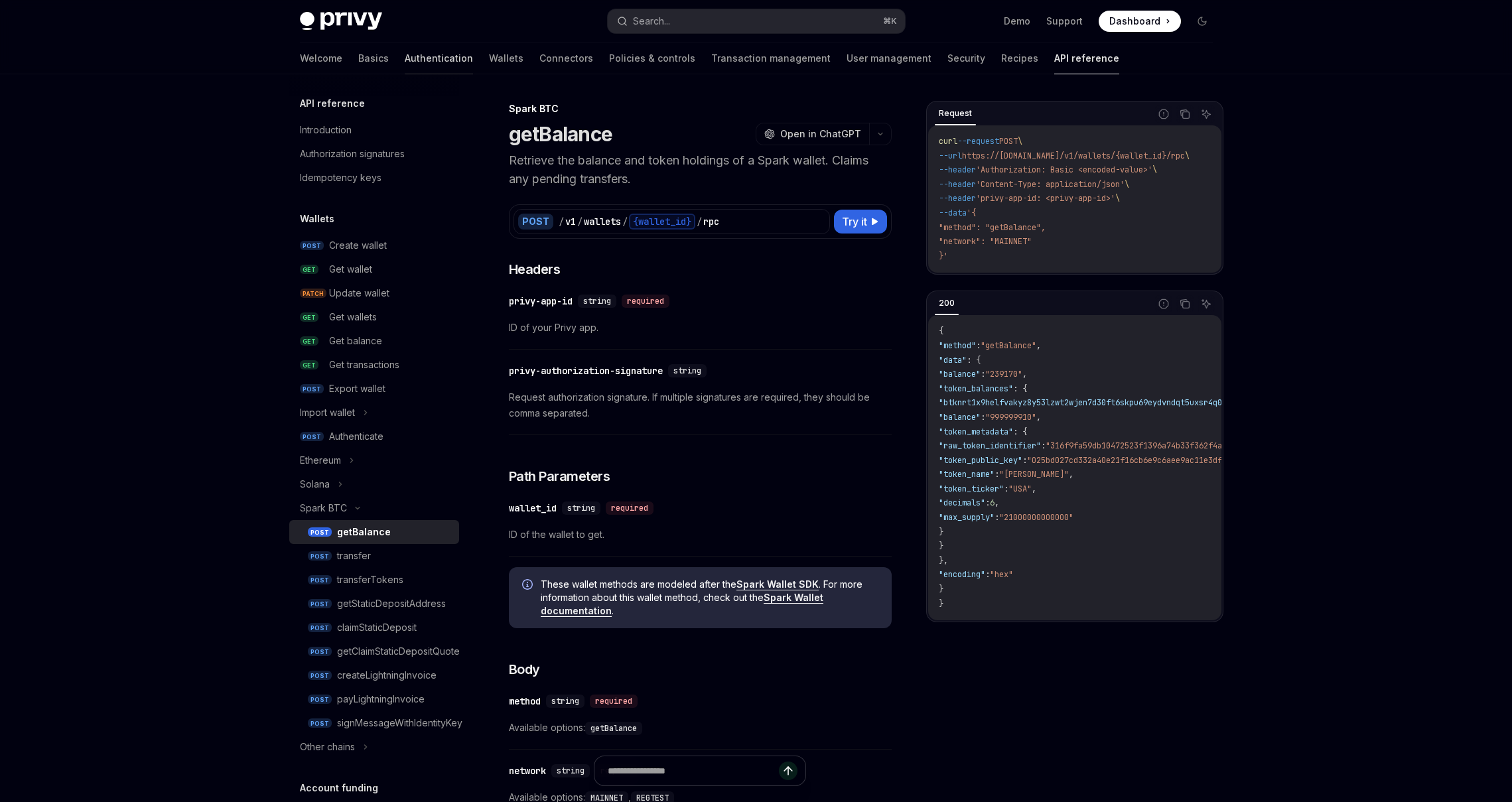
click at [405, 61] on link "Authentication" at bounding box center [439, 58] width 68 height 32
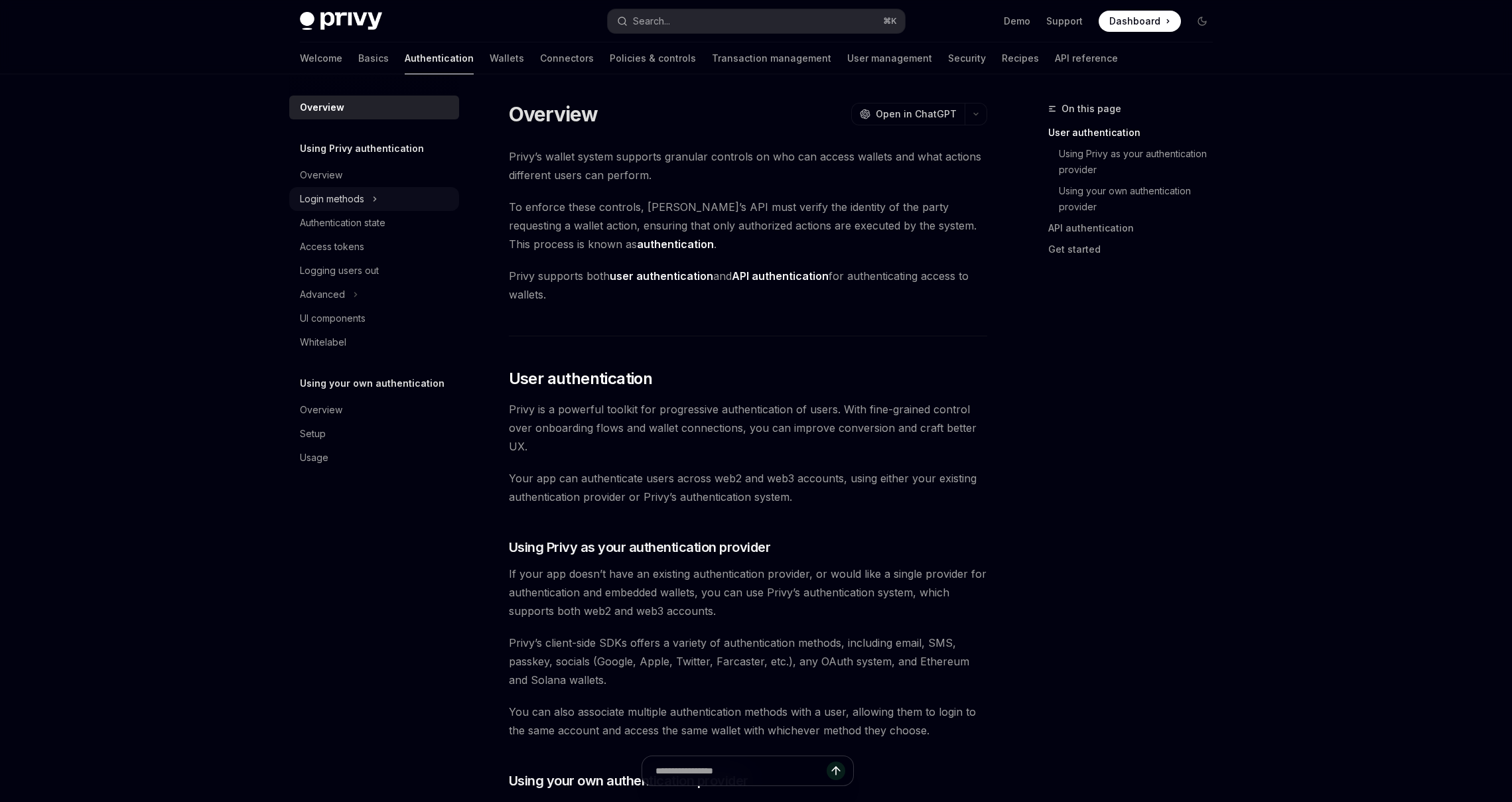
click at [367, 205] on div "Login methods" at bounding box center [374, 199] width 170 height 24
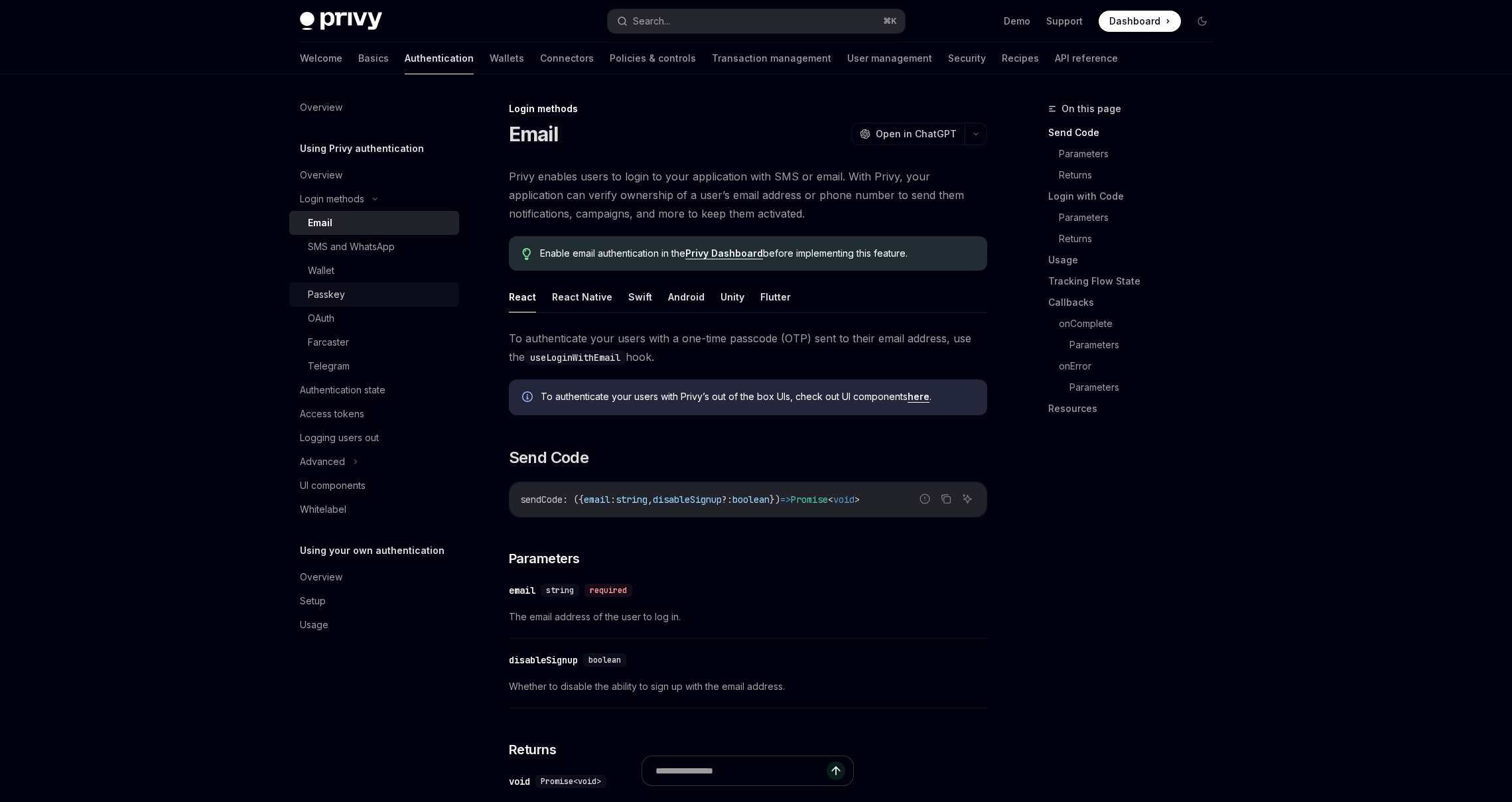
click at [327, 301] on div "Passkey" at bounding box center [326, 294] width 37 height 16
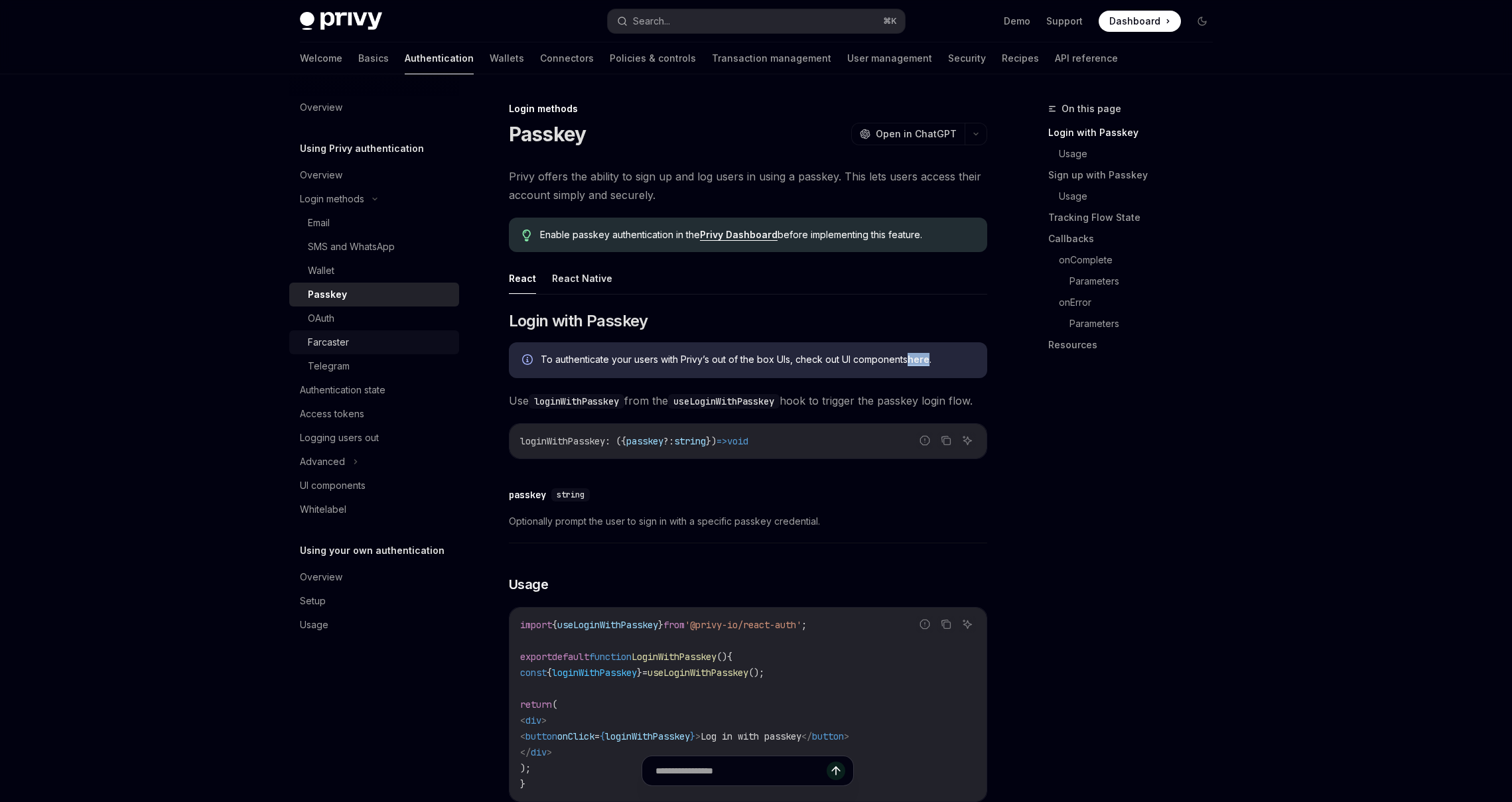
click at [328, 344] on div "Farcaster" at bounding box center [328, 342] width 41 height 16
type textarea "*"
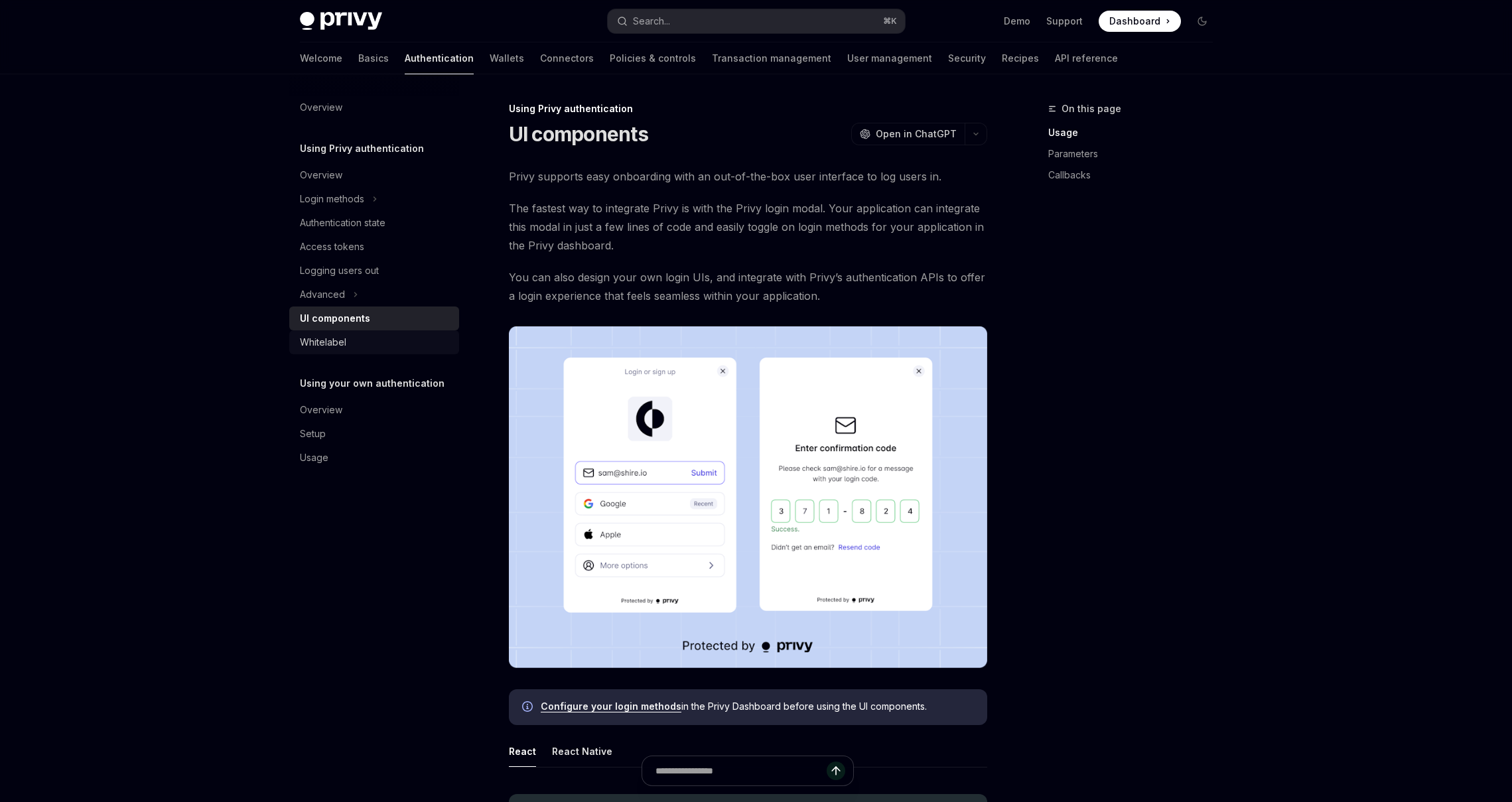
click at [315, 345] on div "Whitelabel" at bounding box center [323, 342] width 46 height 16
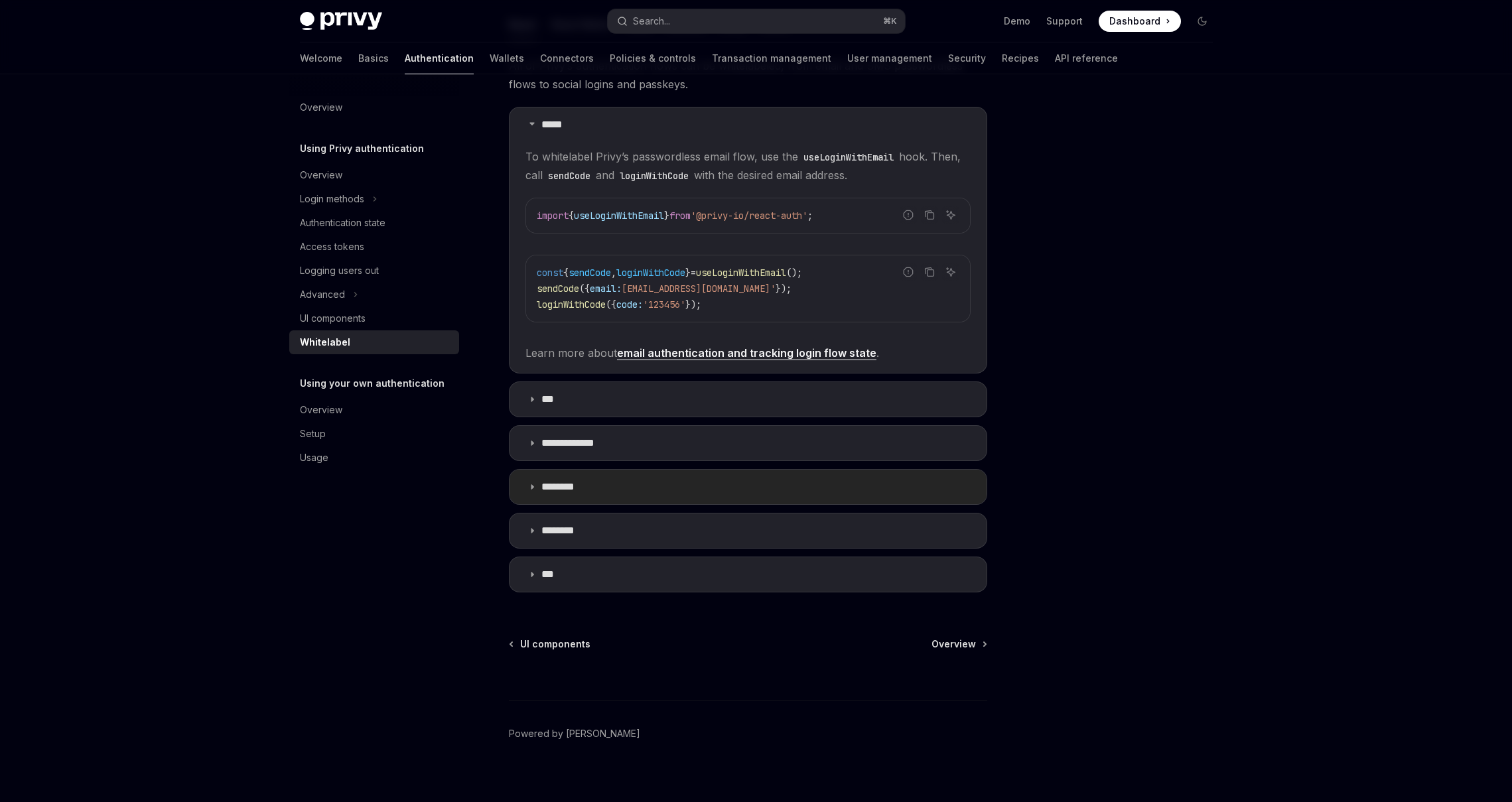
scroll to position [259, 0]
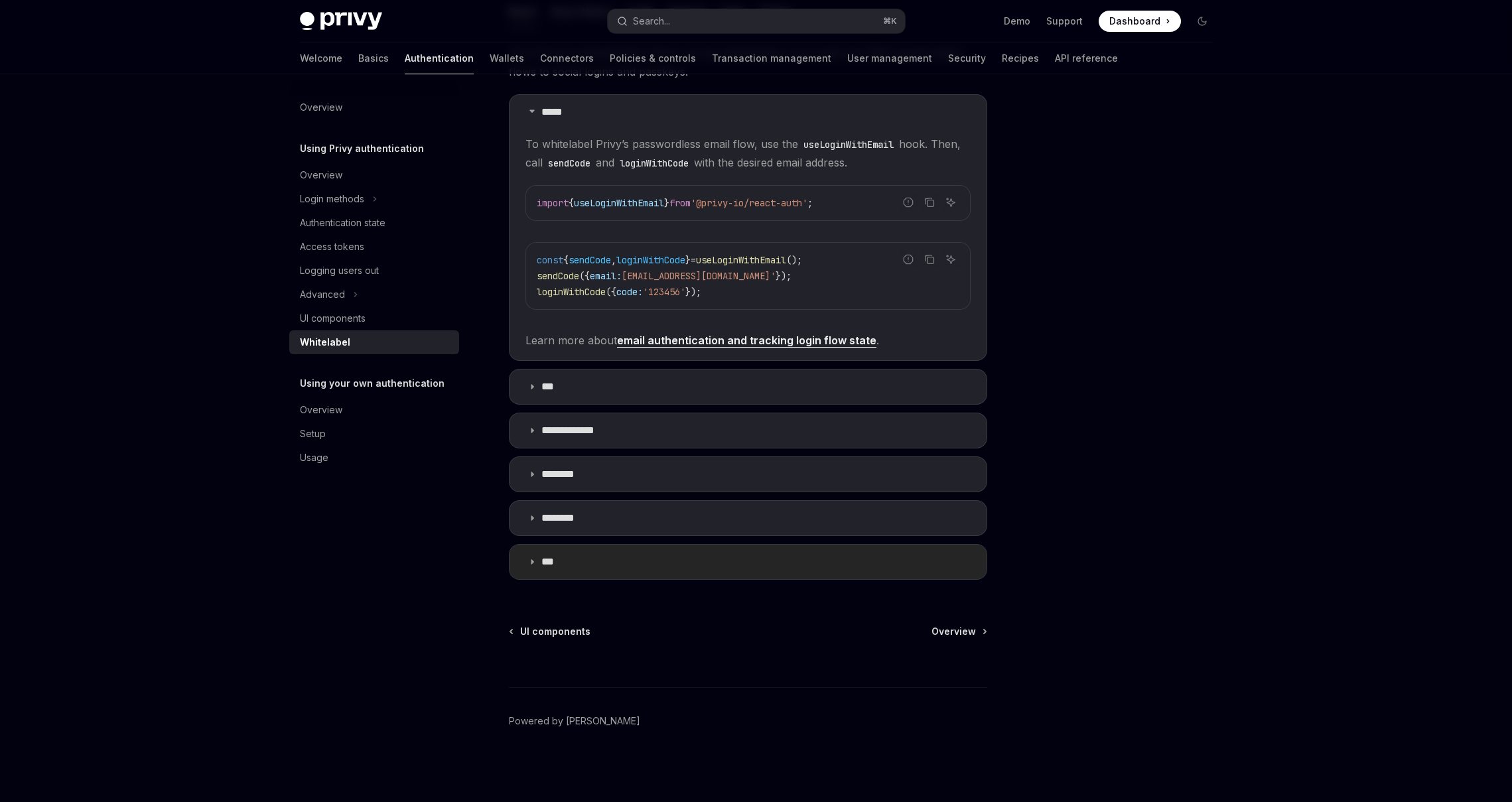
click at [550, 563] on p "***" at bounding box center [552, 562] width 23 height 13
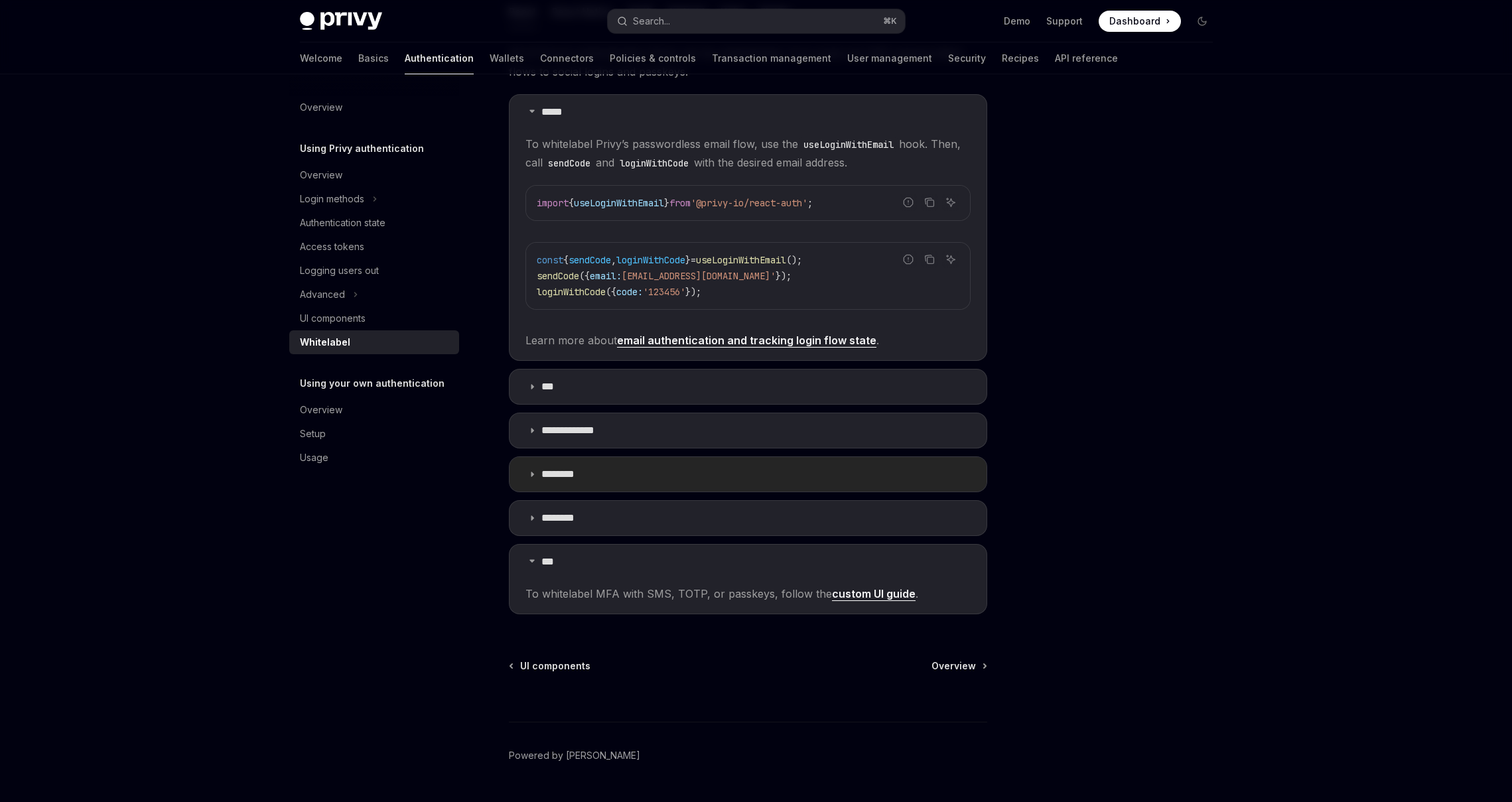
click at [565, 470] on p "********" at bounding box center [565, 474] width 48 height 13
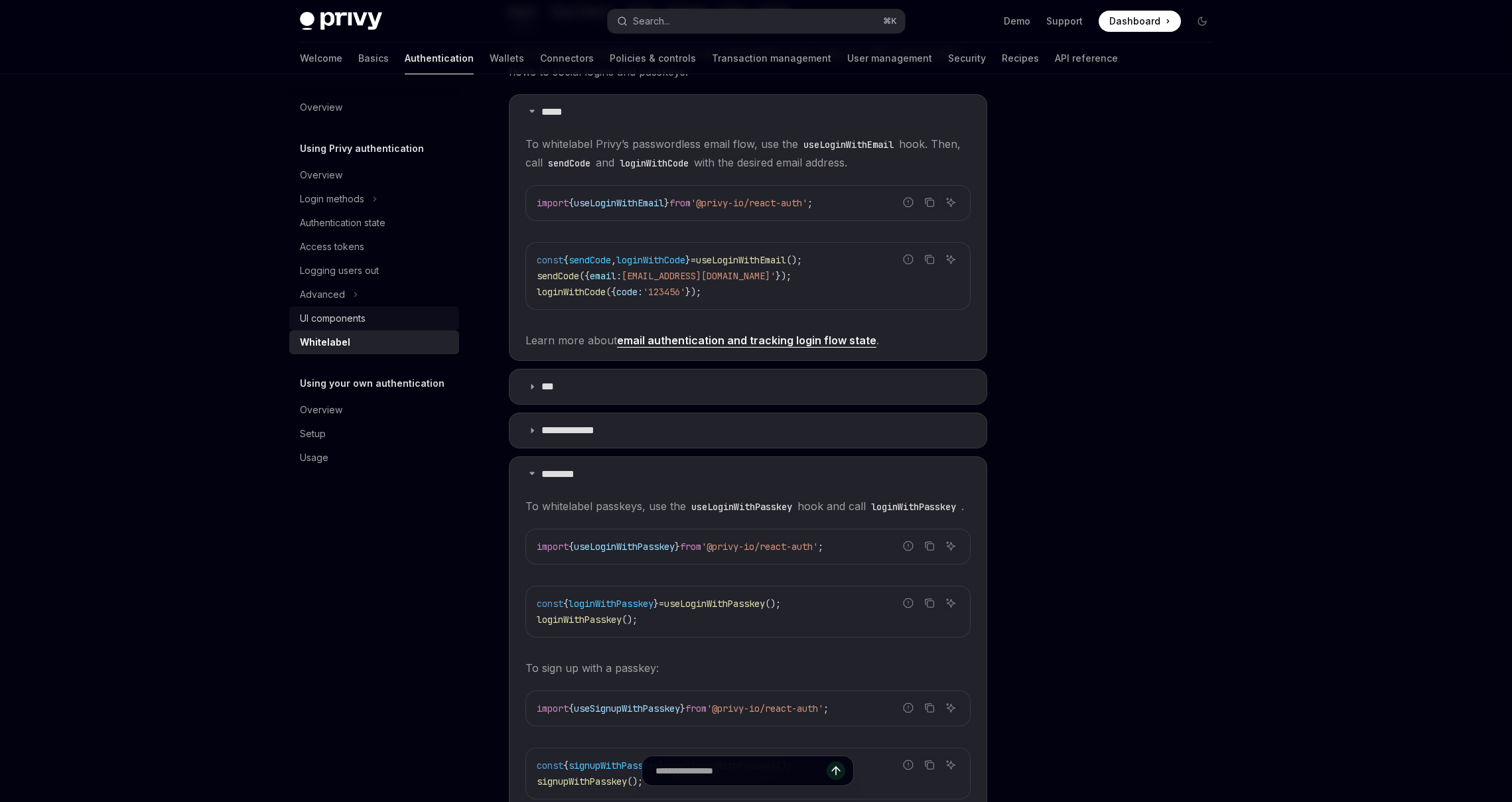
click at [324, 308] on link "UI components" at bounding box center [374, 319] width 170 height 24
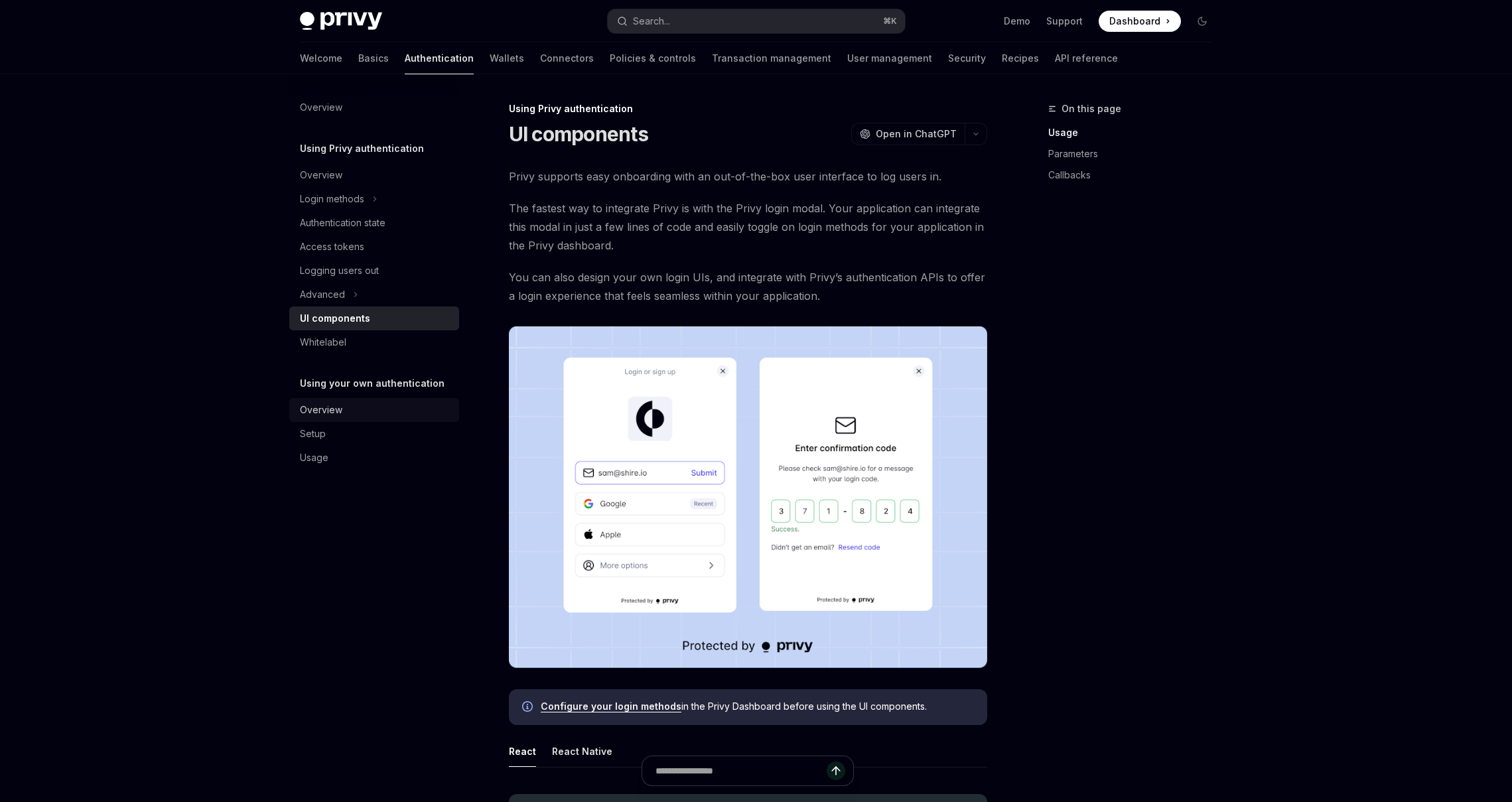
click at [329, 412] on div "Overview" at bounding box center [321, 410] width 42 height 16
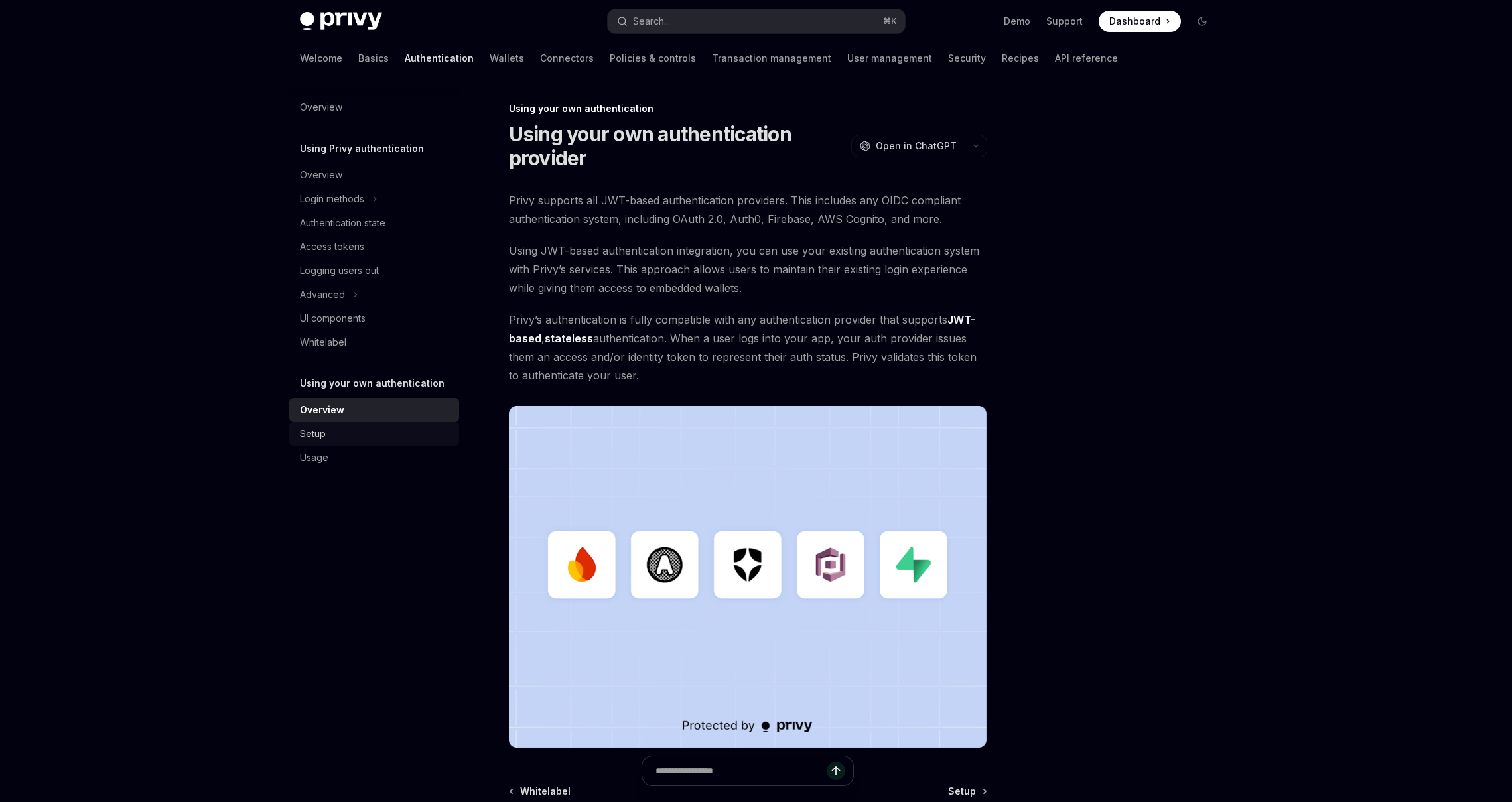
click at [319, 441] on div "Setup" at bounding box center [313, 434] width 26 height 16
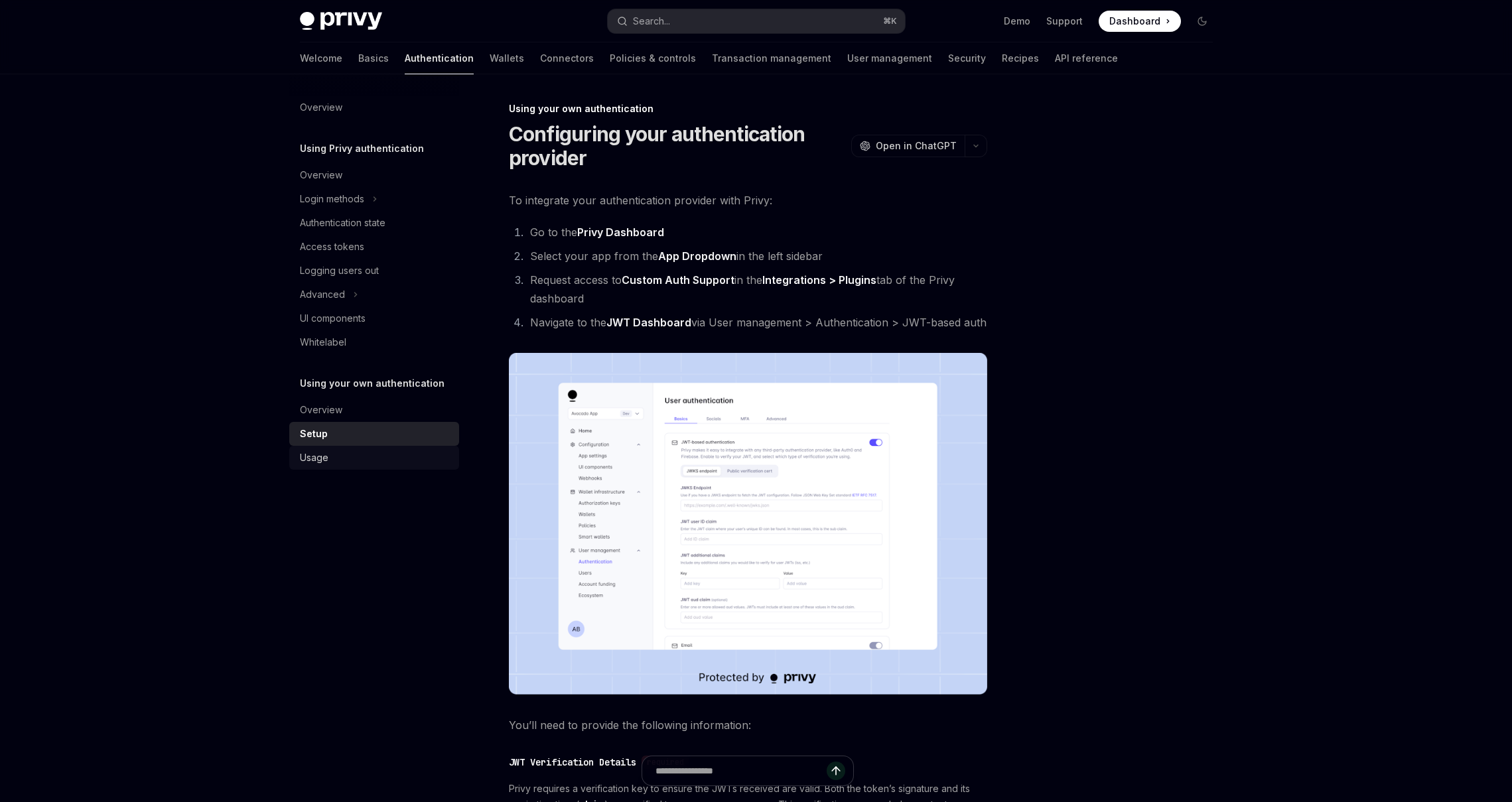
click at [317, 459] on div "Usage" at bounding box center [314, 458] width 29 height 16
type textarea "*"
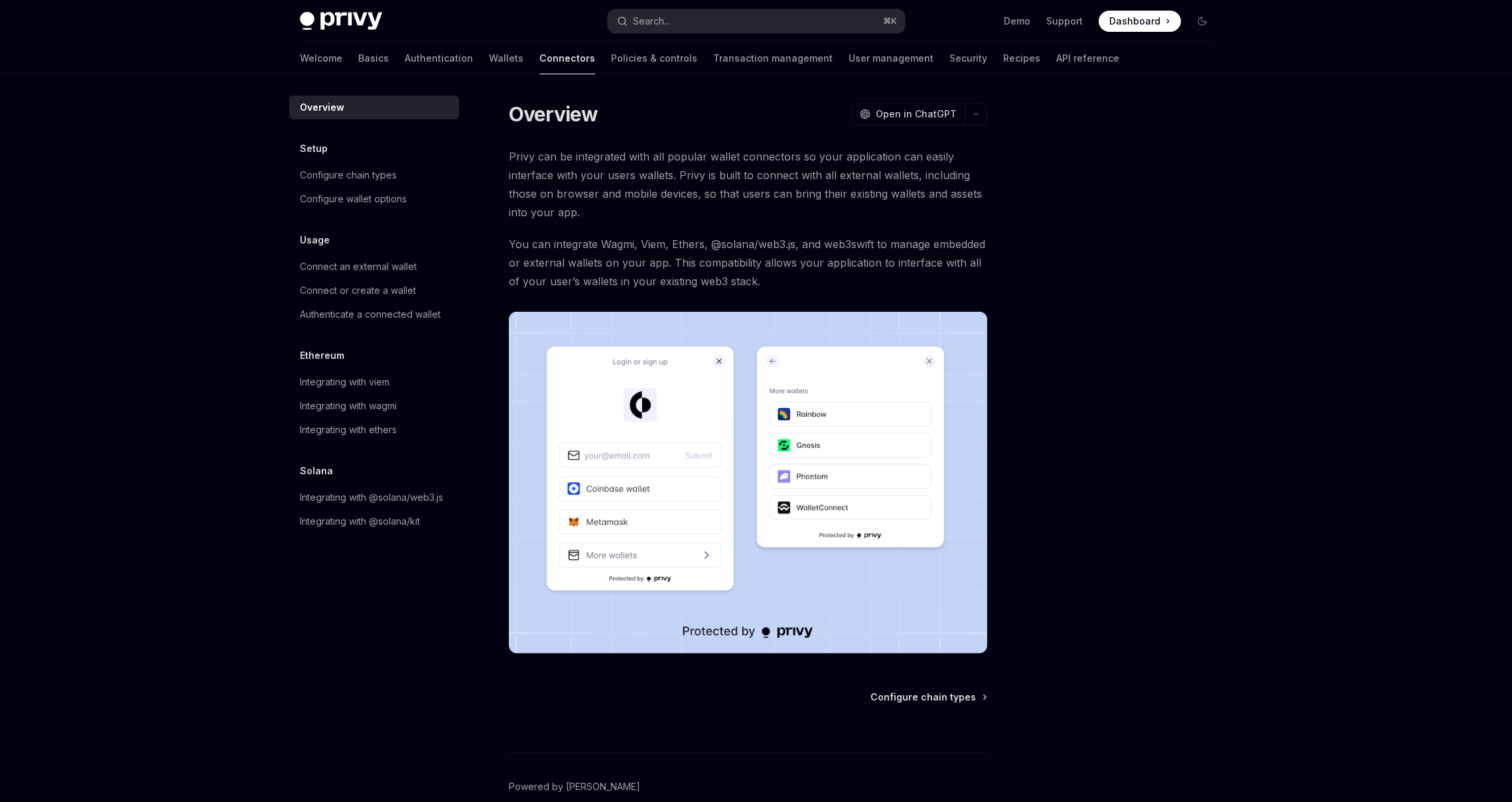
scroll to position [2, 0]
drag, startPoint x: 223, startPoint y: 469, endPoint x: 254, endPoint y: 473, distance: 31.3
click at [223, 469] on div "Privy Docs home page Search... ⌘ K Demo Support Dashboard Dashboard Search... N…" at bounding box center [756, 432] width 1512 height 868
